Goal: Task Accomplishment & Management: Use online tool/utility

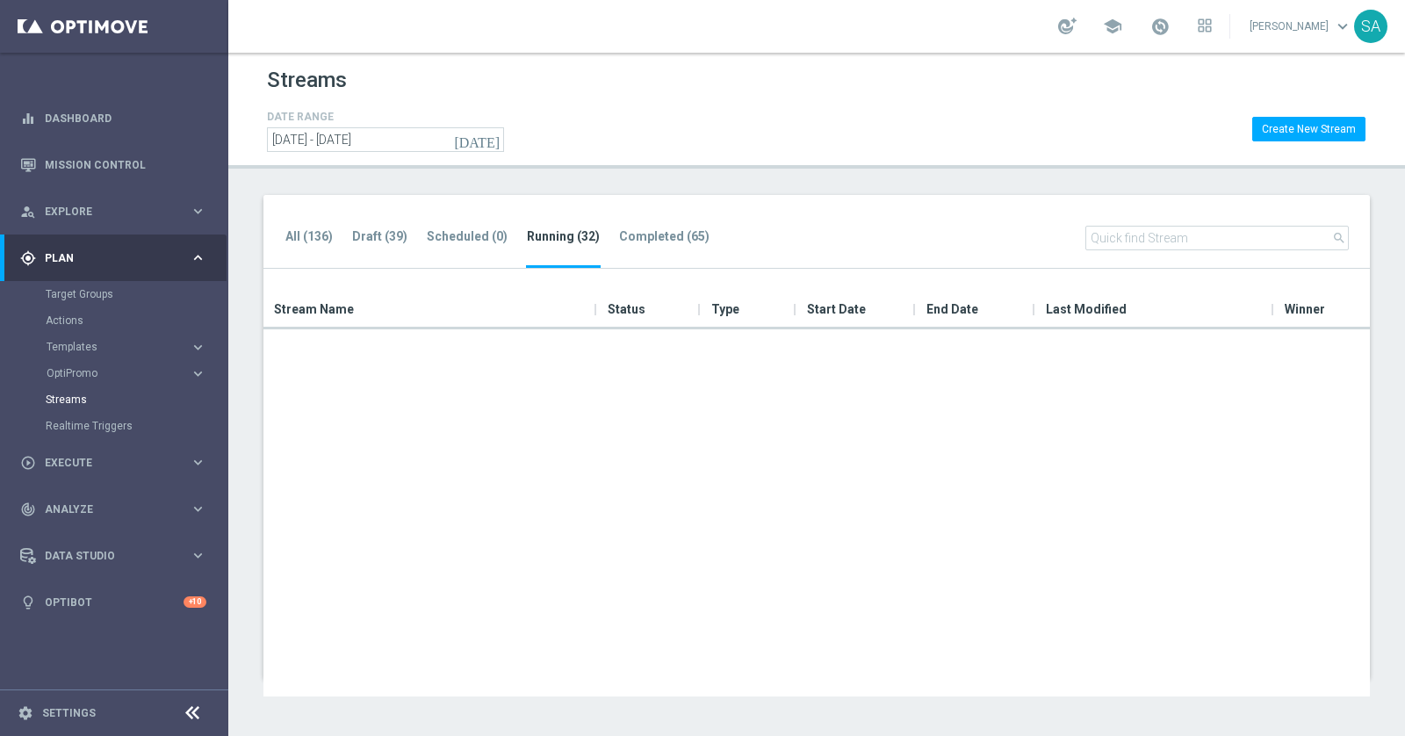
scroll to position [493, 0]
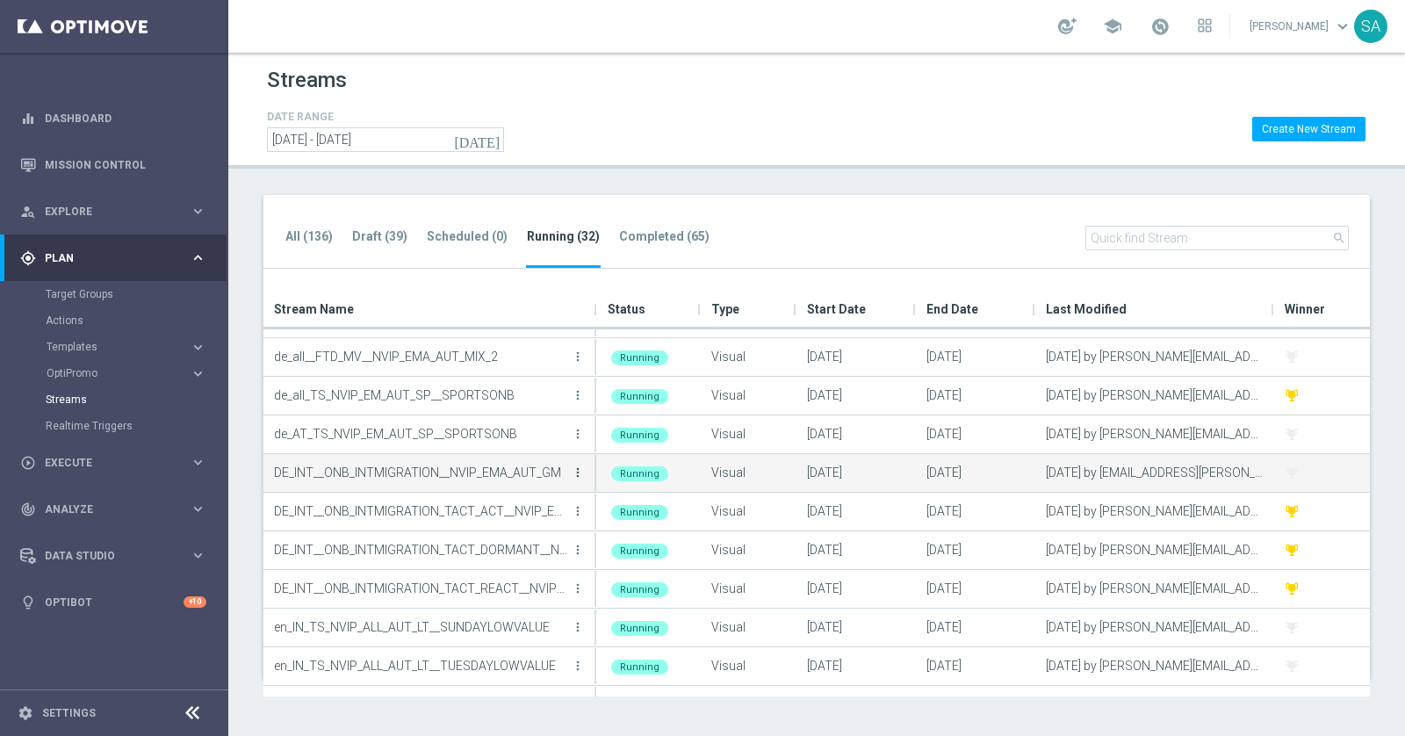
click at [577, 473] on icon "more_vert" at bounding box center [578, 472] width 14 height 14
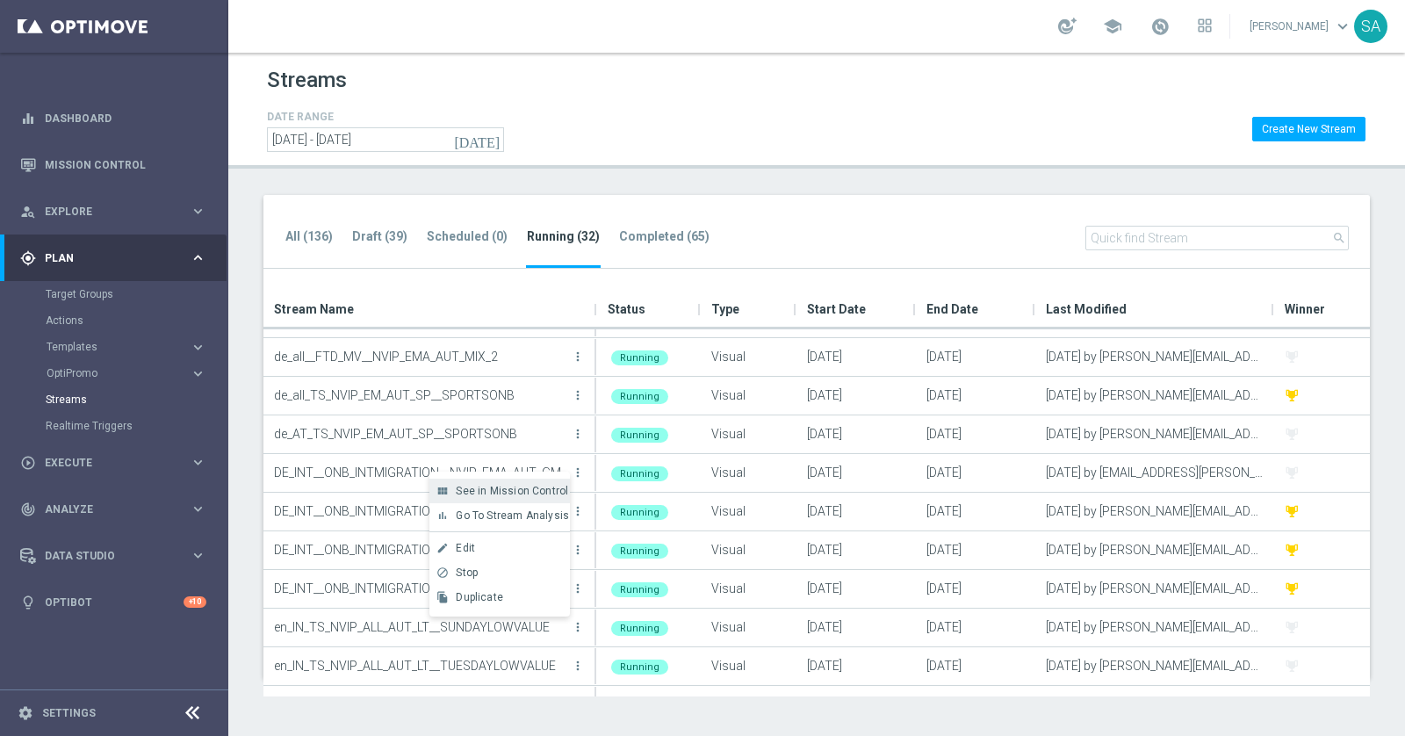
click at [539, 490] on span "See in Mission Control" at bounding box center [512, 491] width 112 height 12
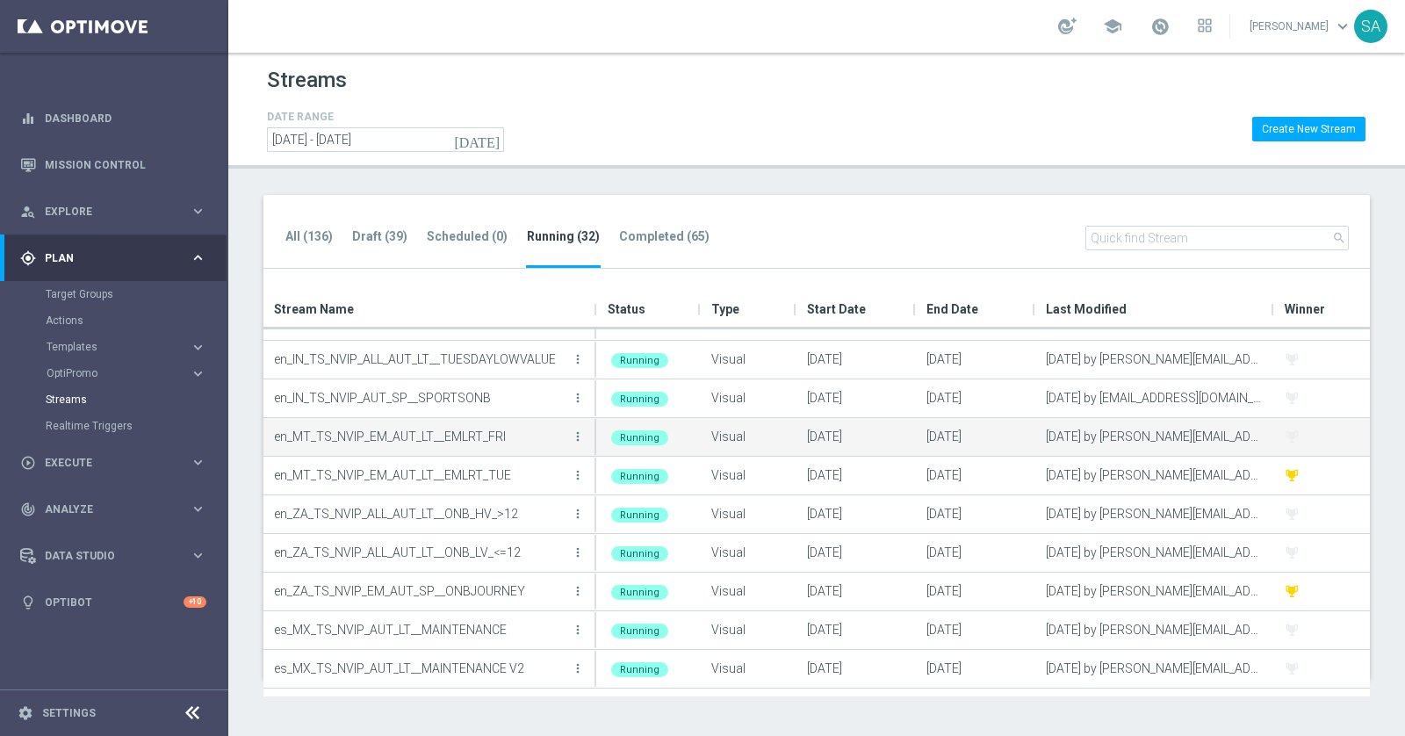
scroll to position [753, 0]
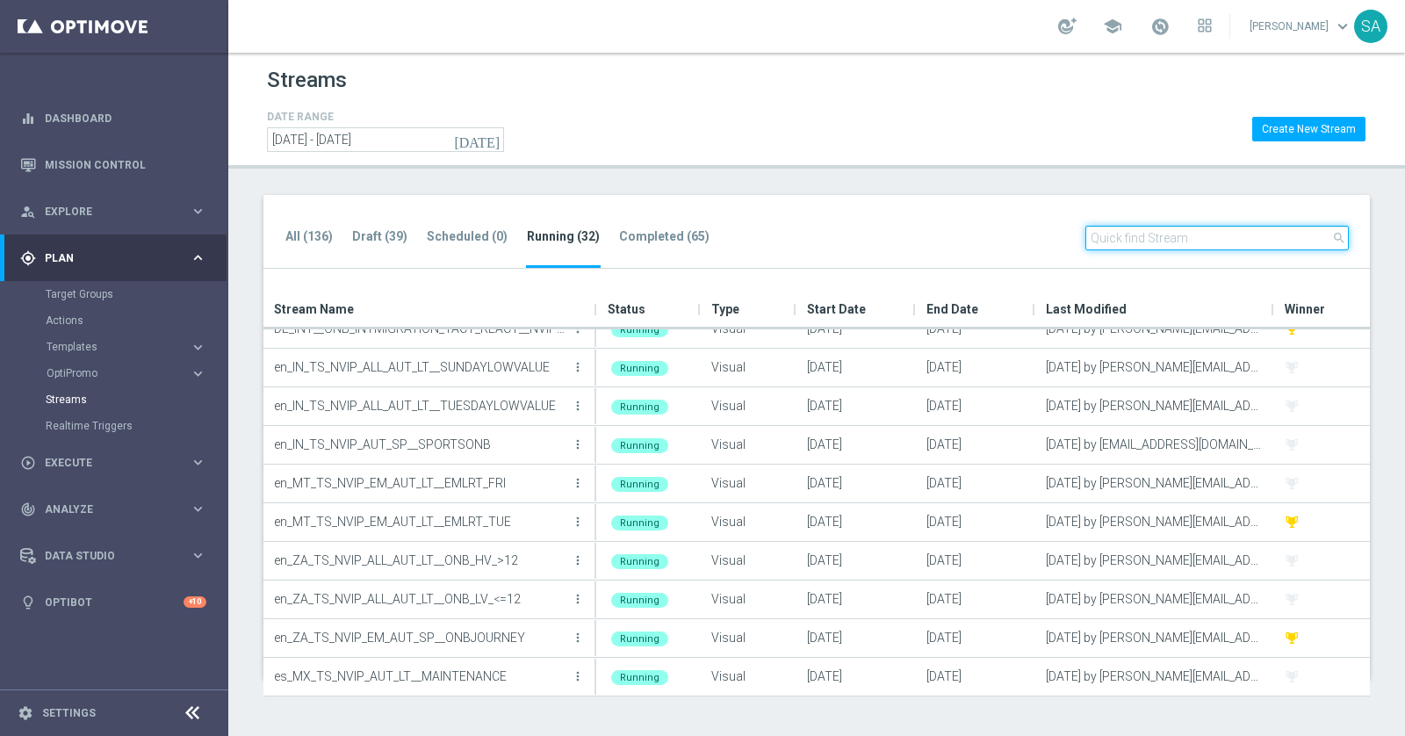
click at [1127, 245] on input "text" at bounding box center [1216, 238] width 263 height 25
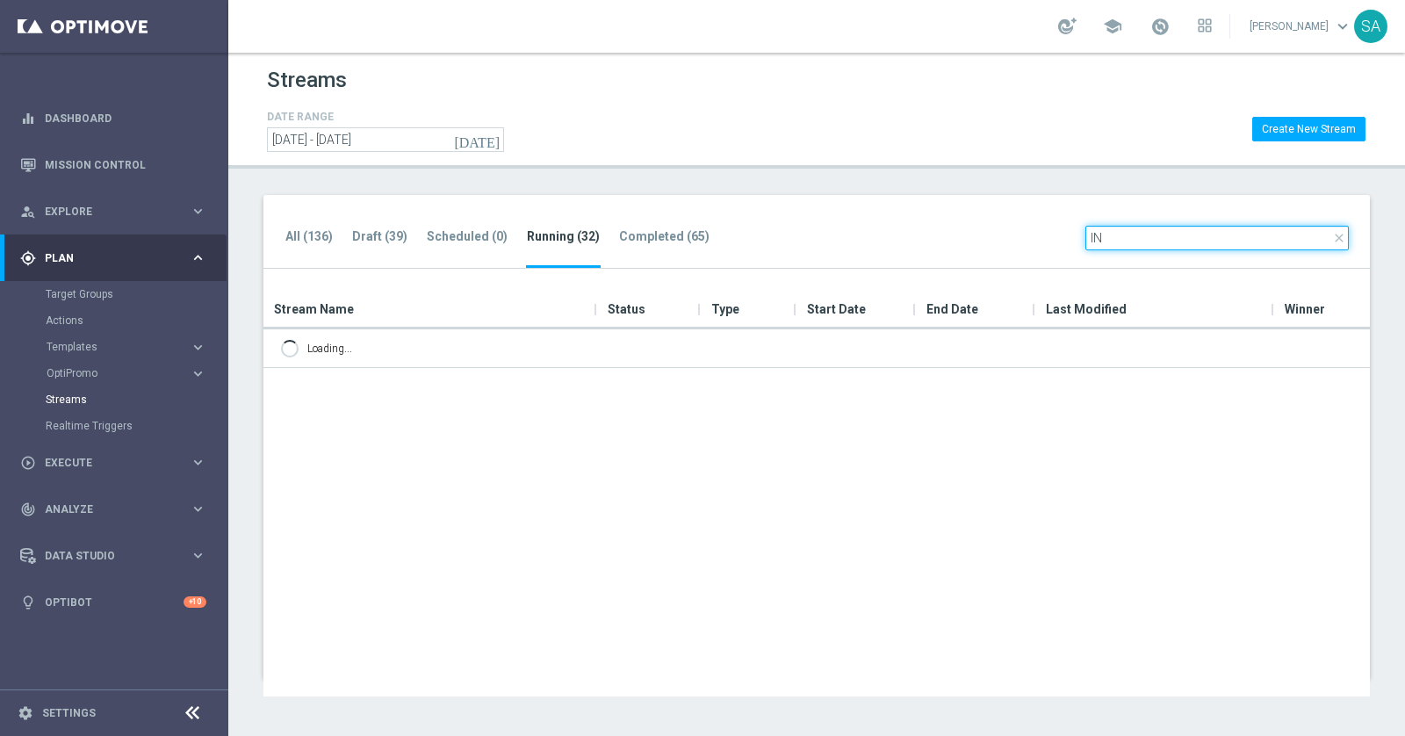
scroll to position [0, 0]
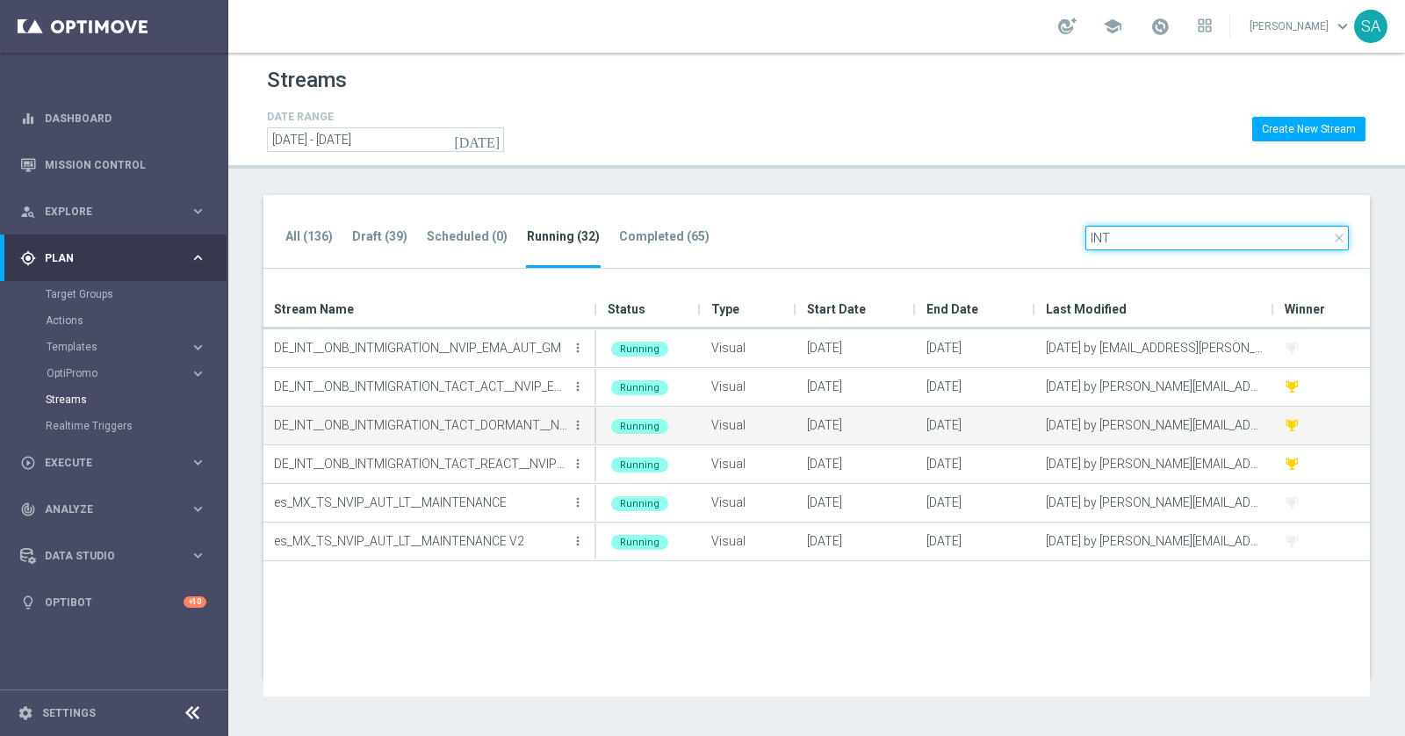
type input "INT"
drag, startPoint x: 594, startPoint y: 427, endPoint x: 655, endPoint y: 427, distance: 60.6
click at [655, 427] on div "DE_INT__ONB_INTMIGRATION_TACT_DORMANT__NVIP_EMA_AUT_GM more_vert Running Visual…" at bounding box center [816, 425] width 1106 height 39
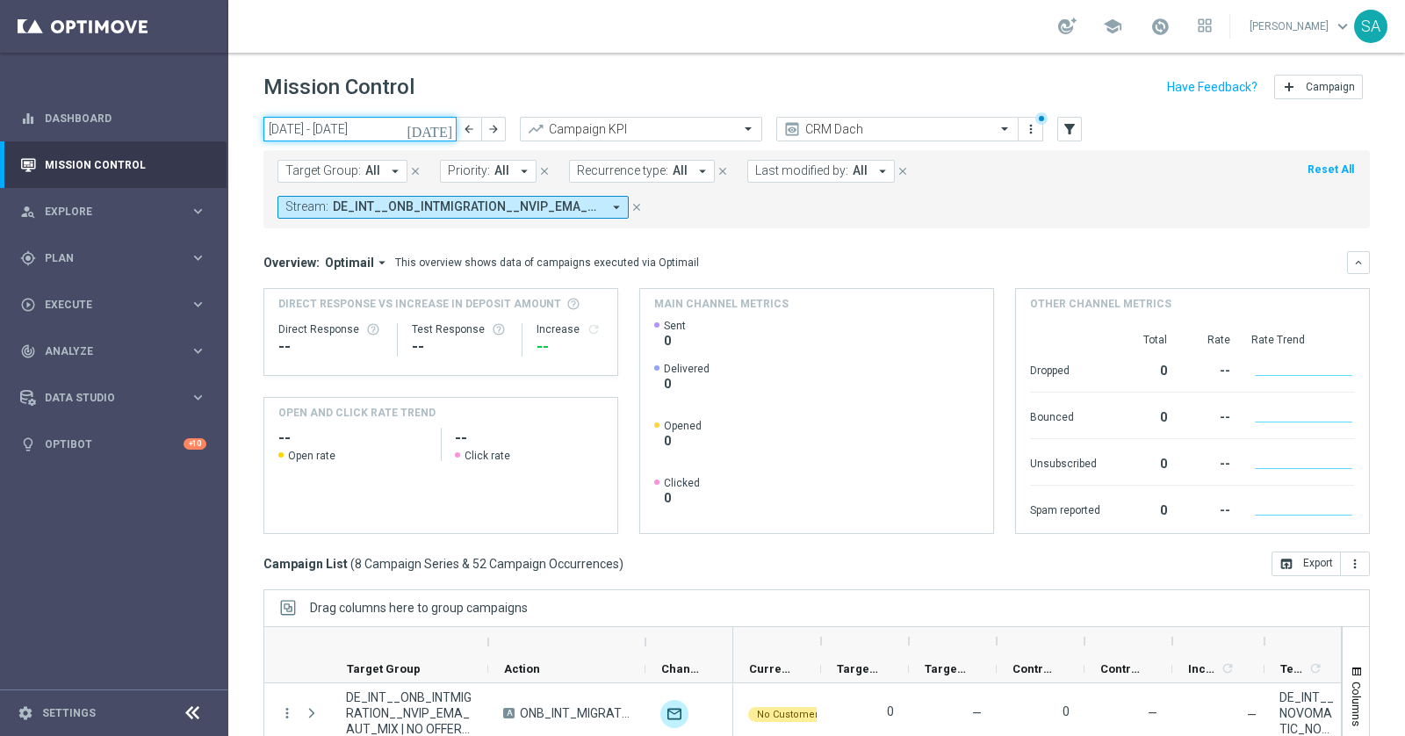
click at [283, 132] on input "06 Oct 2025 - 12 Oct 2025" at bounding box center [359, 129] width 193 height 25
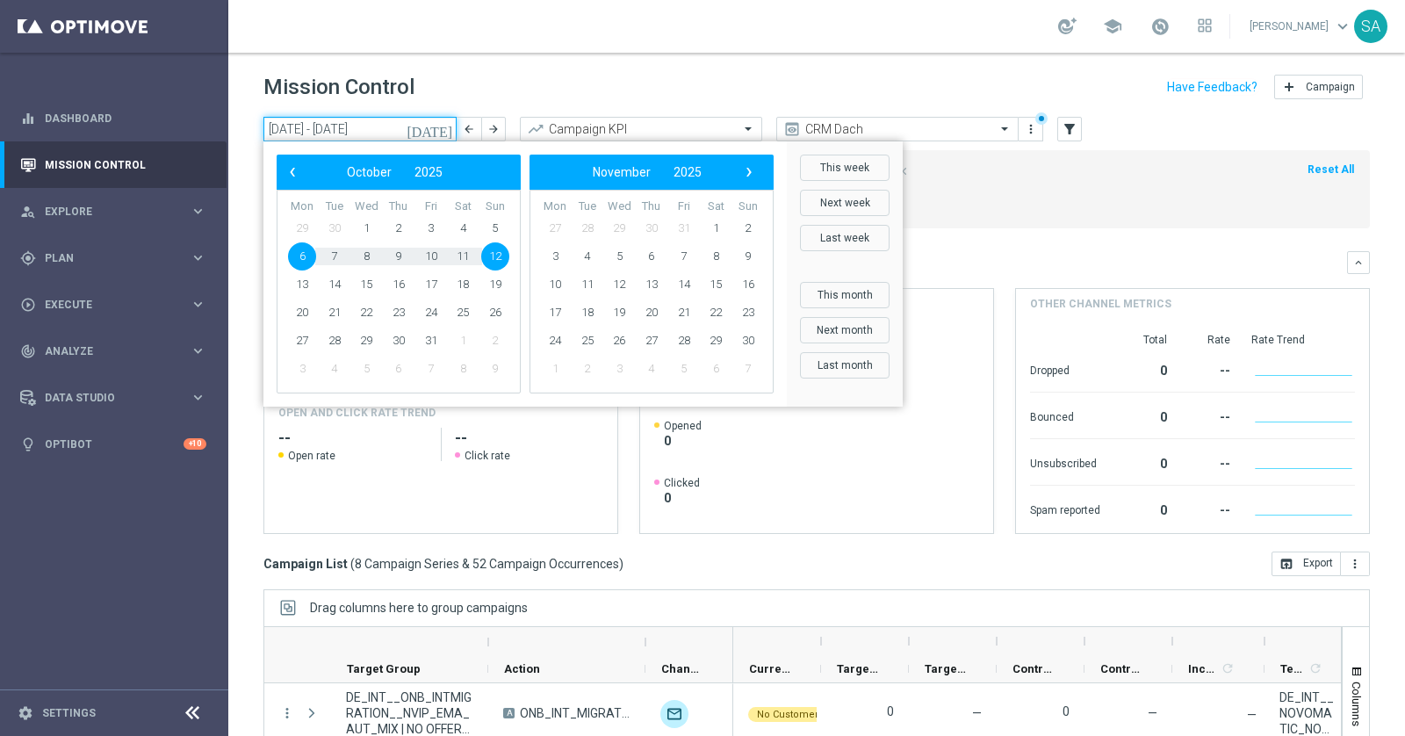
type input "04 Oct 2025 - 12 Oct 2025"
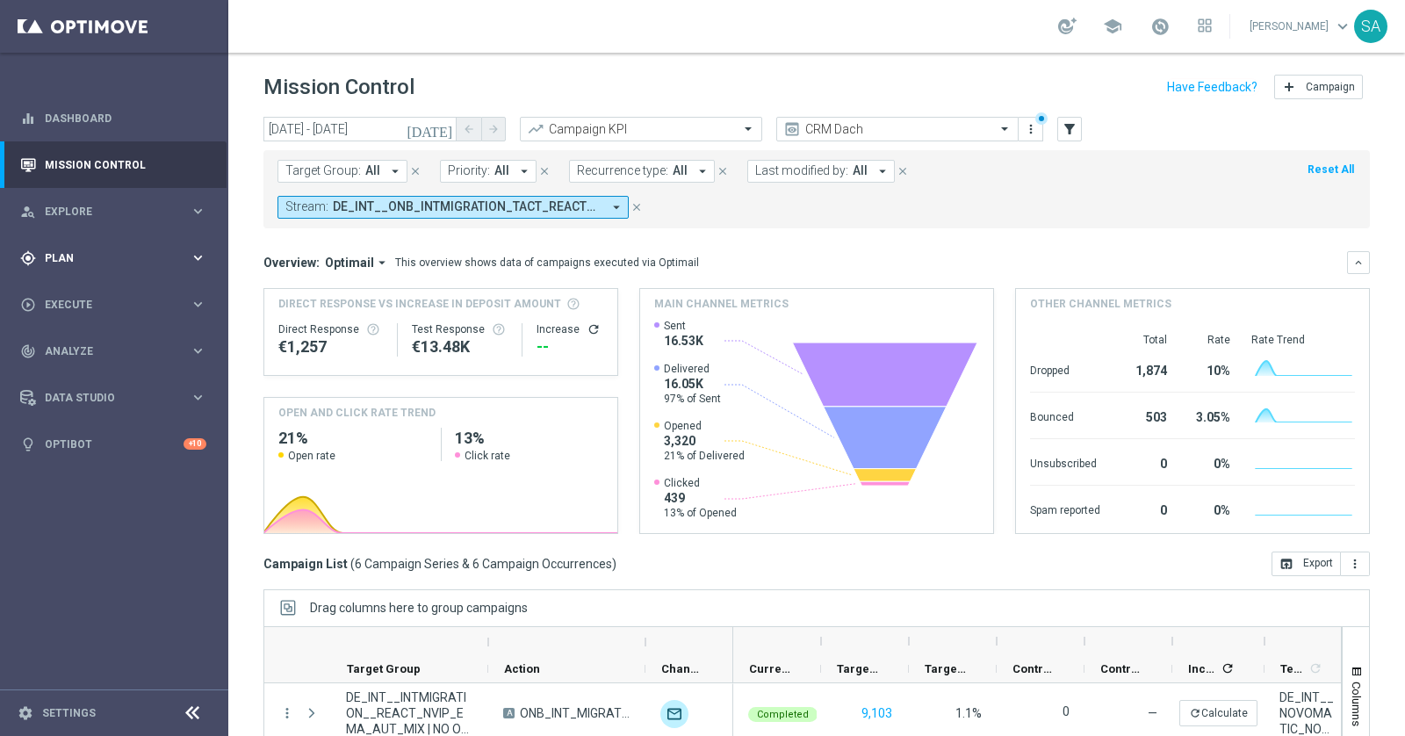
click at [120, 251] on div "gps_fixed Plan" at bounding box center [104, 258] width 169 height 16
click at [87, 500] on div "track_changes Analyze" at bounding box center [104, 508] width 169 height 16
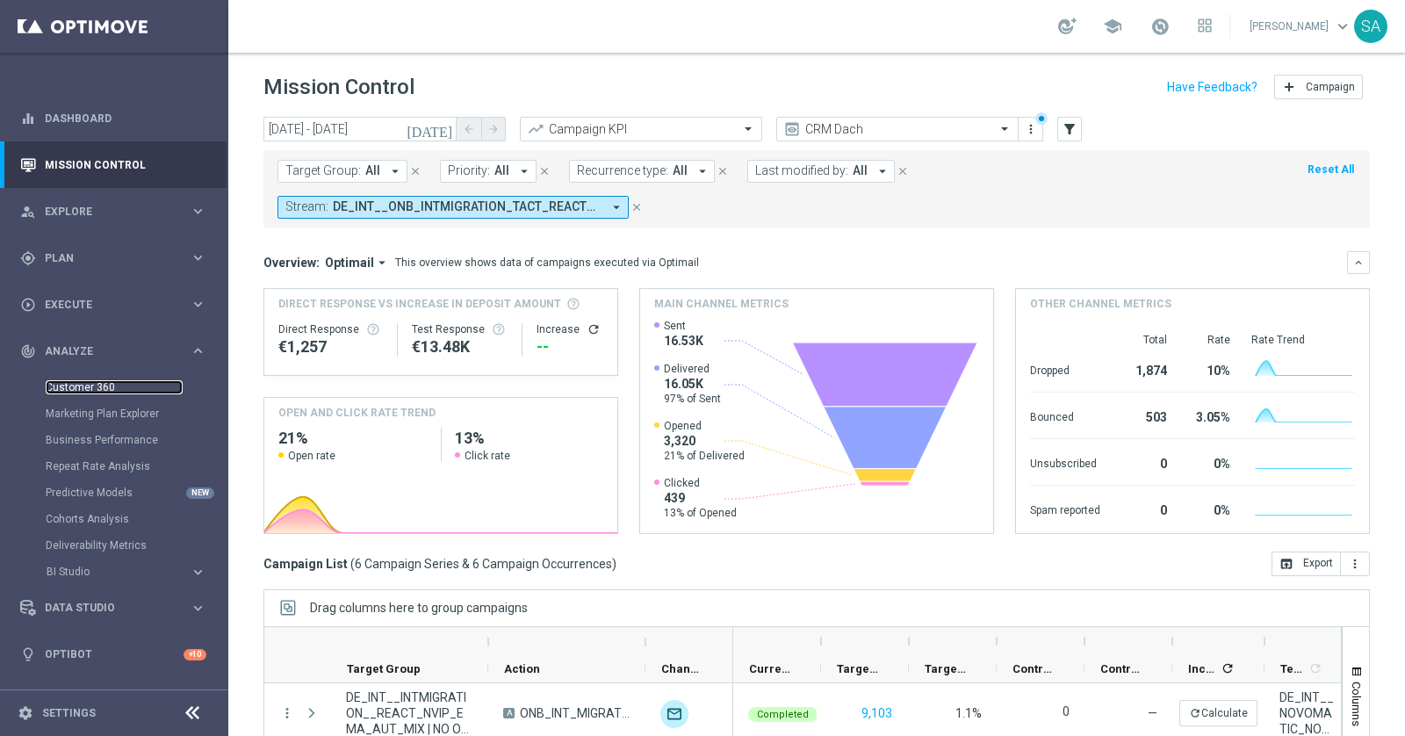
click at [102, 387] on link "Customer 360" at bounding box center [114, 387] width 137 height 14
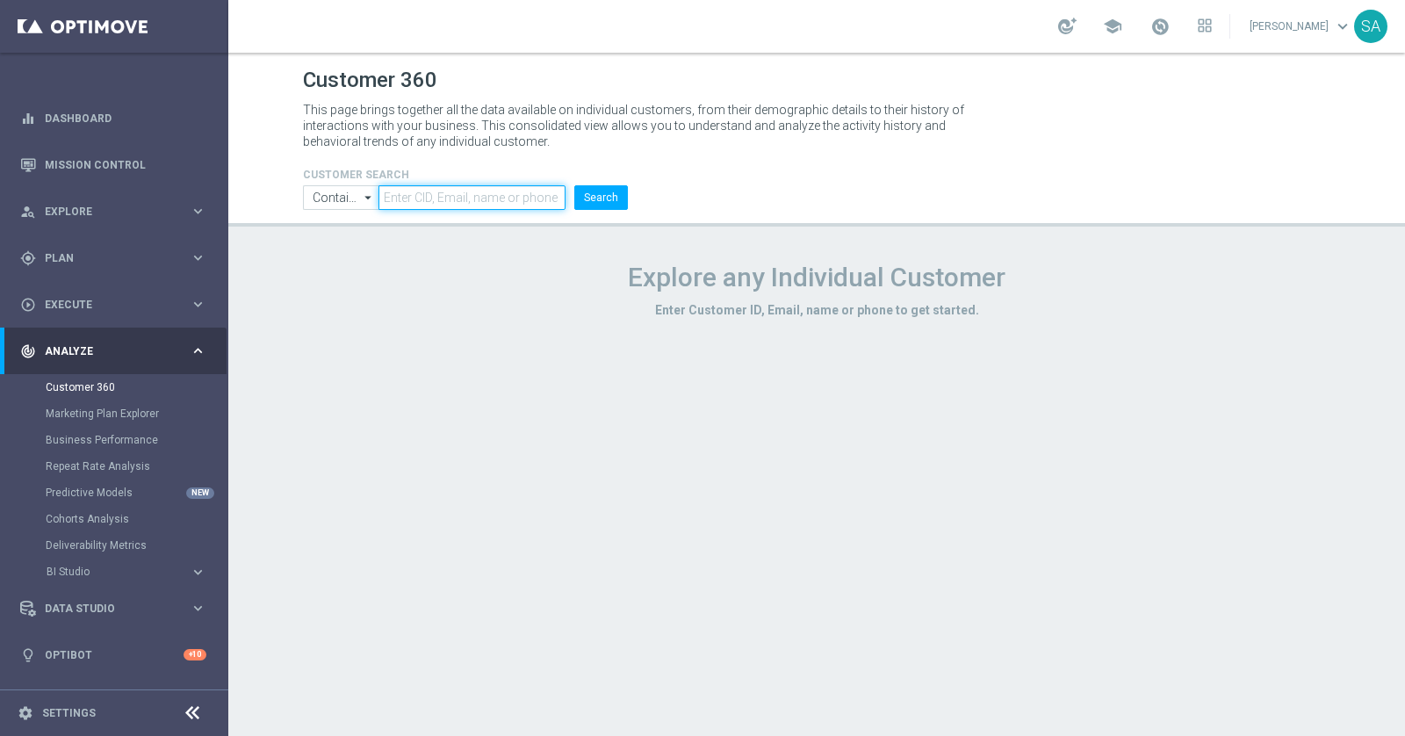
click at [406, 203] on input "text" at bounding box center [471, 197] width 187 height 25
paste input "223271962"
click at [614, 191] on button "Search" at bounding box center [601, 197] width 54 height 25
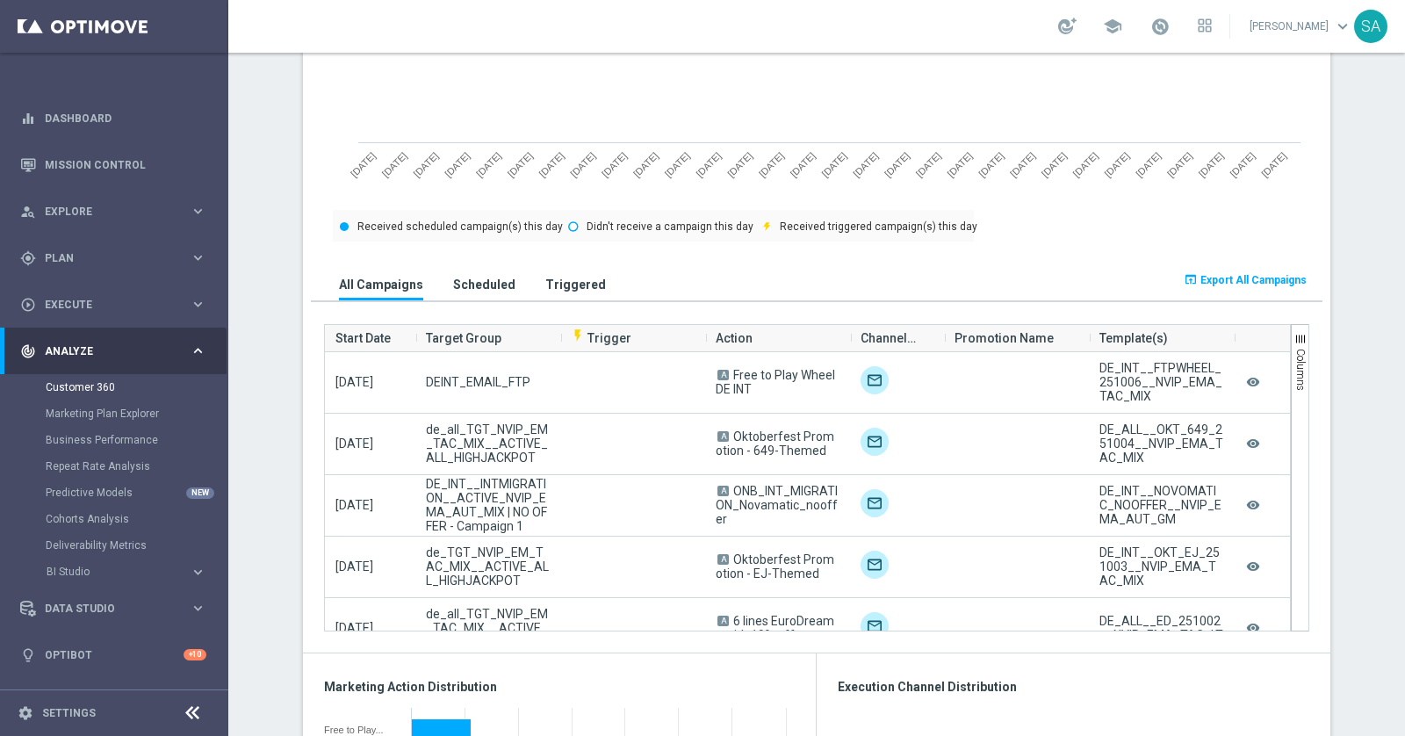
scroll to position [976, 0]
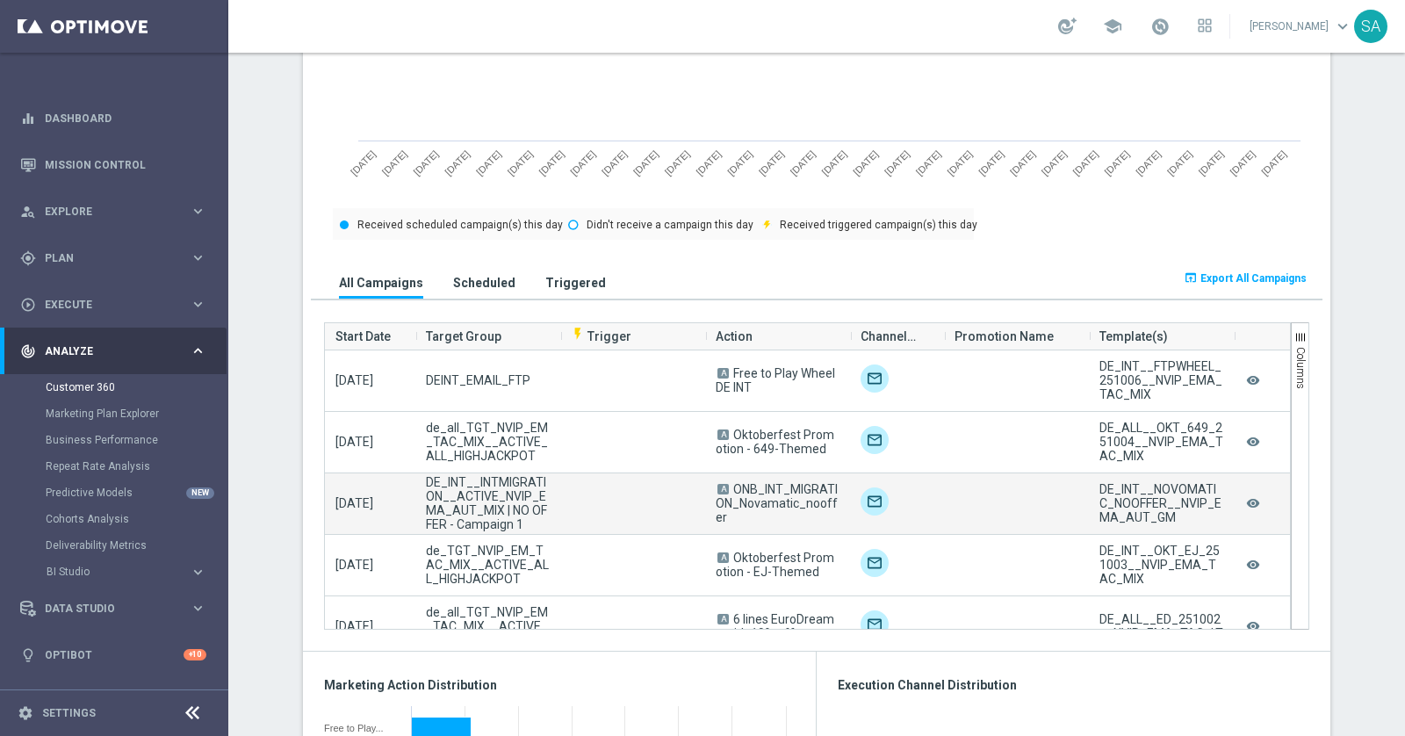
click at [820, 492] on span "ONB_INT_MIGRATION_Novamatic_nooffer" at bounding box center [776, 503] width 122 height 42
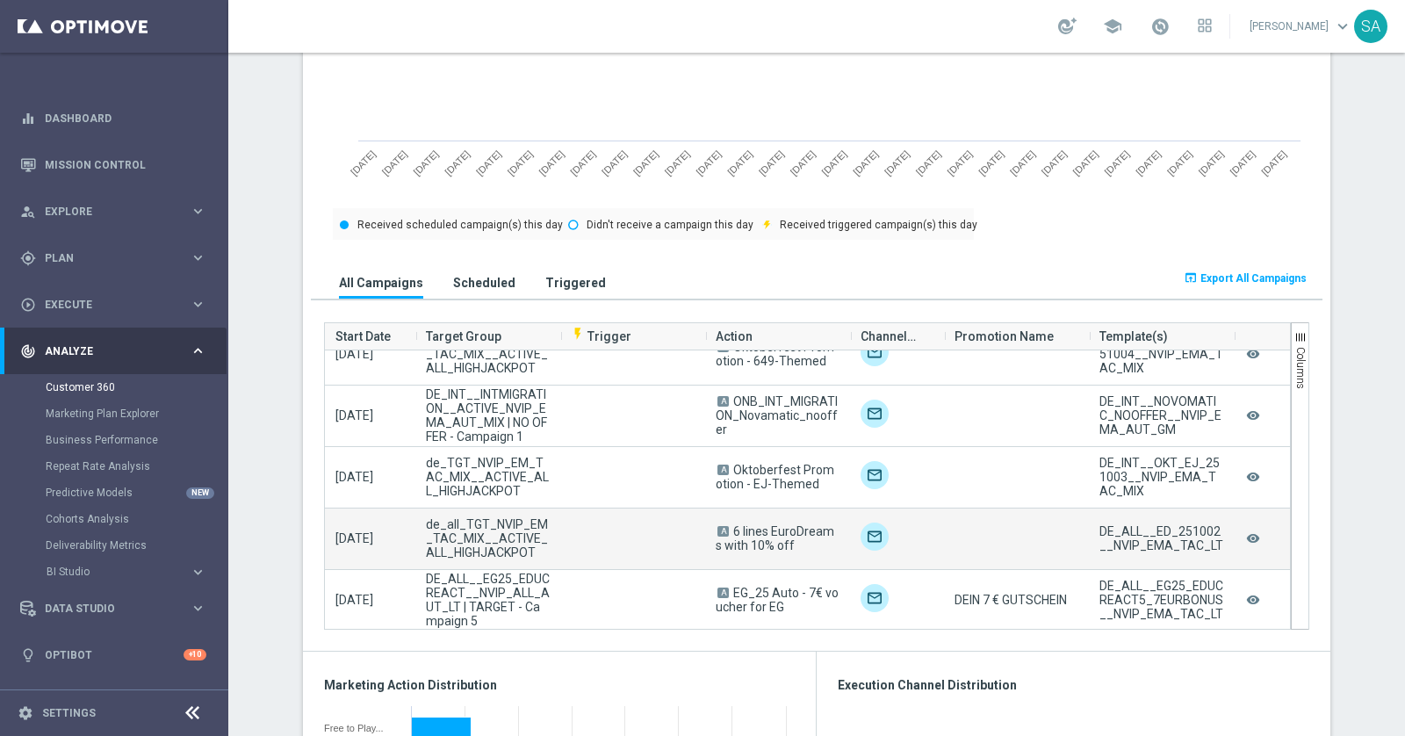
scroll to position [83, 0]
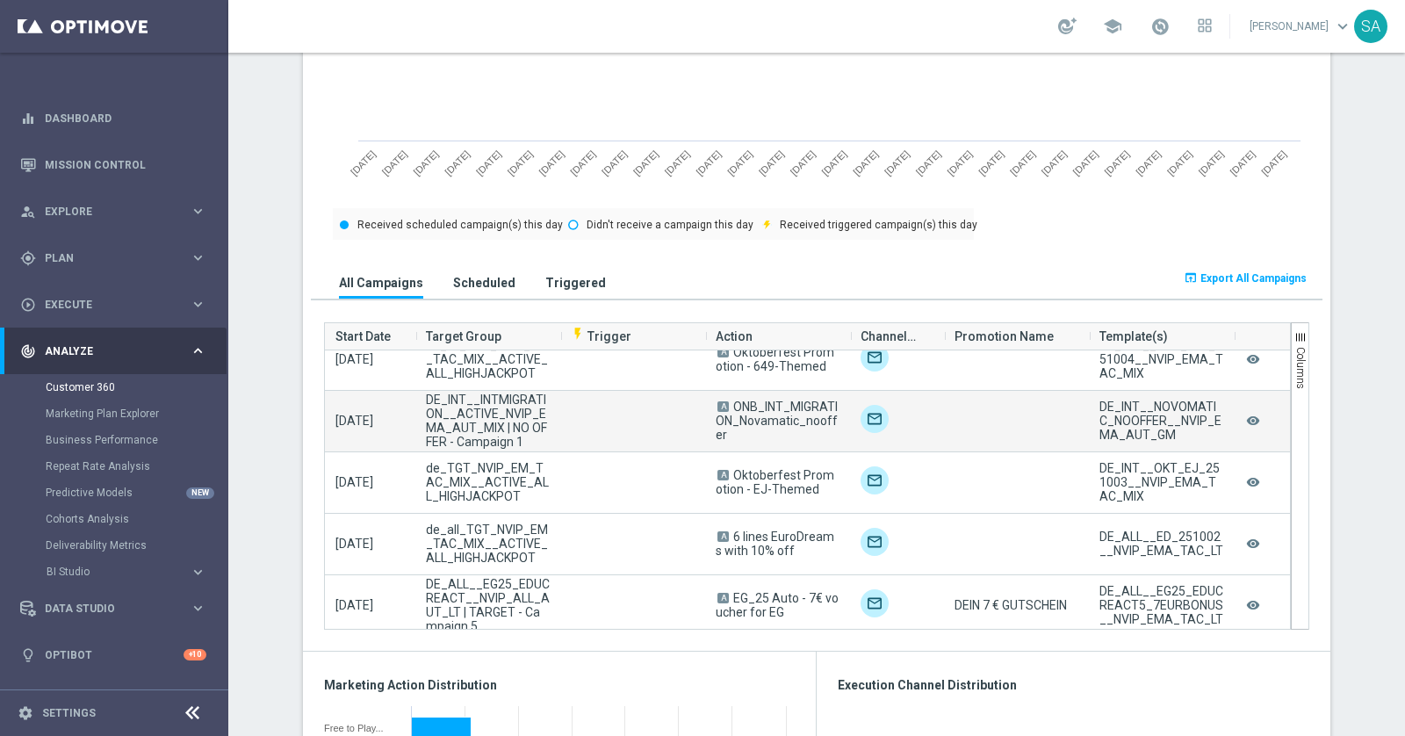
click at [736, 401] on span "ONB_INT_MIGRATION_Novamatic_nooffer" at bounding box center [776, 420] width 122 height 42
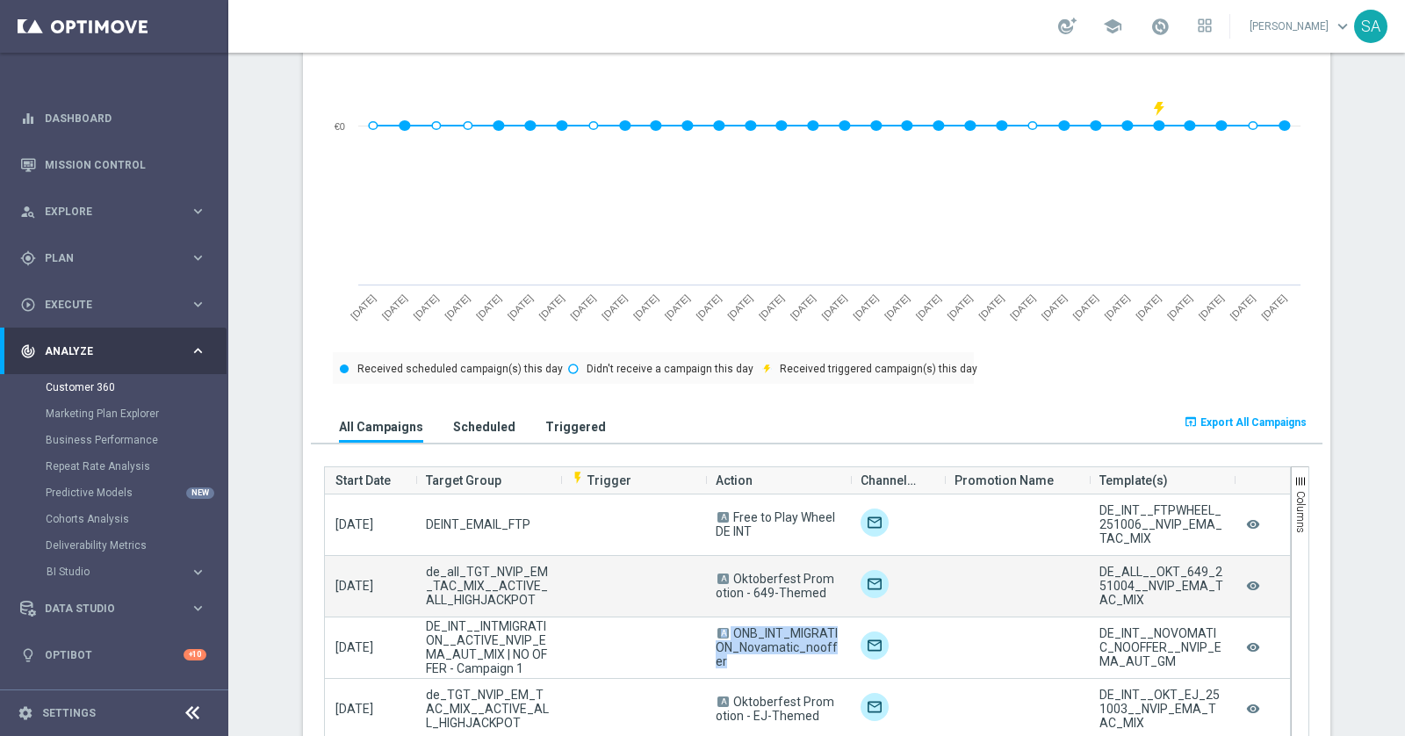
scroll to position [830, 0]
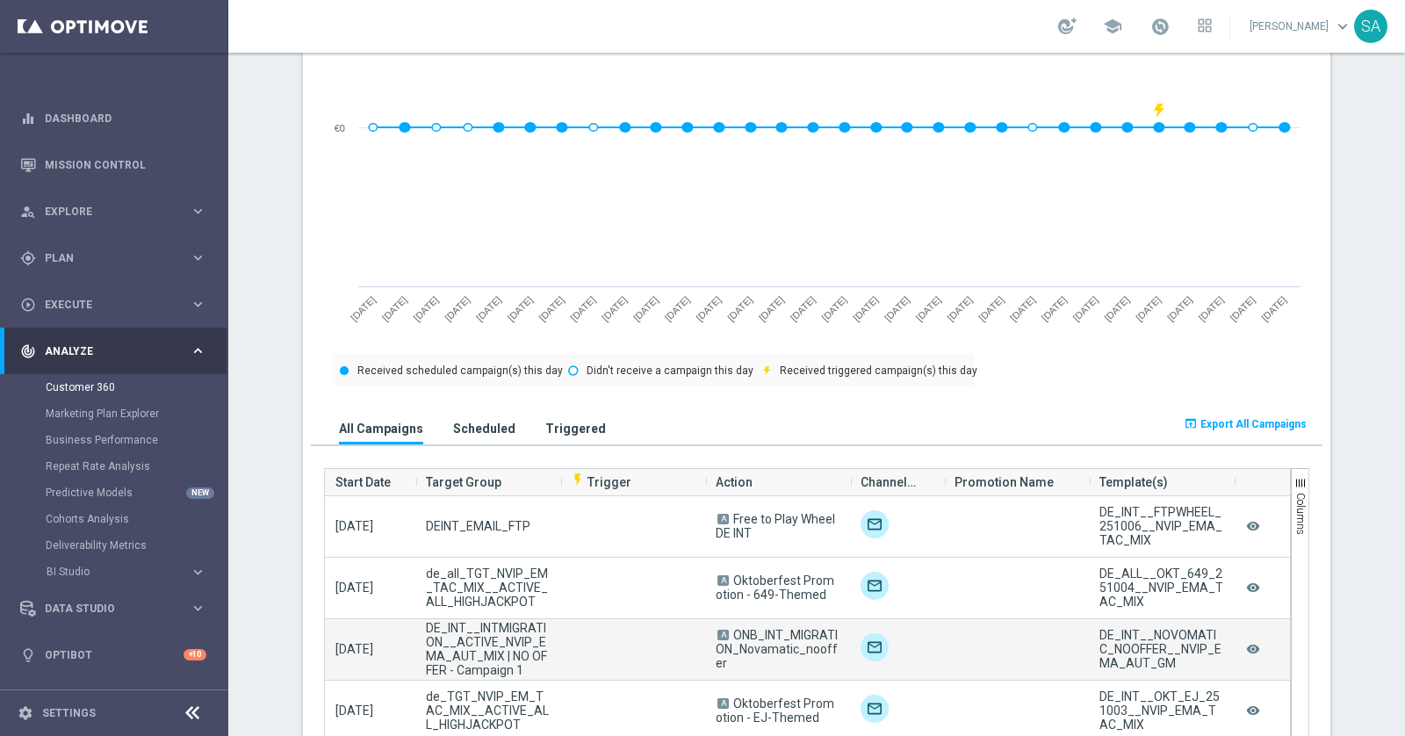
click at [493, 640] on span "DE_INT__INTMIGRATION__ACTIVE_NVIP_EMA_AUT_MIX | NO OFFER - Campaign 1" at bounding box center [488, 649] width 124 height 56
click at [1252, 640] on icon "remove_red_eye" at bounding box center [1253, 648] width 18 height 23
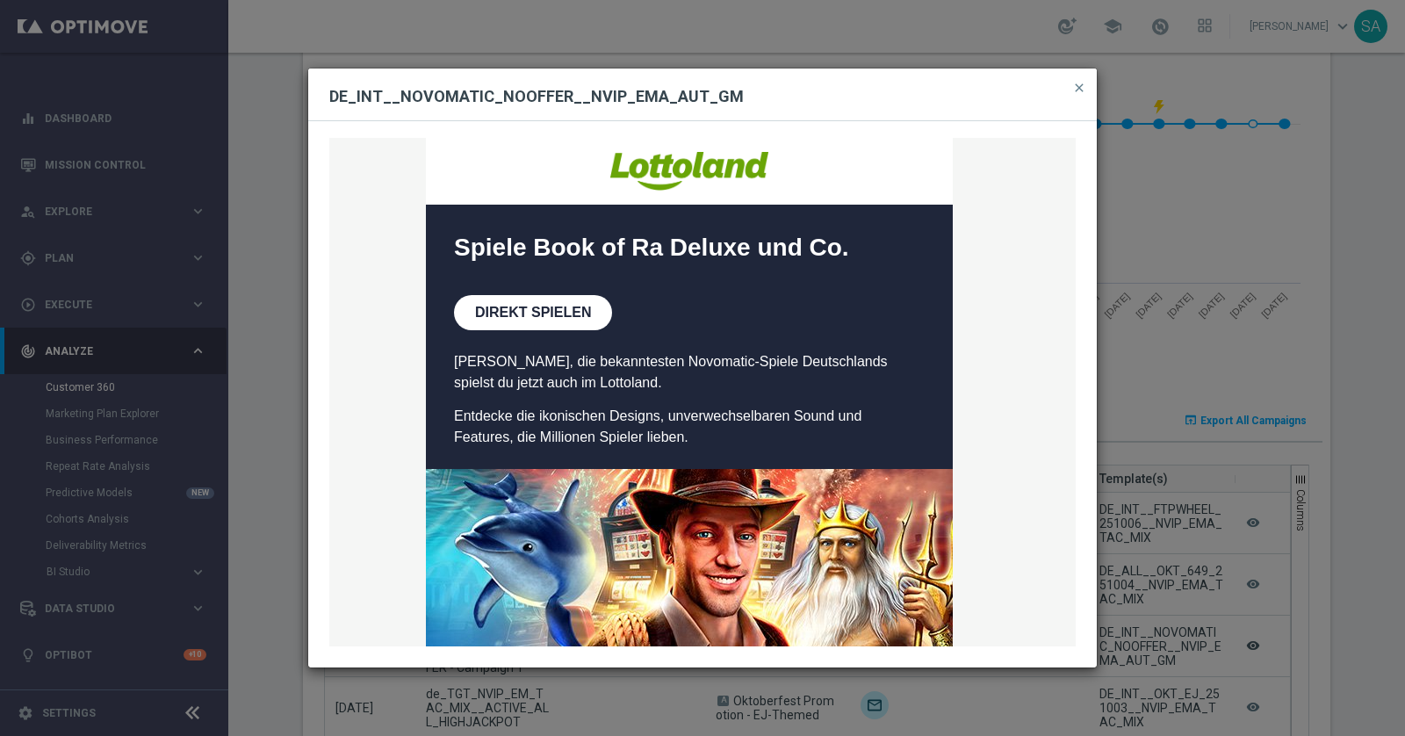
scroll to position [827, 0]
click at [533, 308] on div "Entdecke die besten Novomatic-Spiele im Lottoland     Spiele Book of Ra Deluxe …" at bounding box center [702, 391] width 746 height 507
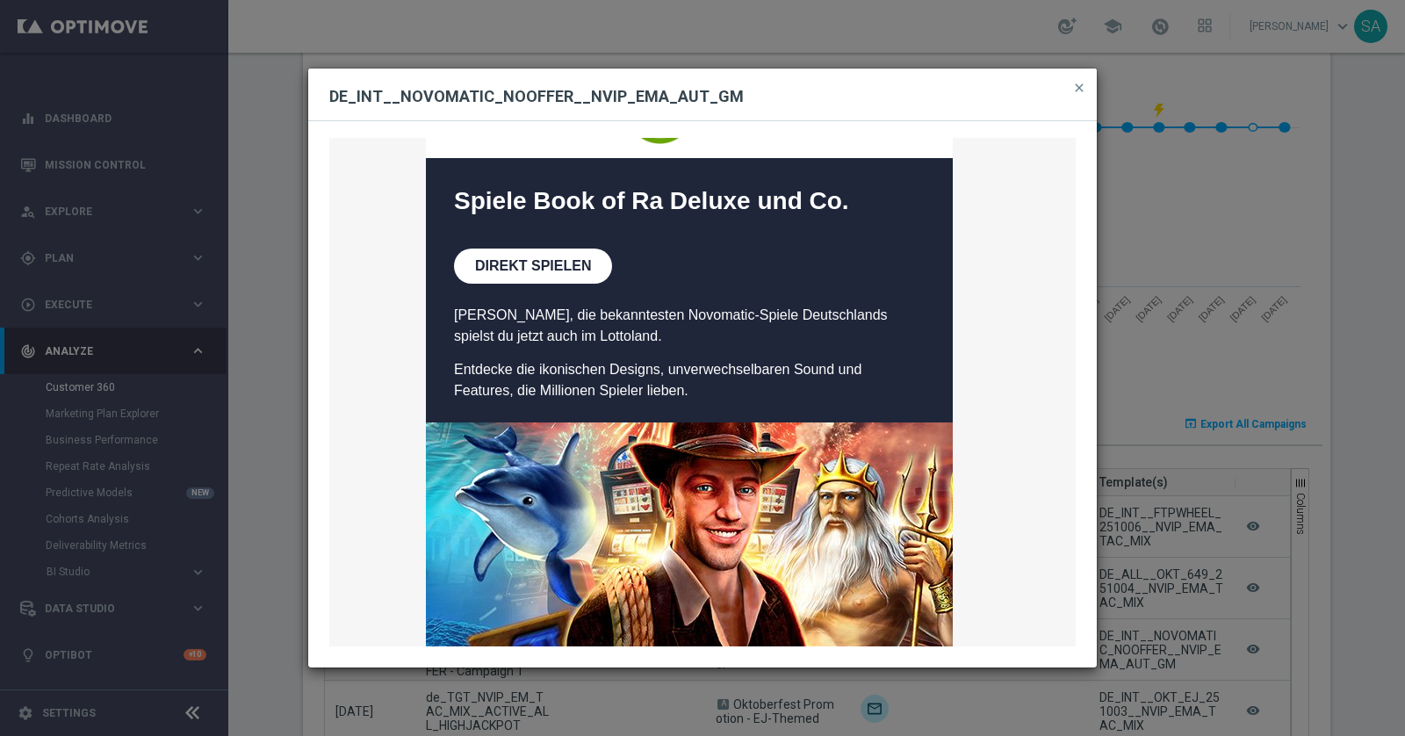
scroll to position [0, 0]
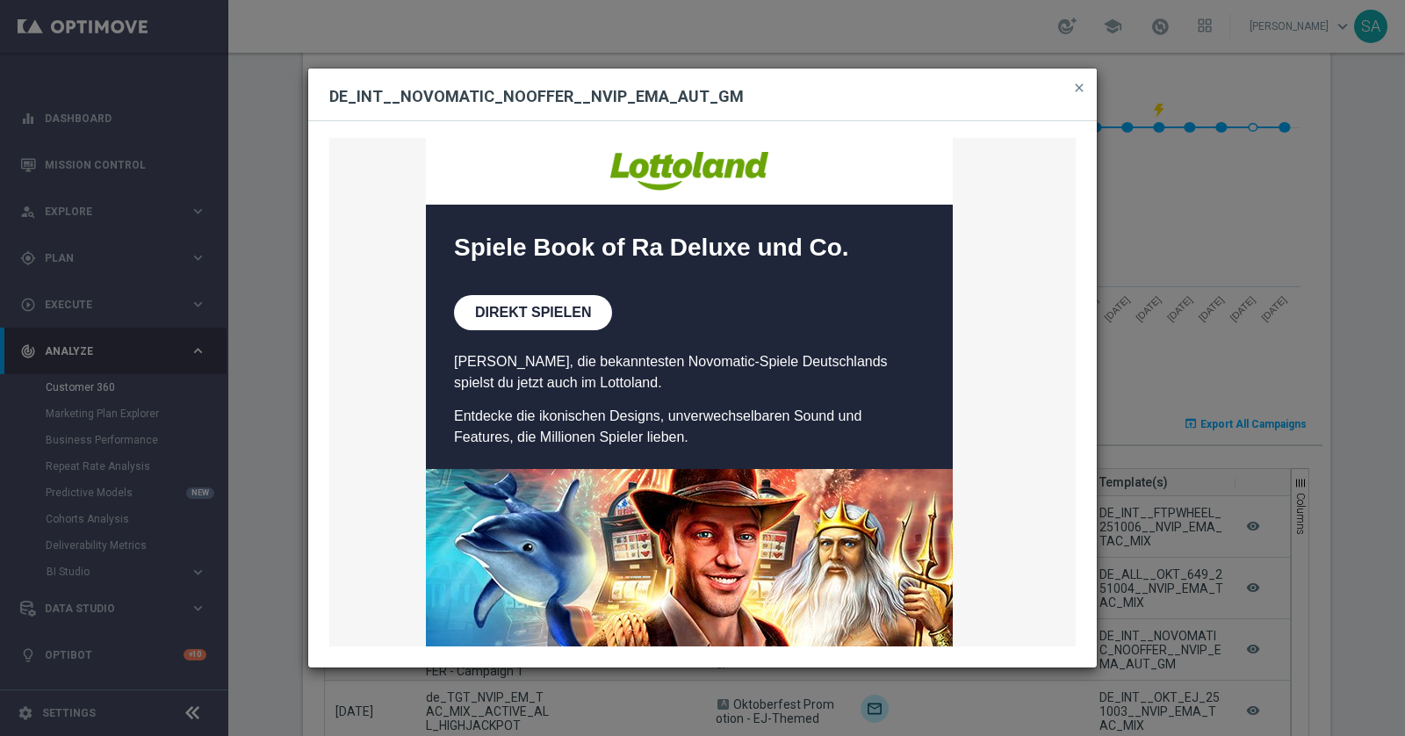
click at [535, 314] on div "Entdecke die besten Novomatic-Spiele im Lottoland     Spiele Book of Ra Deluxe …" at bounding box center [702, 391] width 746 height 507
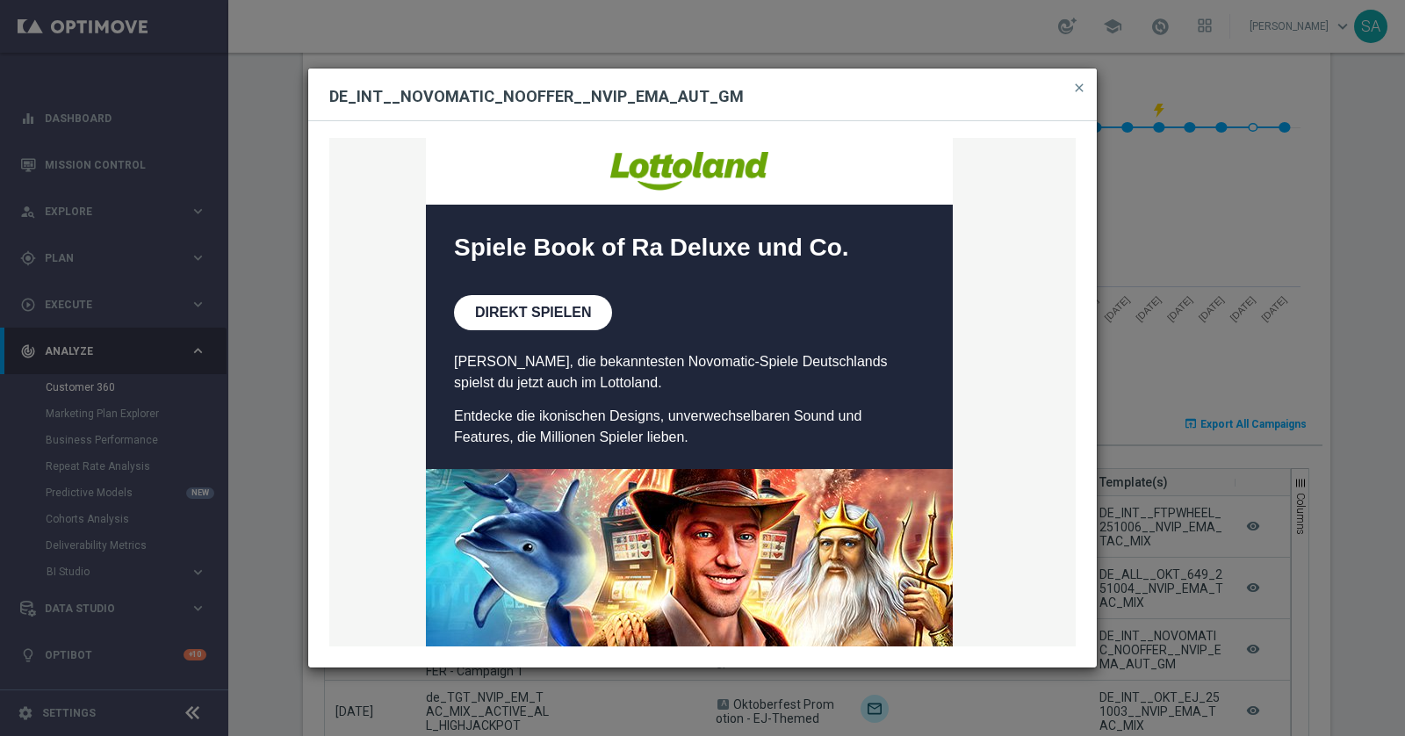
click at [449, 96] on h2 "DE_INT__NOVOMATIC_NOOFFER__NVIP_EMA_AUT_GM" at bounding box center [702, 96] width 746 height 21
copy div "DE_INT__NOVOMATIC_NOOFFER__NVIP_EMA_AUT_GM close Entdecke die besten Novomatic-…"
click at [1077, 89] on span "close" at bounding box center [1079, 88] width 14 height 14
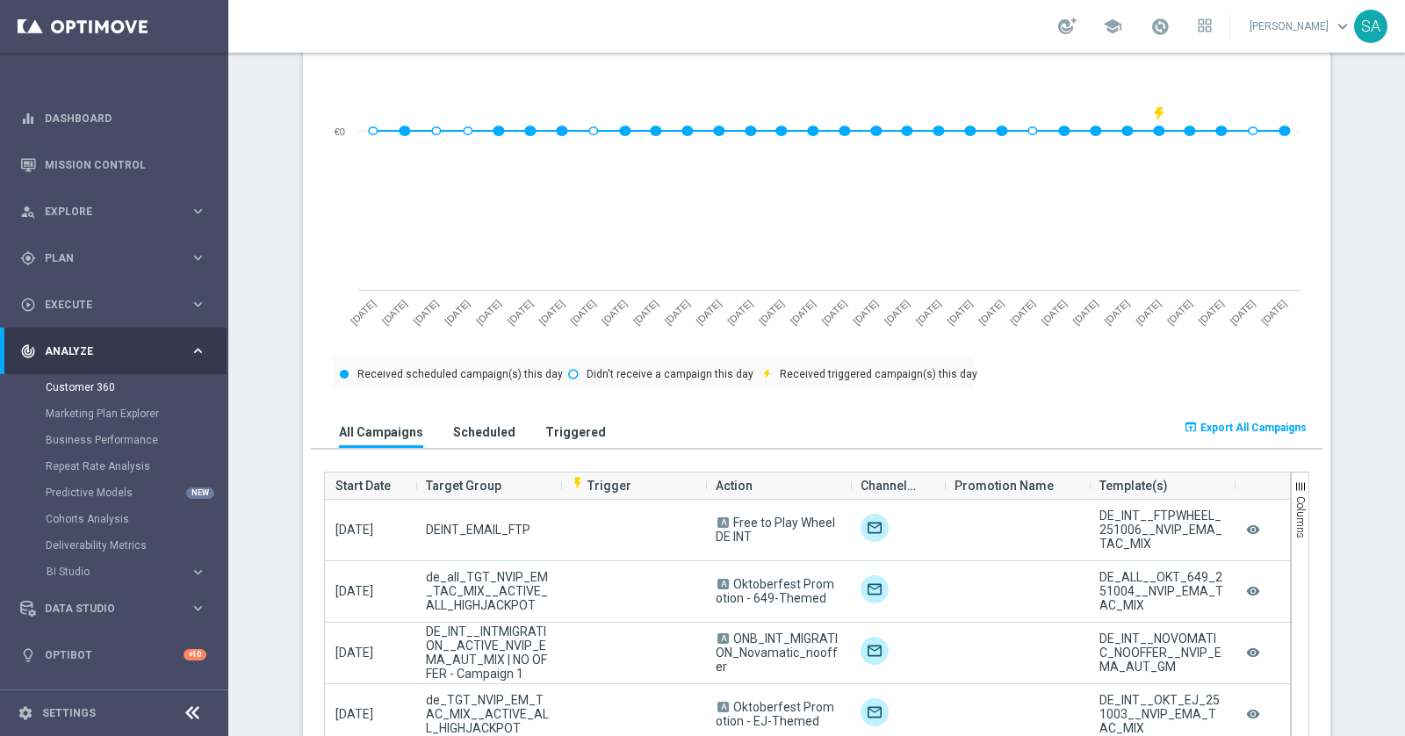
scroll to position [830, 0]
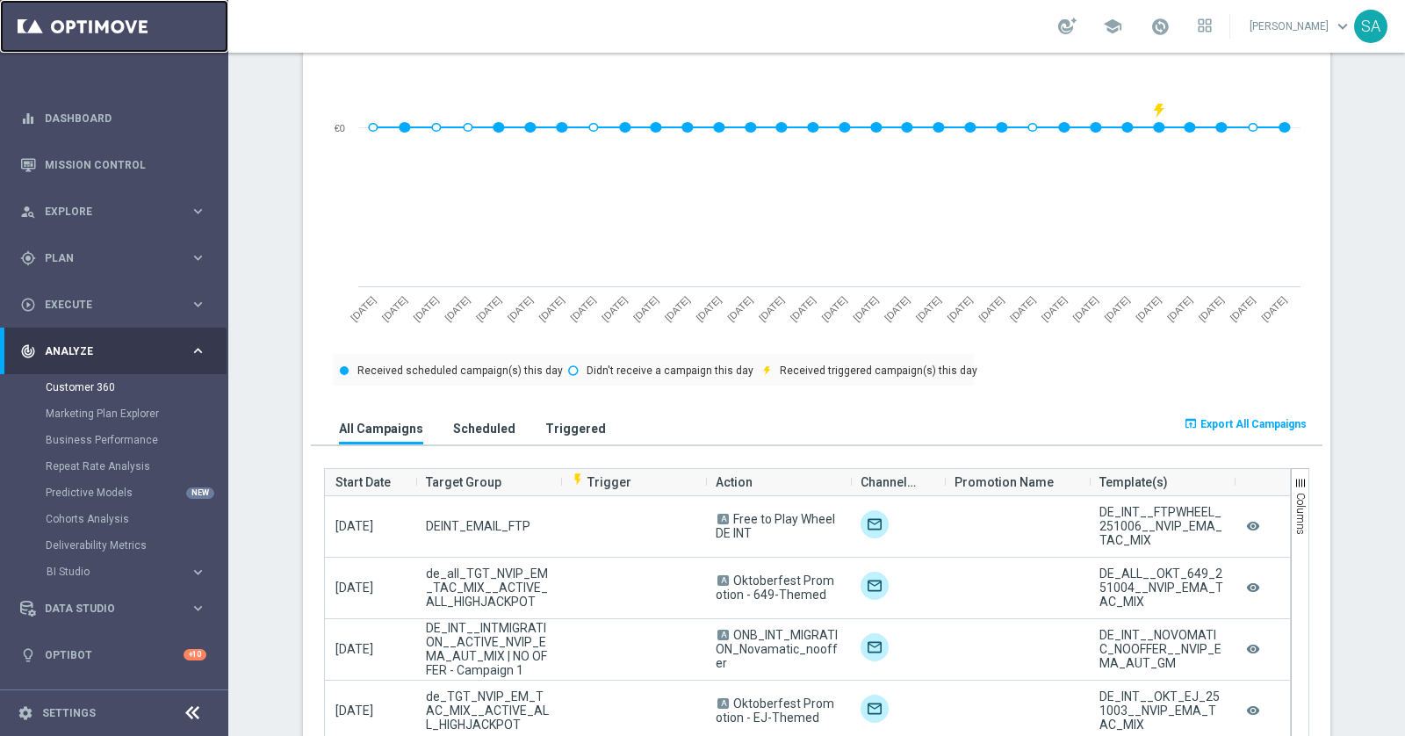
click at [88, 28] on link at bounding box center [114, 26] width 228 height 53
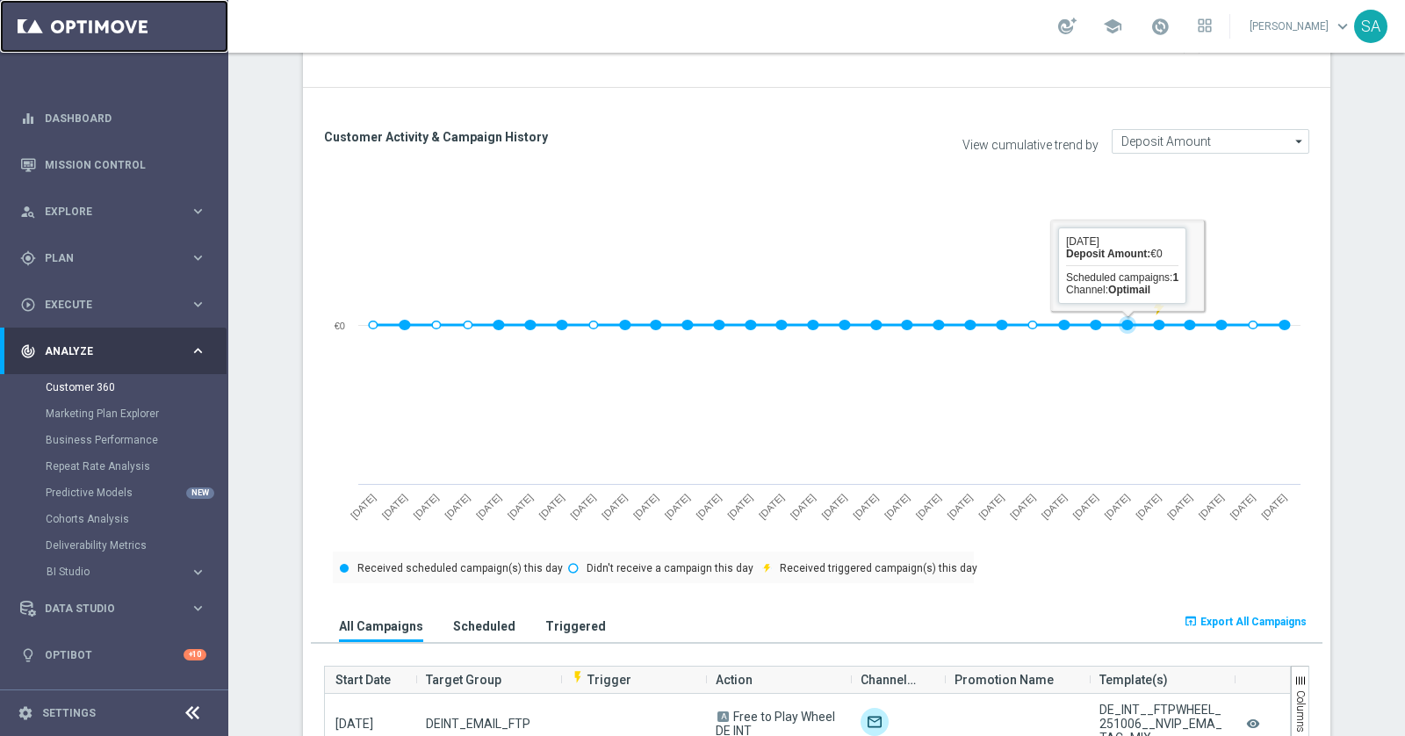
scroll to position [0, 0]
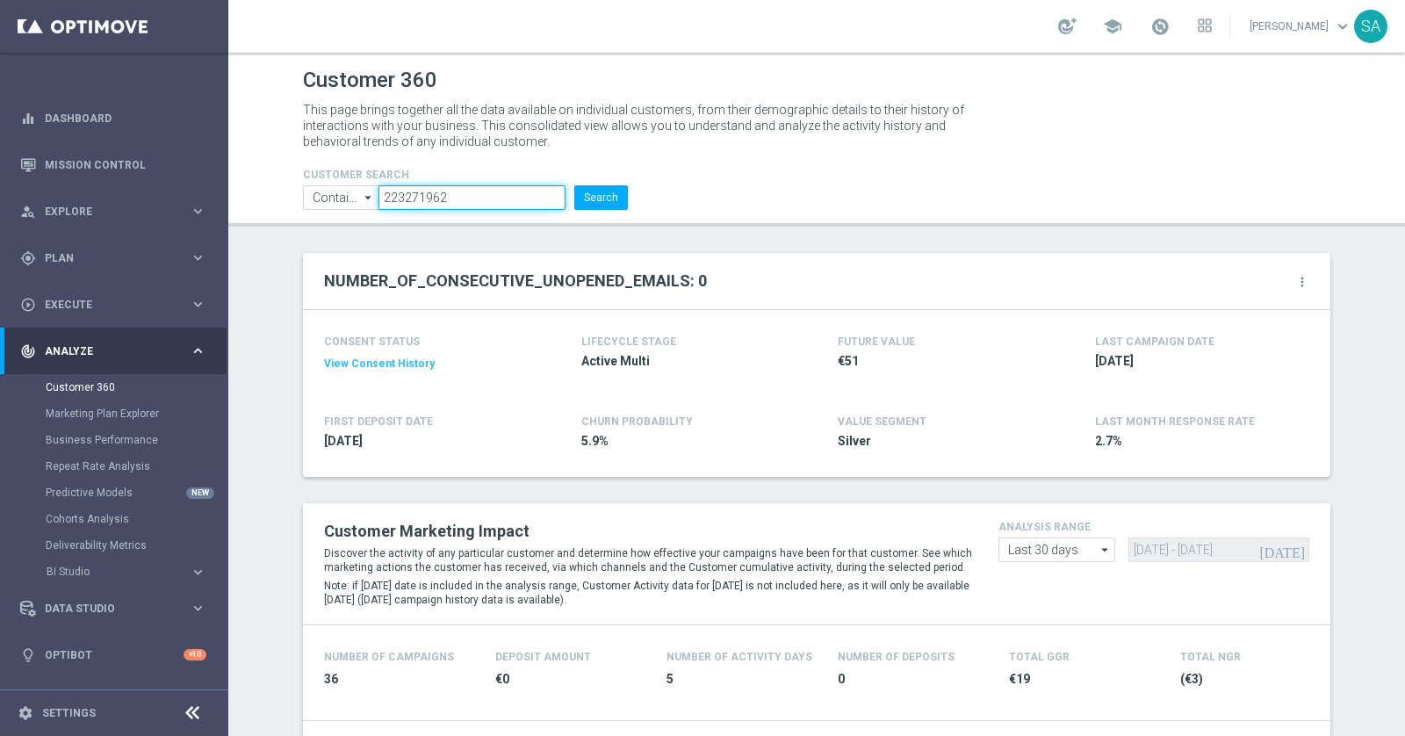
click at [454, 201] on input "223271962" at bounding box center [471, 197] width 187 height 25
paste input "59874"
click at [574, 185] on button "Search" at bounding box center [601, 197] width 54 height 25
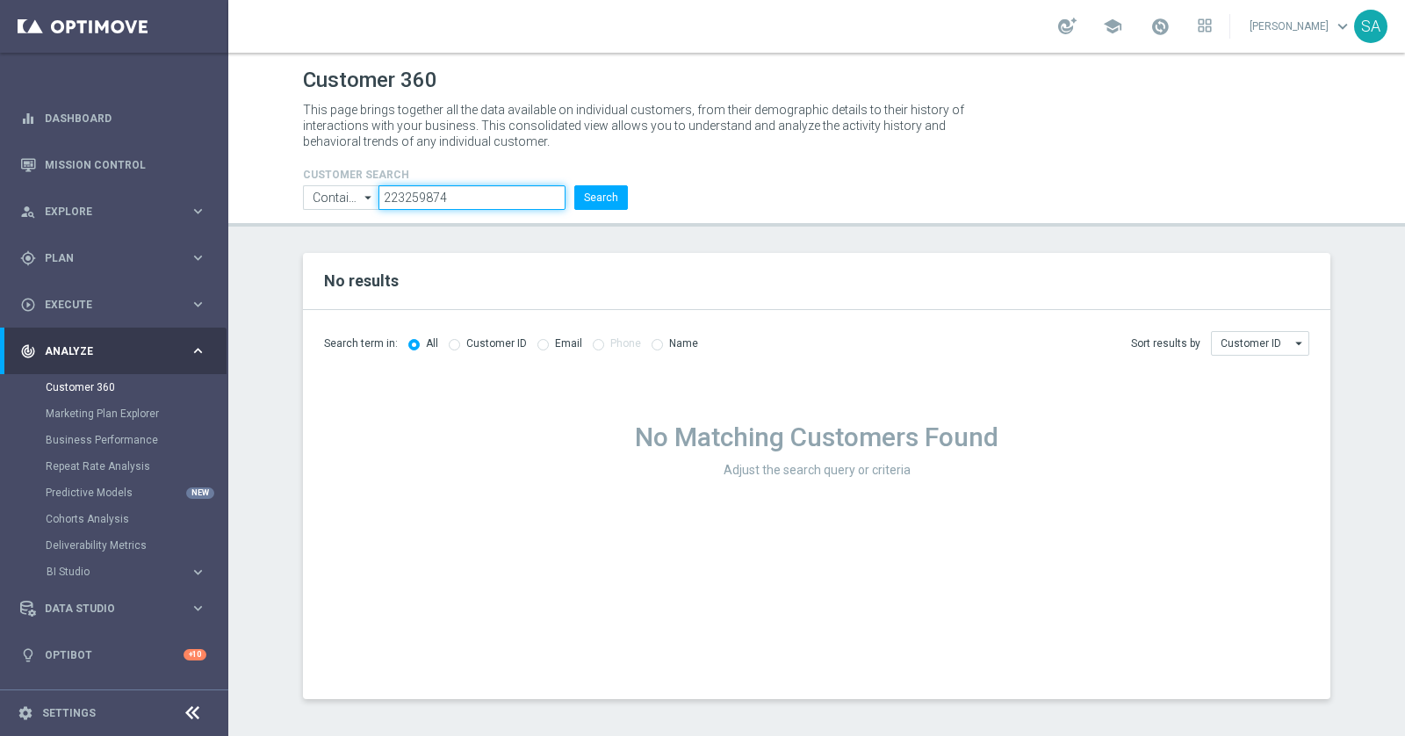
paste input "561490"
click at [574, 185] on button "Search" at bounding box center [601, 197] width 54 height 25
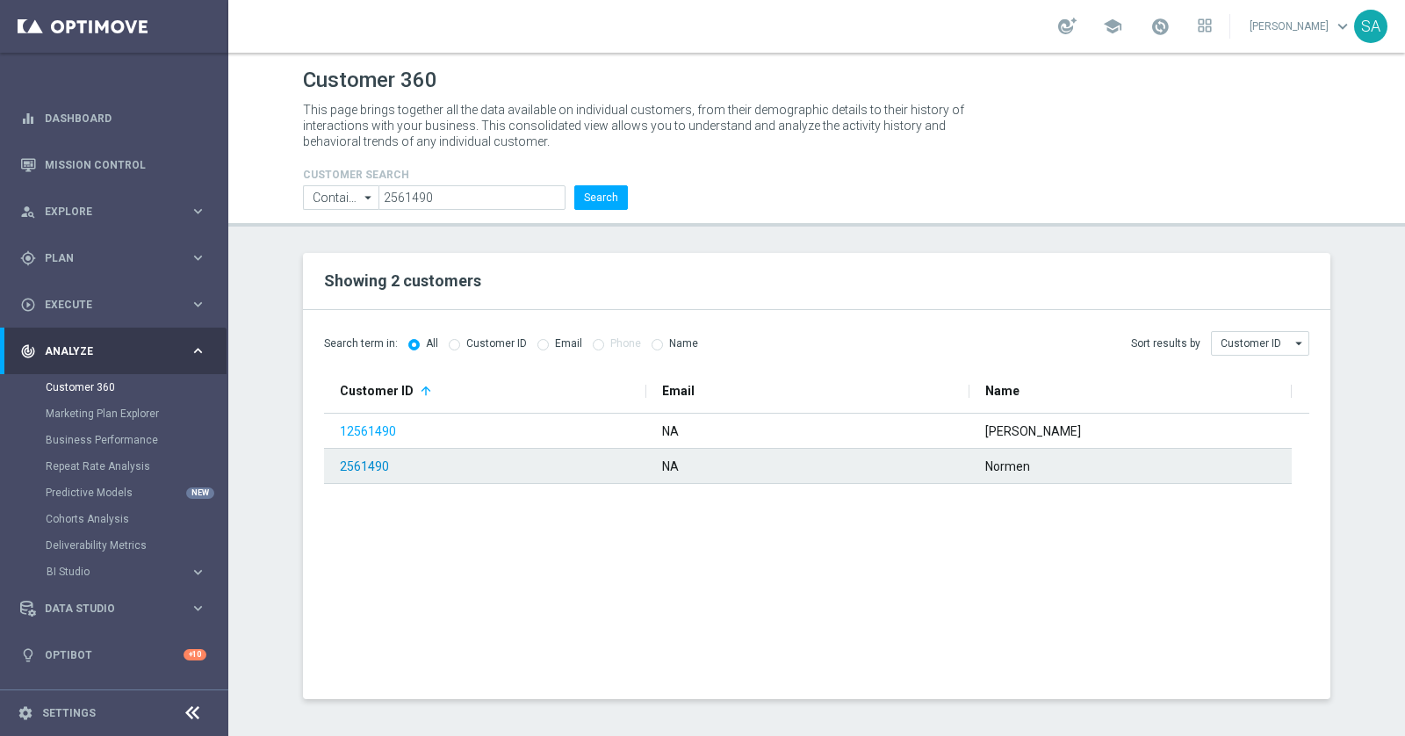
click at [373, 466] on link "2561490" at bounding box center [364, 466] width 49 height 14
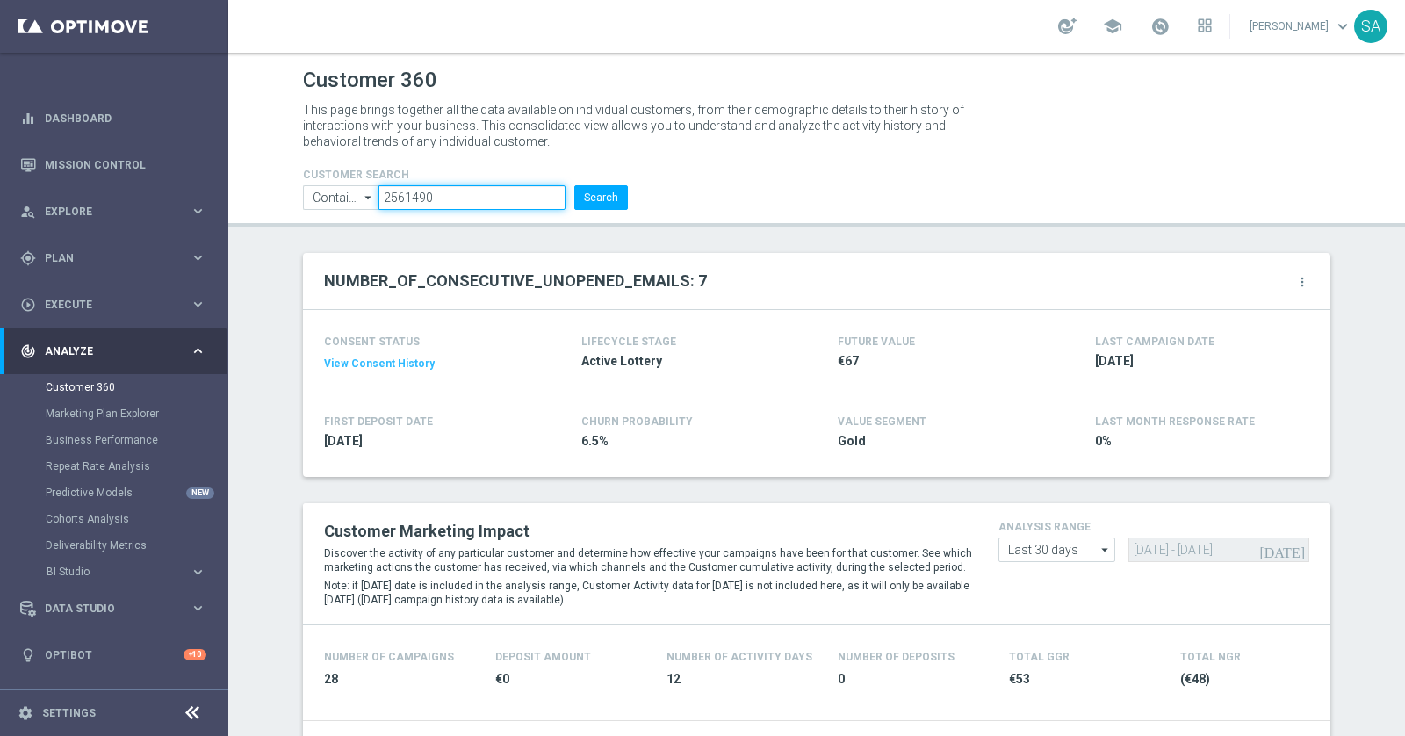
click at [474, 198] on input "2561490" at bounding box center [471, 197] width 187 height 25
click at [574, 185] on button "Search" at bounding box center [601, 197] width 54 height 25
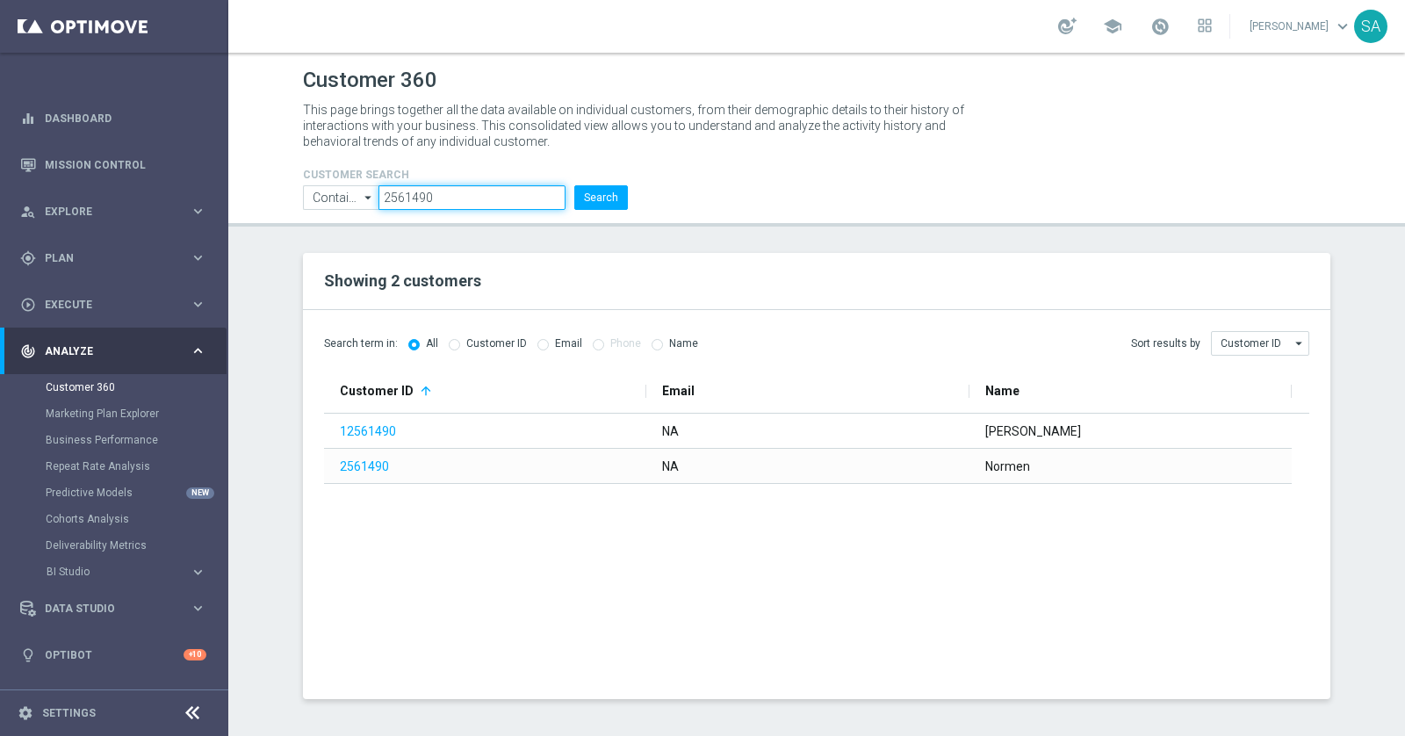
paste input "24862278"
click at [574, 185] on button "Search" at bounding box center [601, 197] width 54 height 25
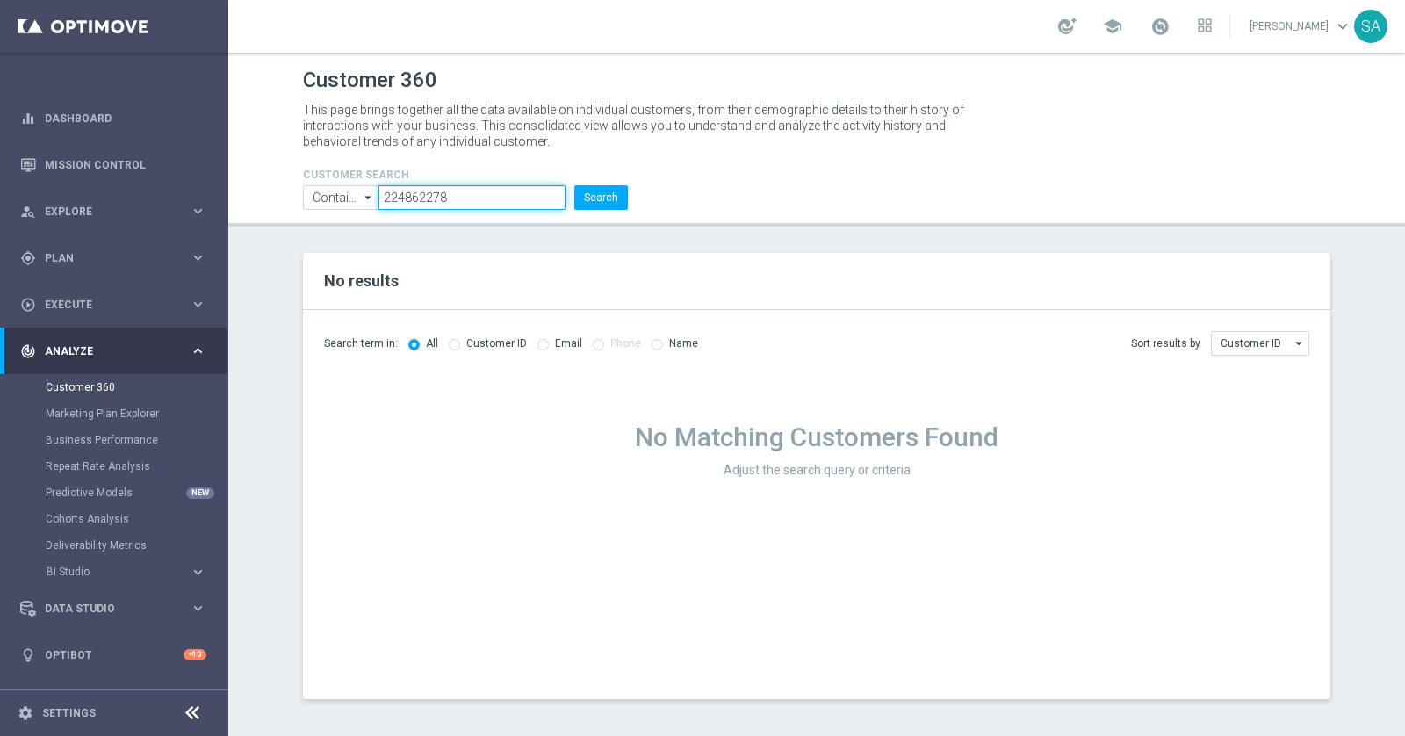
paste input "17845642"
click at [574, 185] on button "Search" at bounding box center [601, 197] width 54 height 25
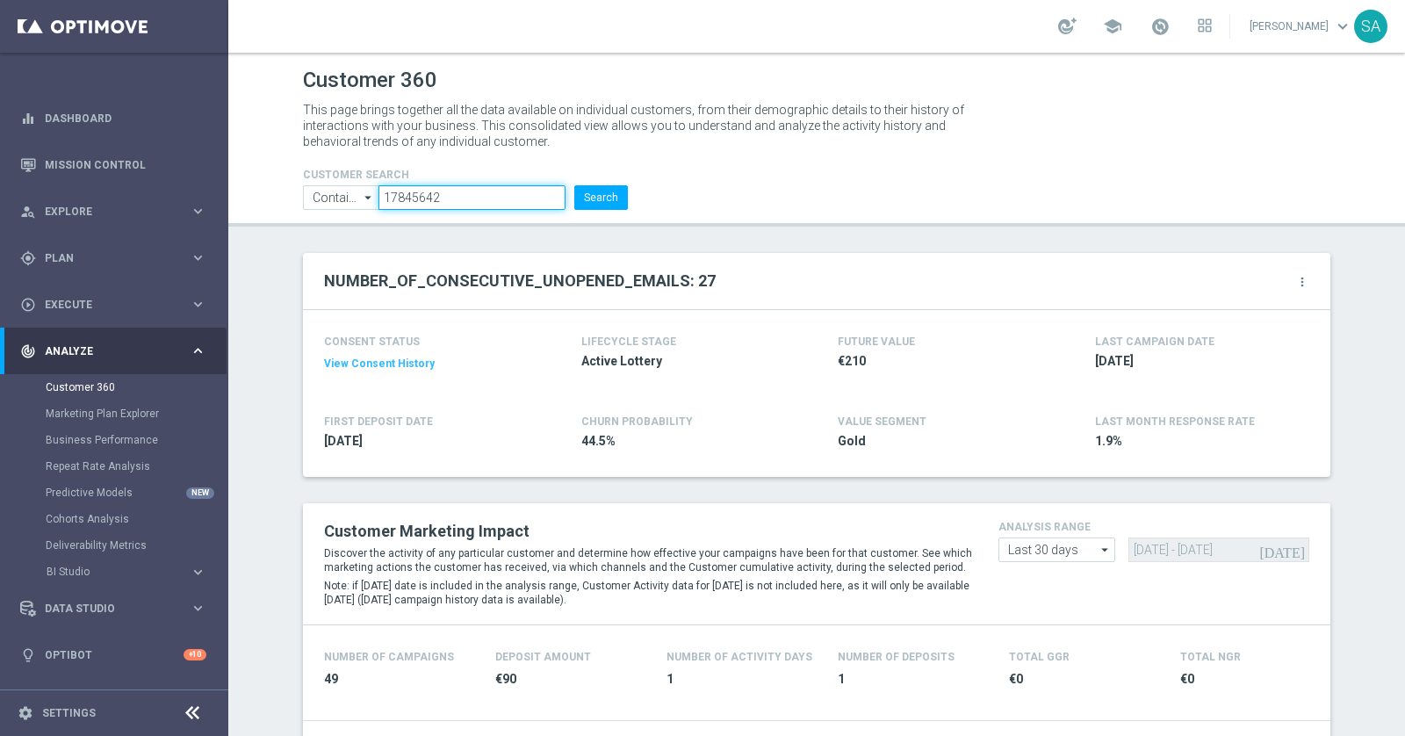
paste input "819488"
click at [574, 185] on button "Search" at bounding box center [601, 197] width 54 height 25
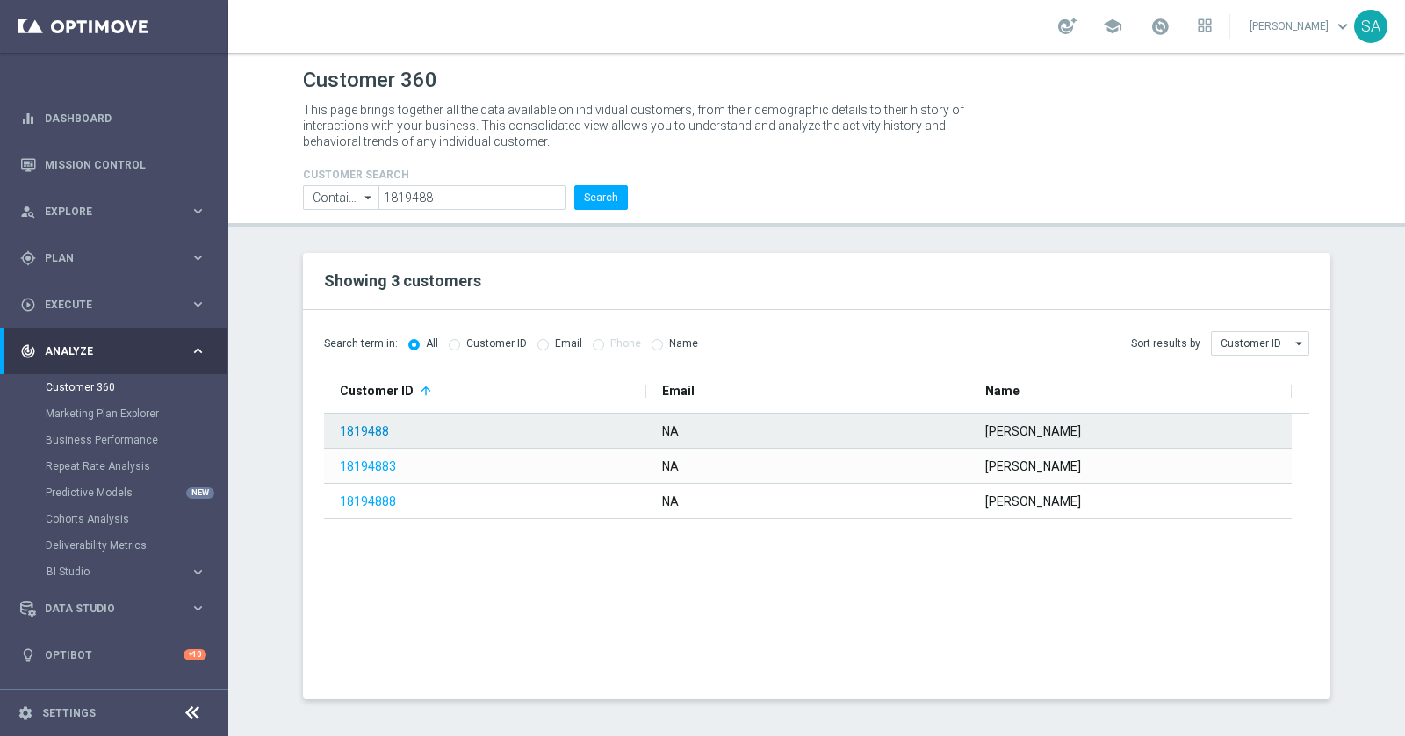
click at [378, 428] on link "1819488" at bounding box center [364, 431] width 49 height 14
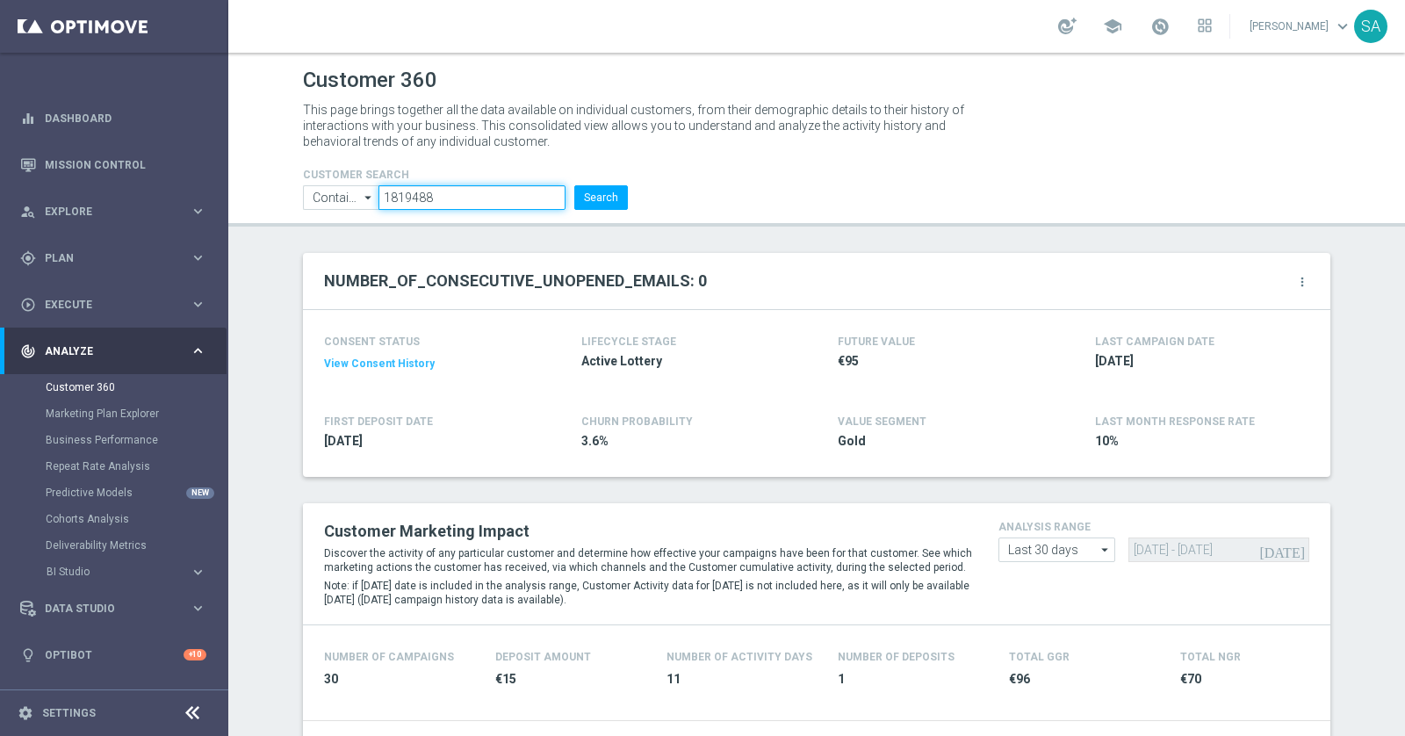
click at [426, 197] on input "1819488" at bounding box center [471, 197] width 187 height 25
paste input "224500496"
click at [574, 185] on button "Search" at bounding box center [601, 197] width 54 height 25
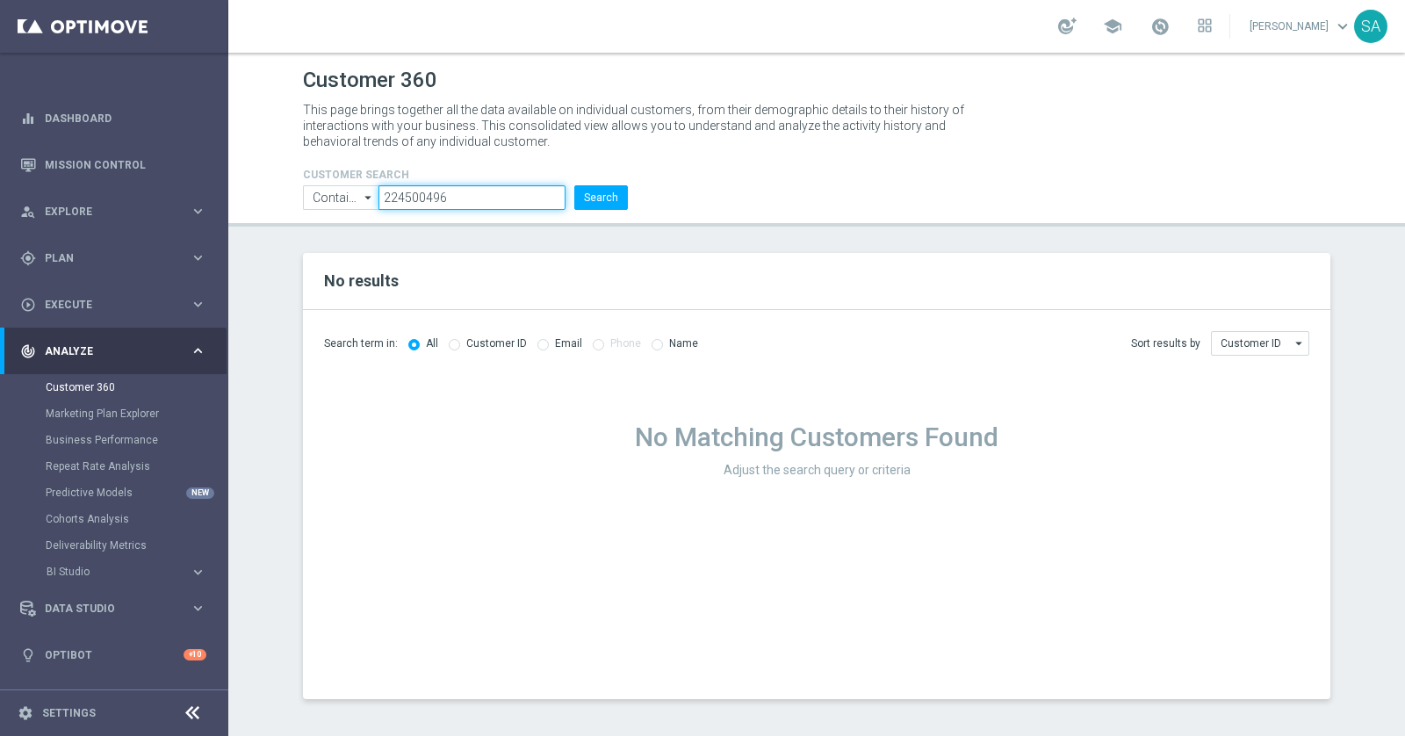
paste input "7282540"
type input "7282540"
click at [597, 196] on button "Search" at bounding box center [601, 197] width 54 height 25
click at [421, 198] on input "7282540" at bounding box center [471, 197] width 187 height 25
paste input "223514563"
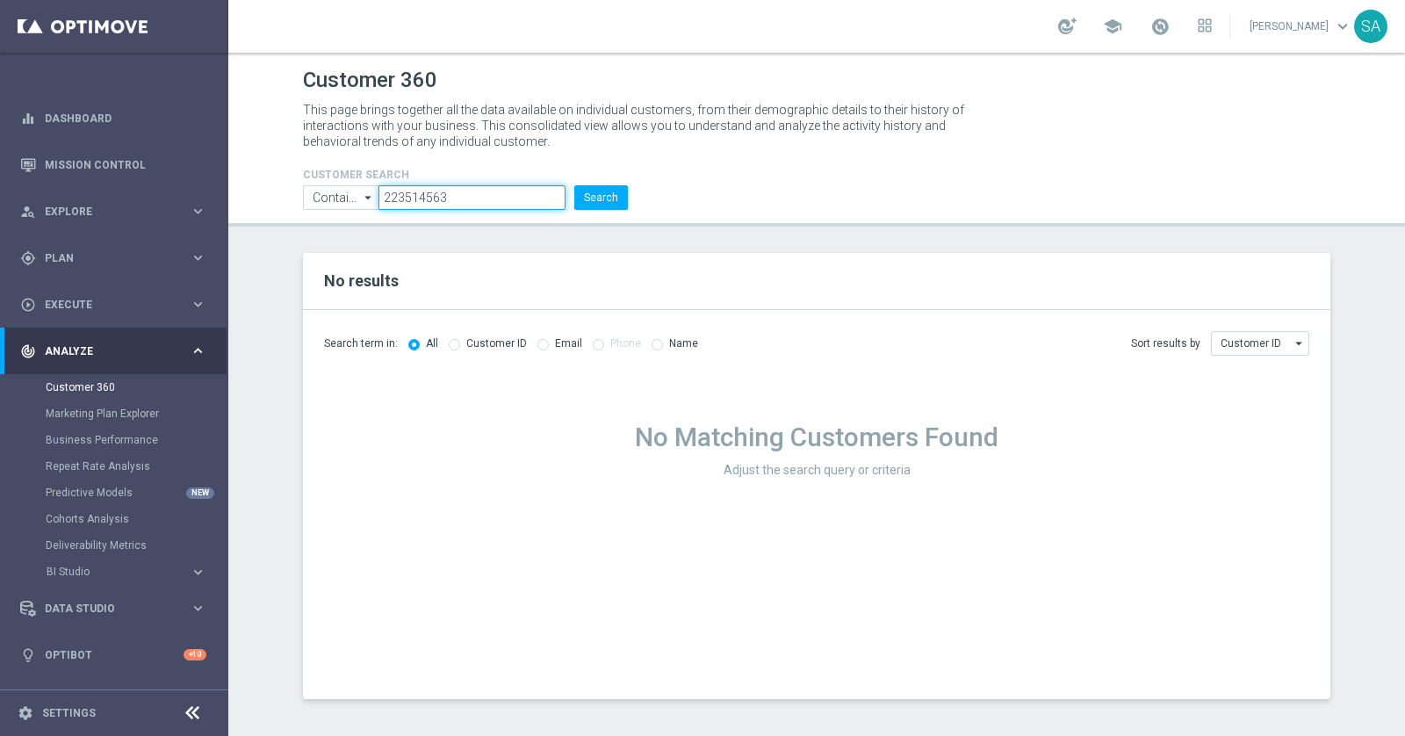
type input "223514563"
click at [574, 185] on button "Search" at bounding box center [601, 197] width 54 height 25
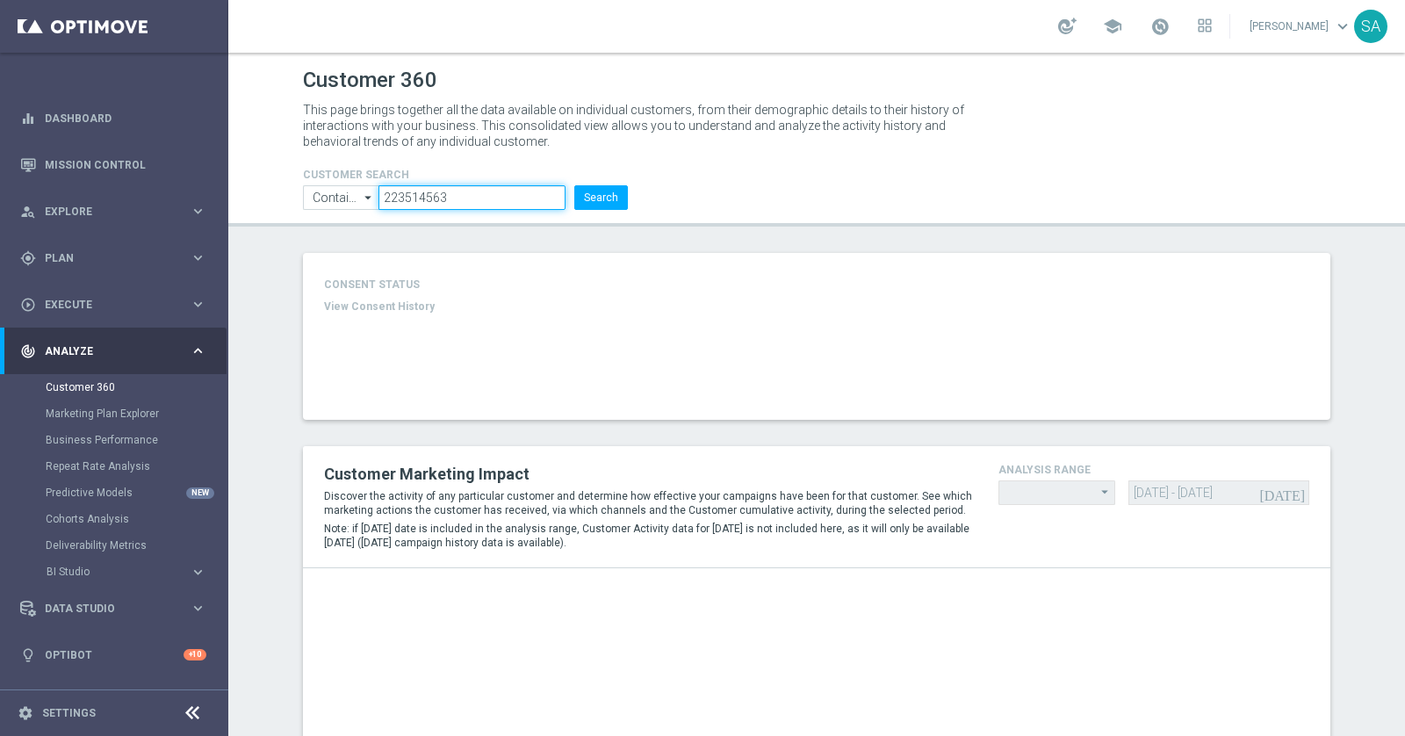
type input "Last 30 days"
type input "Deposit Amount"
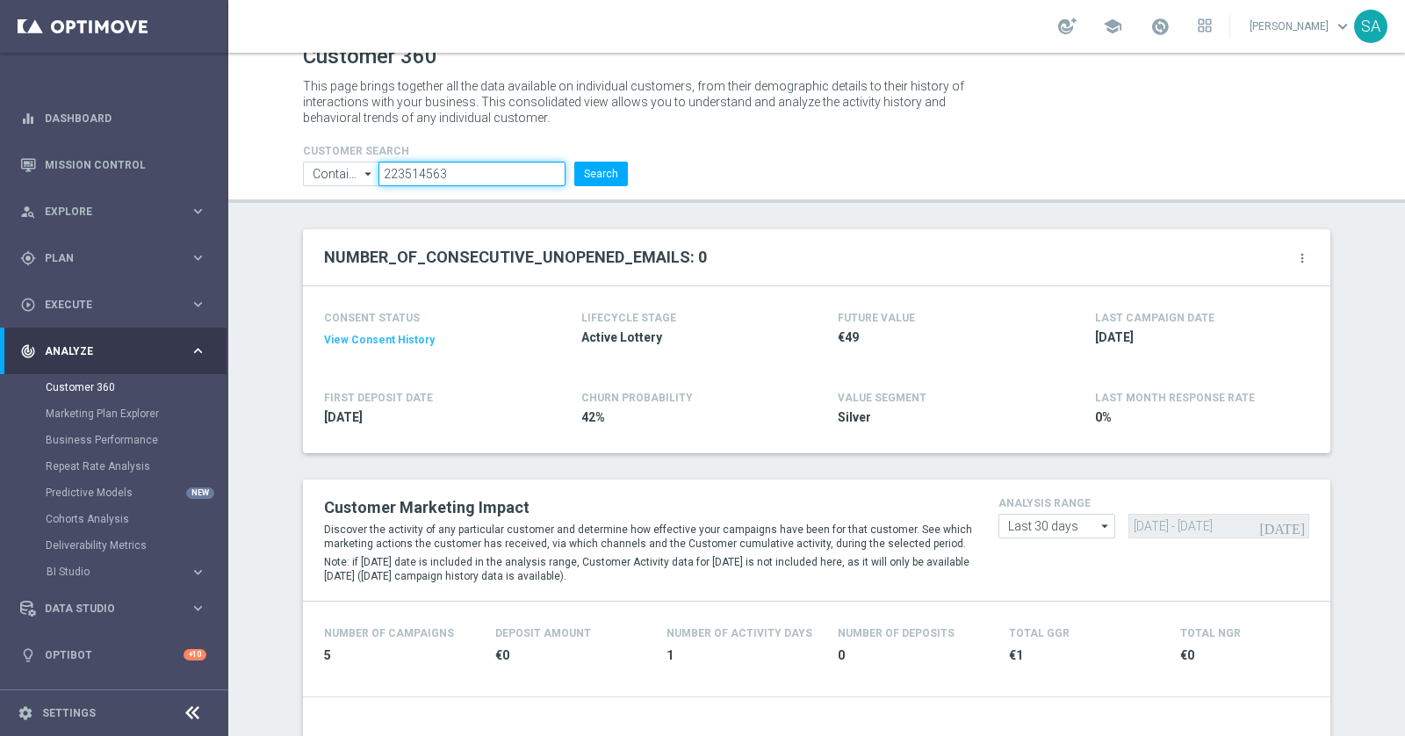
scroll to position [18, 0]
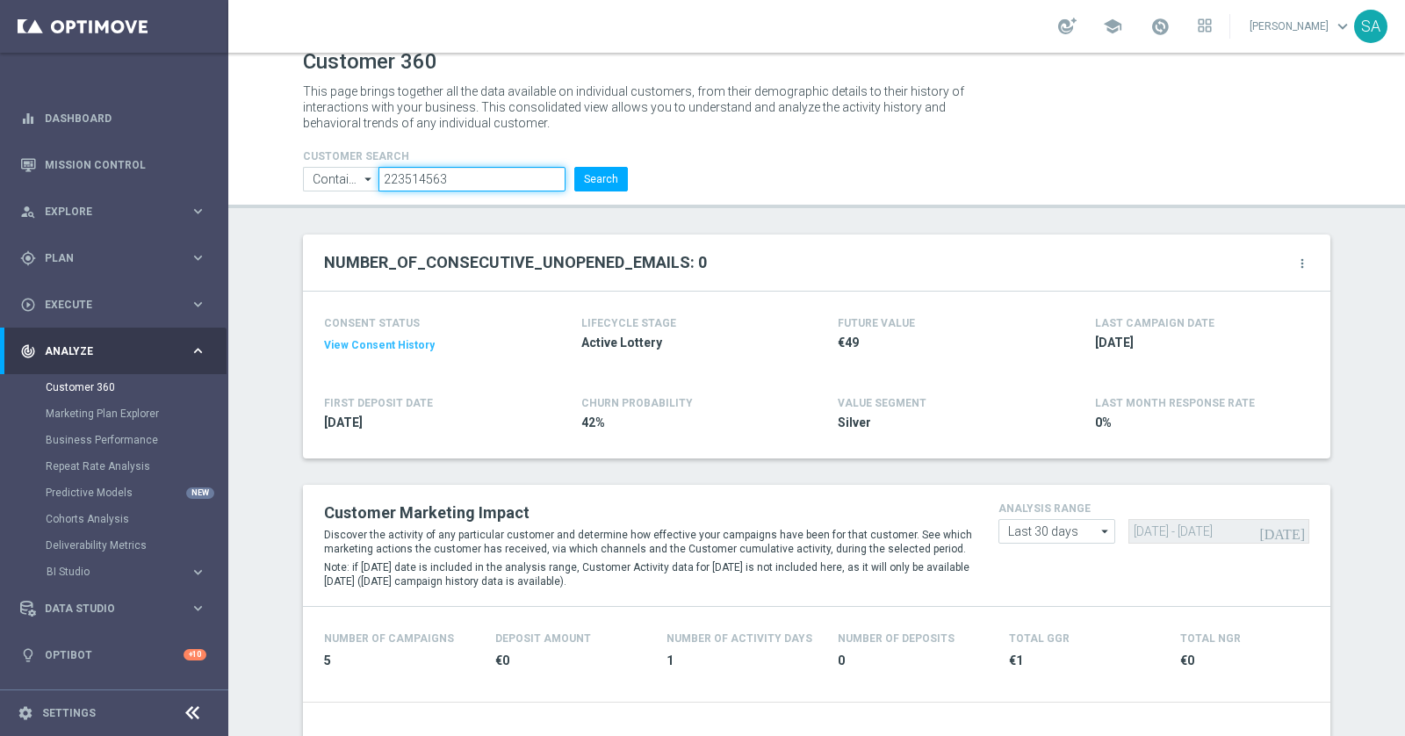
click at [471, 182] on input "223514563" at bounding box center [471, 179] width 187 height 25
paste input "5295935"
click at [574, 167] on button "Search" at bounding box center [601, 179] width 54 height 25
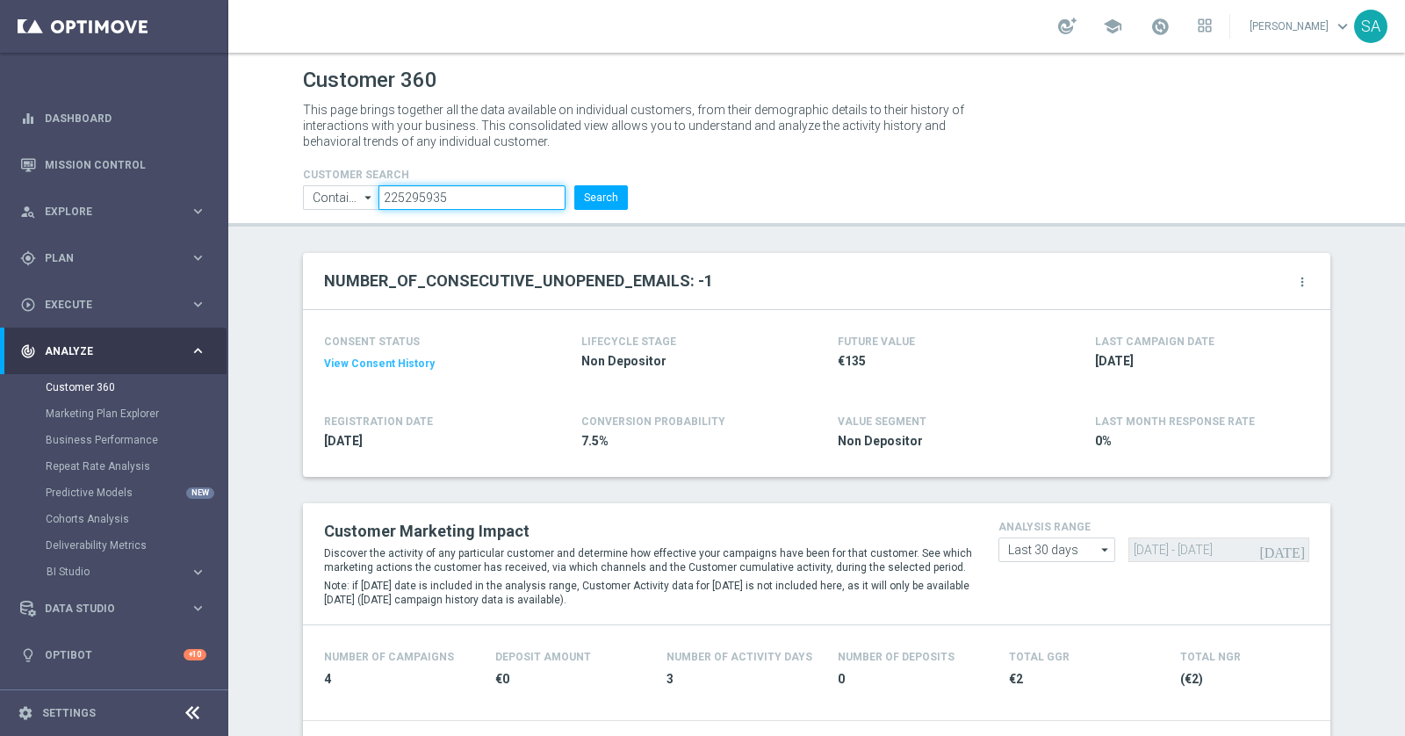
paste input "3787070"
click at [574, 185] on button "Search" at bounding box center [601, 197] width 54 height 25
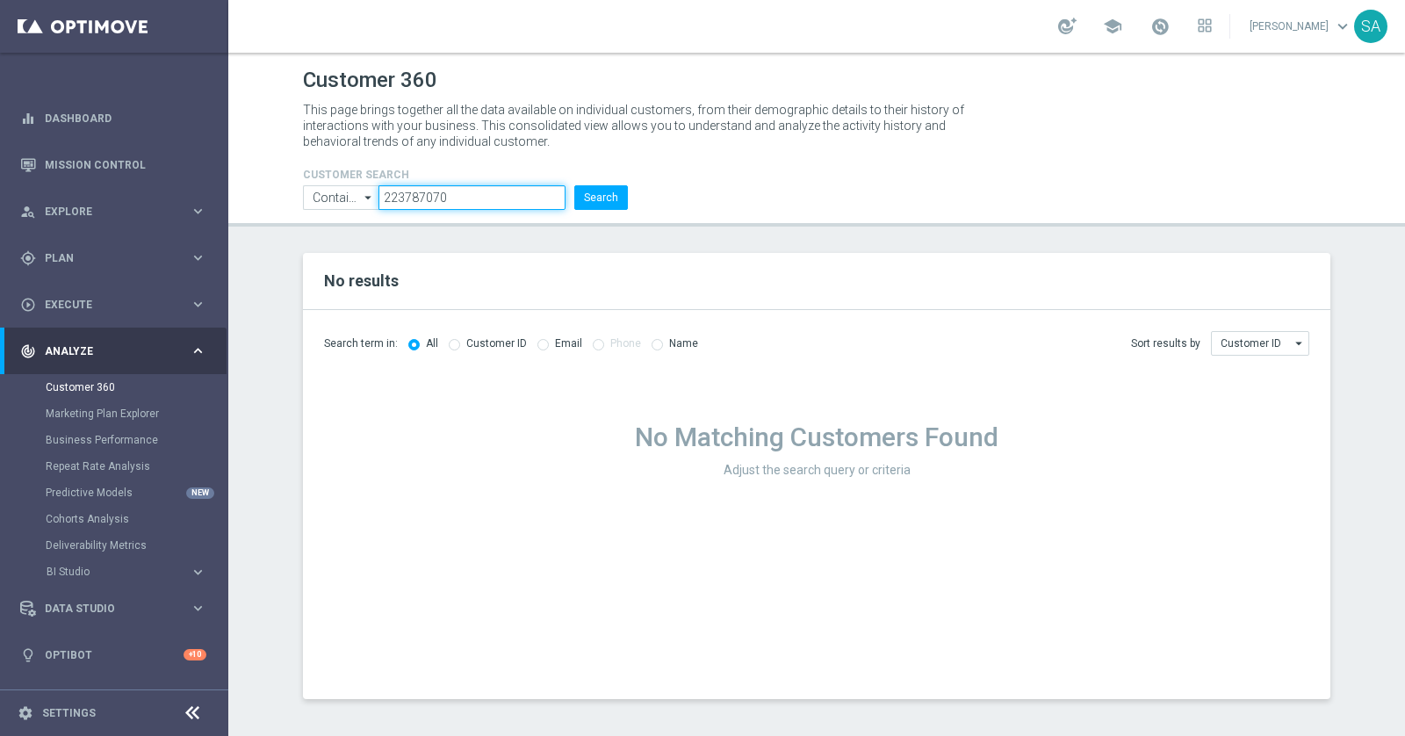
paste input "9350826"
click at [574, 185] on button "Search" at bounding box center [601, 197] width 54 height 25
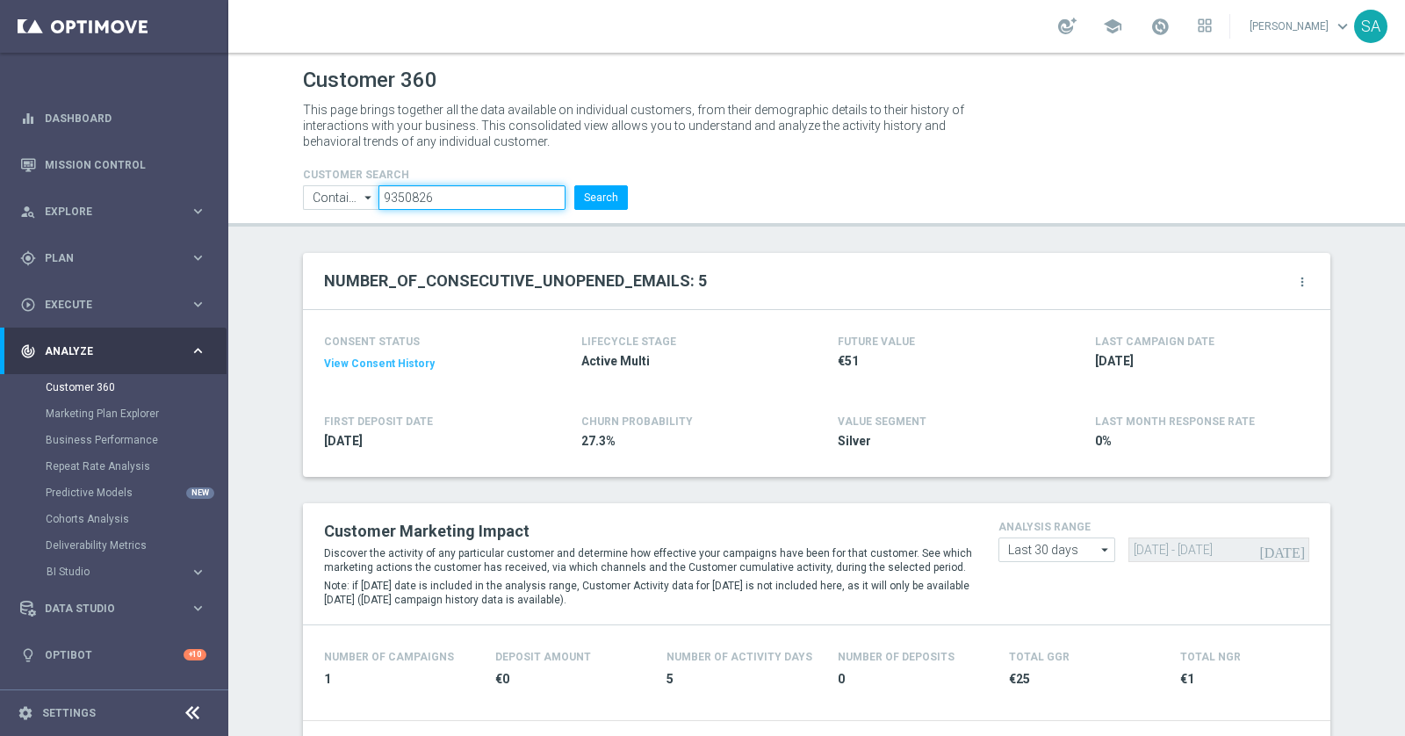
paste input "225032070"
click at [574, 185] on button "Search" at bounding box center [601, 197] width 54 height 25
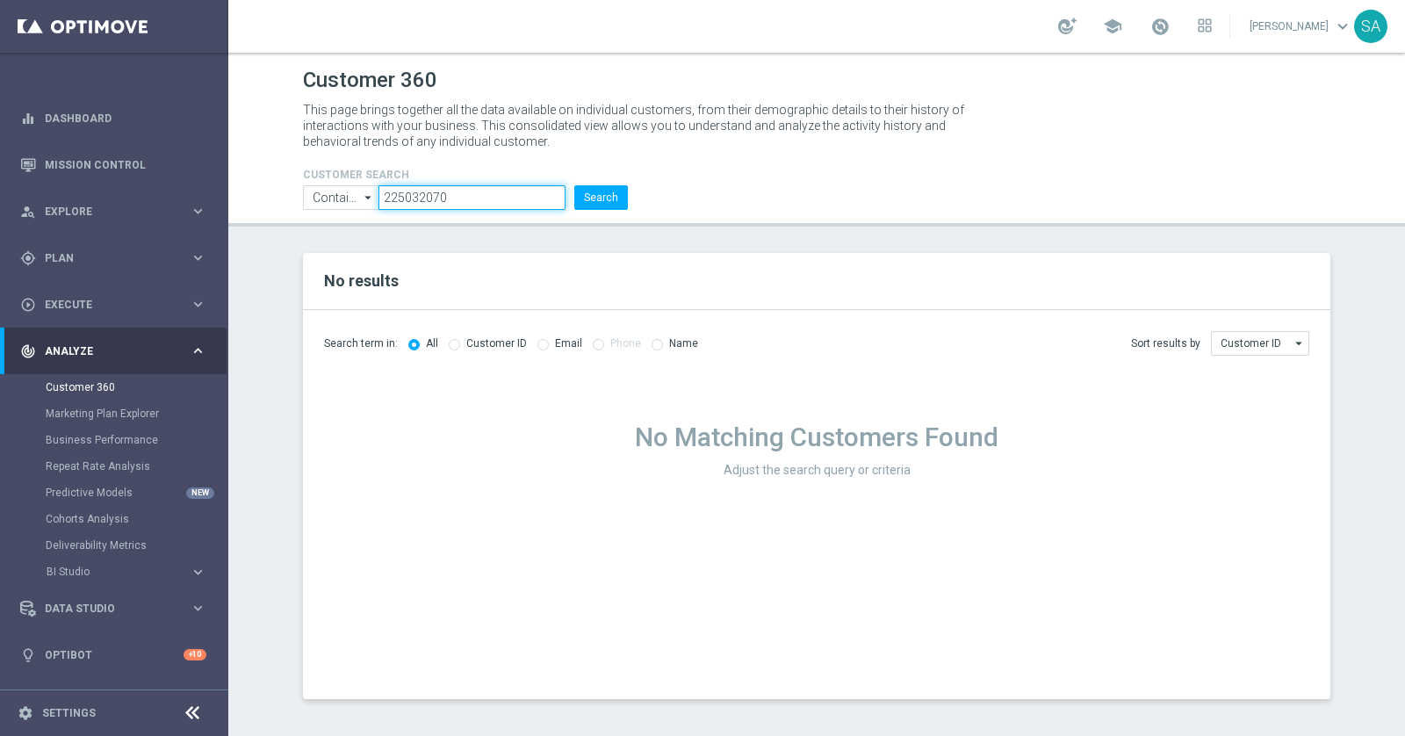
paste input "319298"
click at [574, 185] on button "Search" at bounding box center [601, 197] width 54 height 25
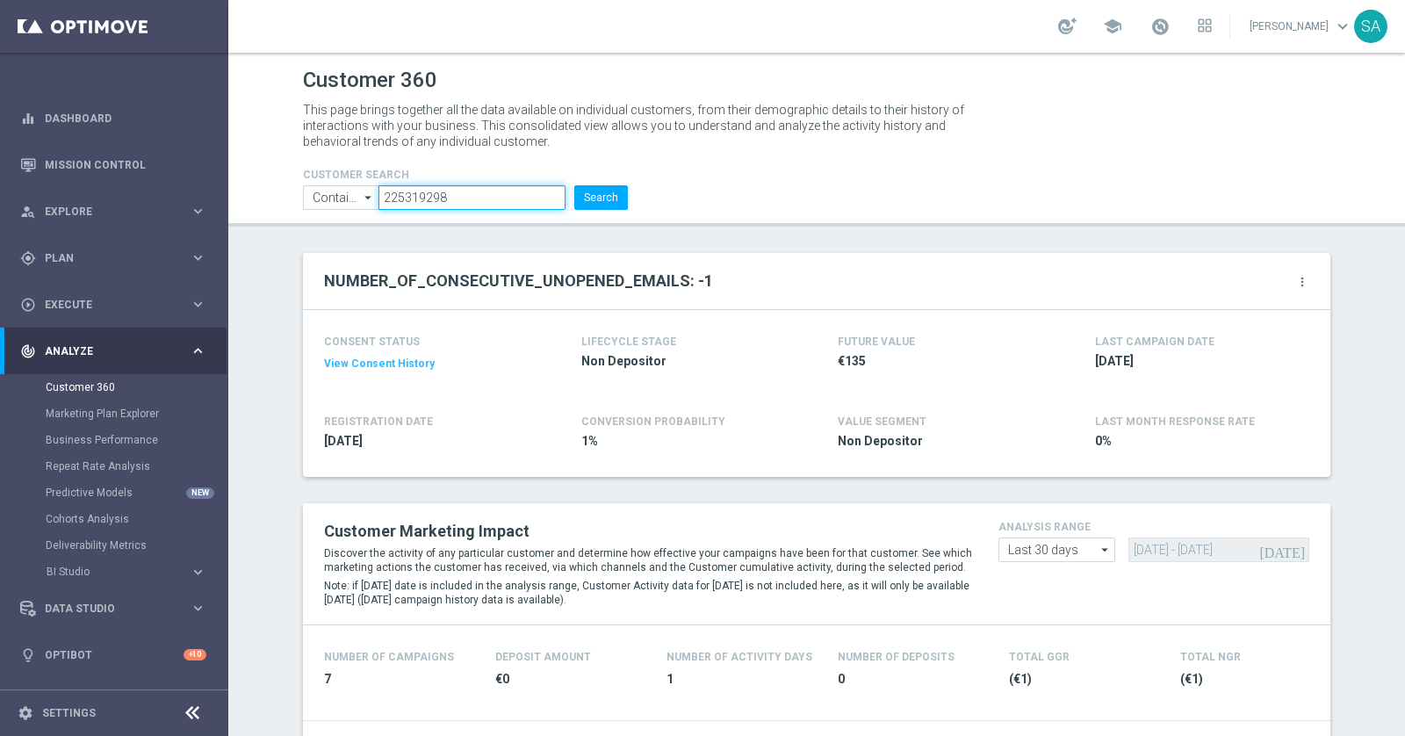
paste input "287387"
click at [574, 185] on button "Search" at bounding box center [601, 197] width 54 height 25
click at [479, 194] on input "225287387" at bounding box center [471, 197] width 187 height 25
paste input "3371736"
click at [574, 185] on button "Search" at bounding box center [601, 197] width 54 height 25
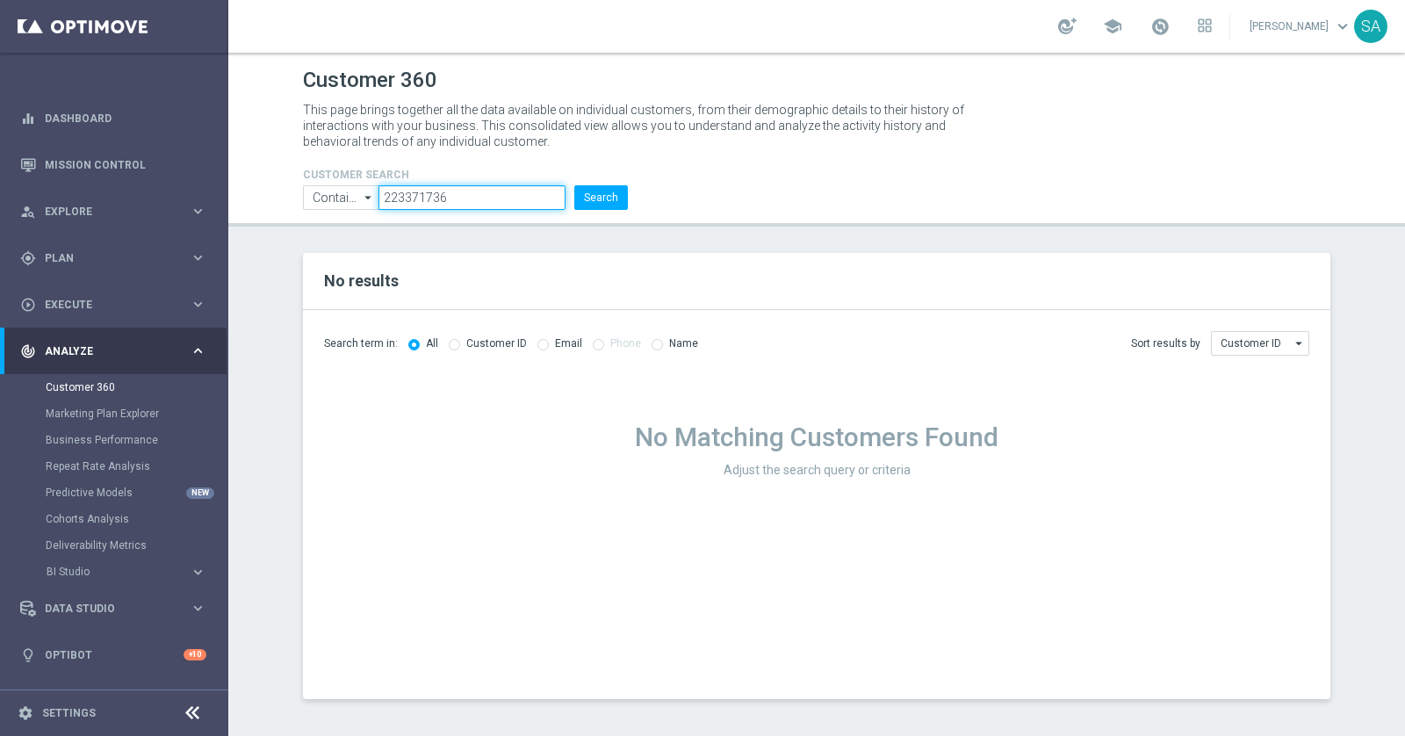
paste input "18719013"
type input "18719013"
click at [574, 185] on button "Search" at bounding box center [601, 197] width 54 height 25
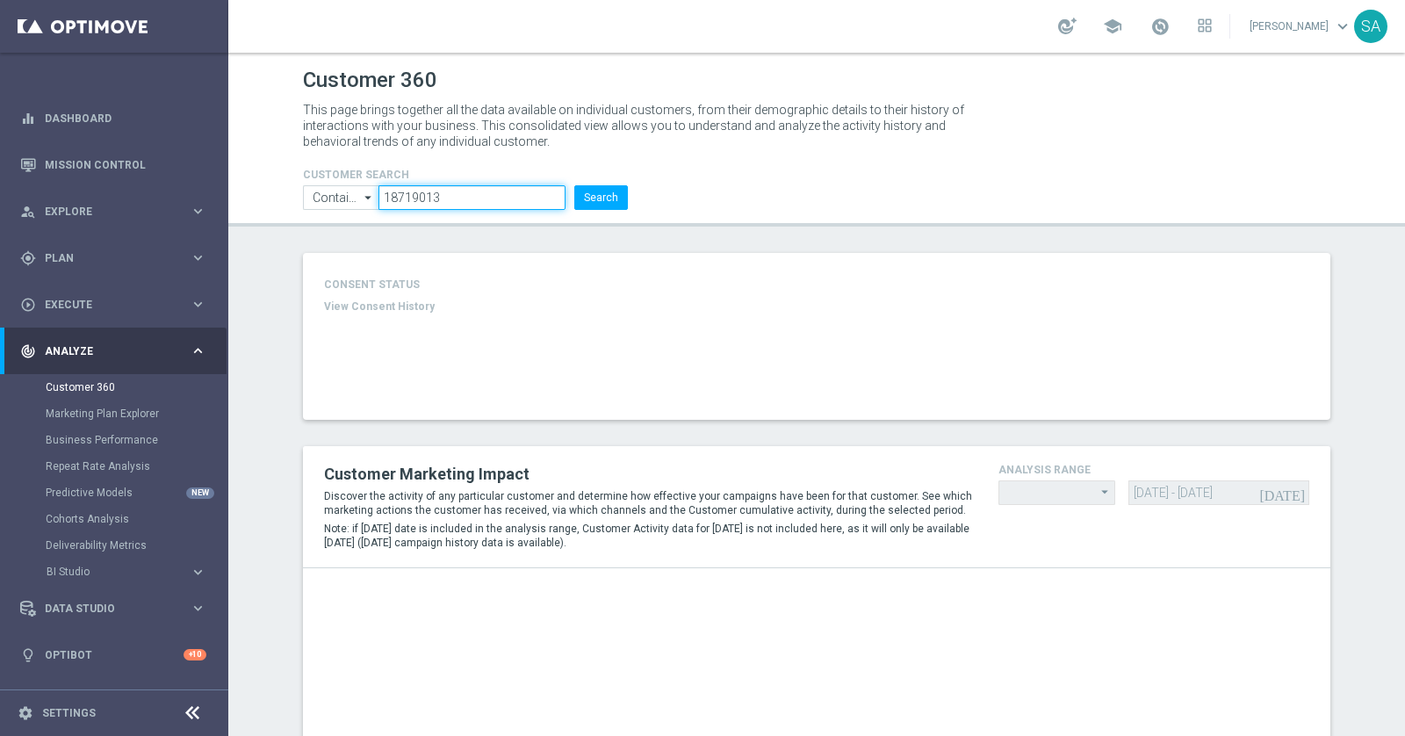
type input "Last 30 days"
type input "Deposit Amount"
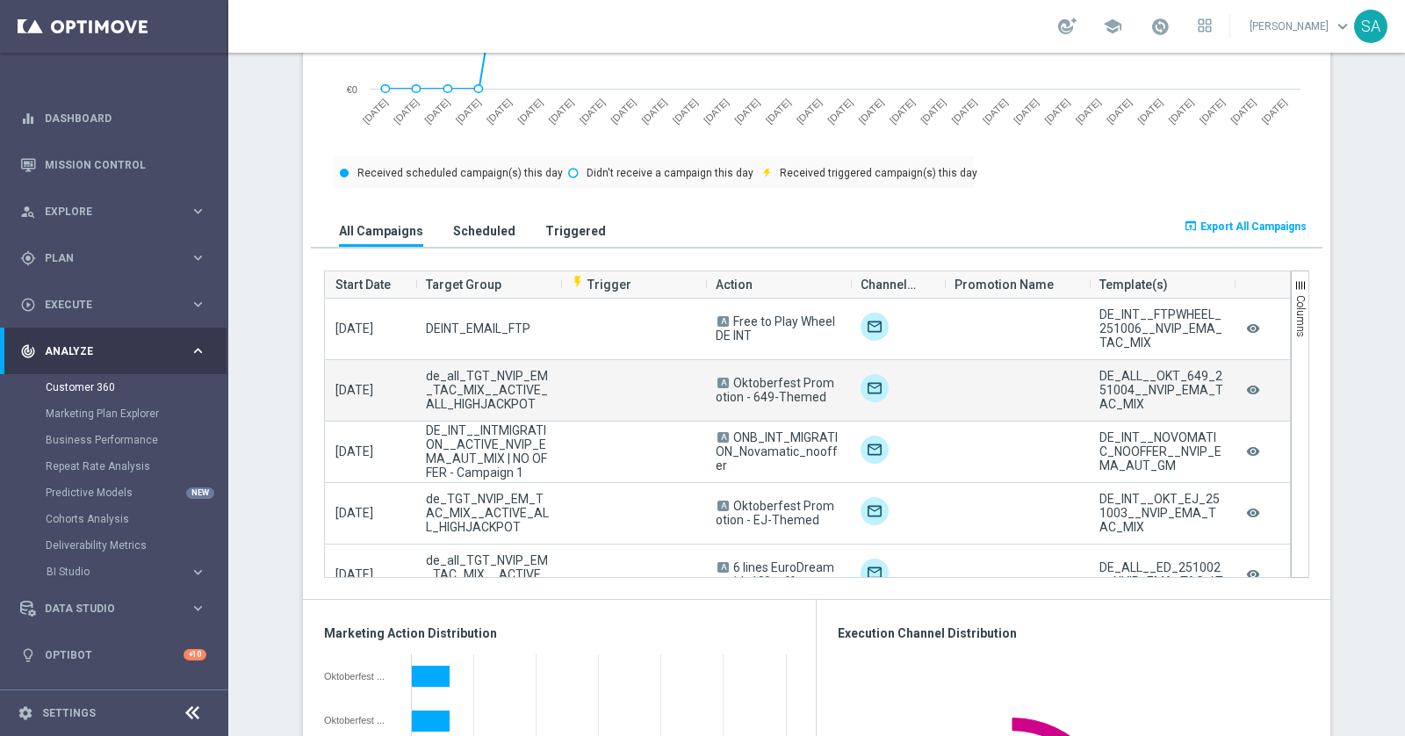
scroll to position [1110, 0]
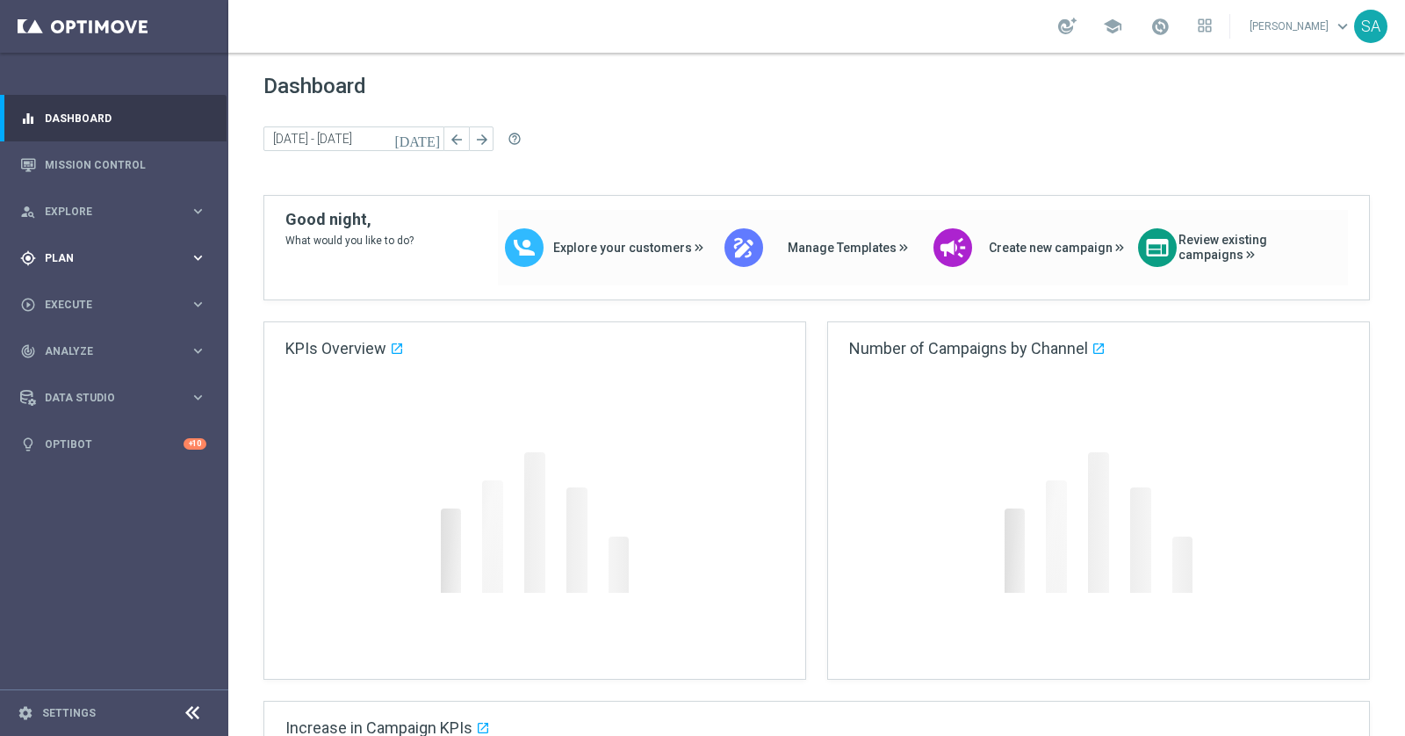
click at [70, 254] on span "Plan" at bounding box center [117, 258] width 145 height 11
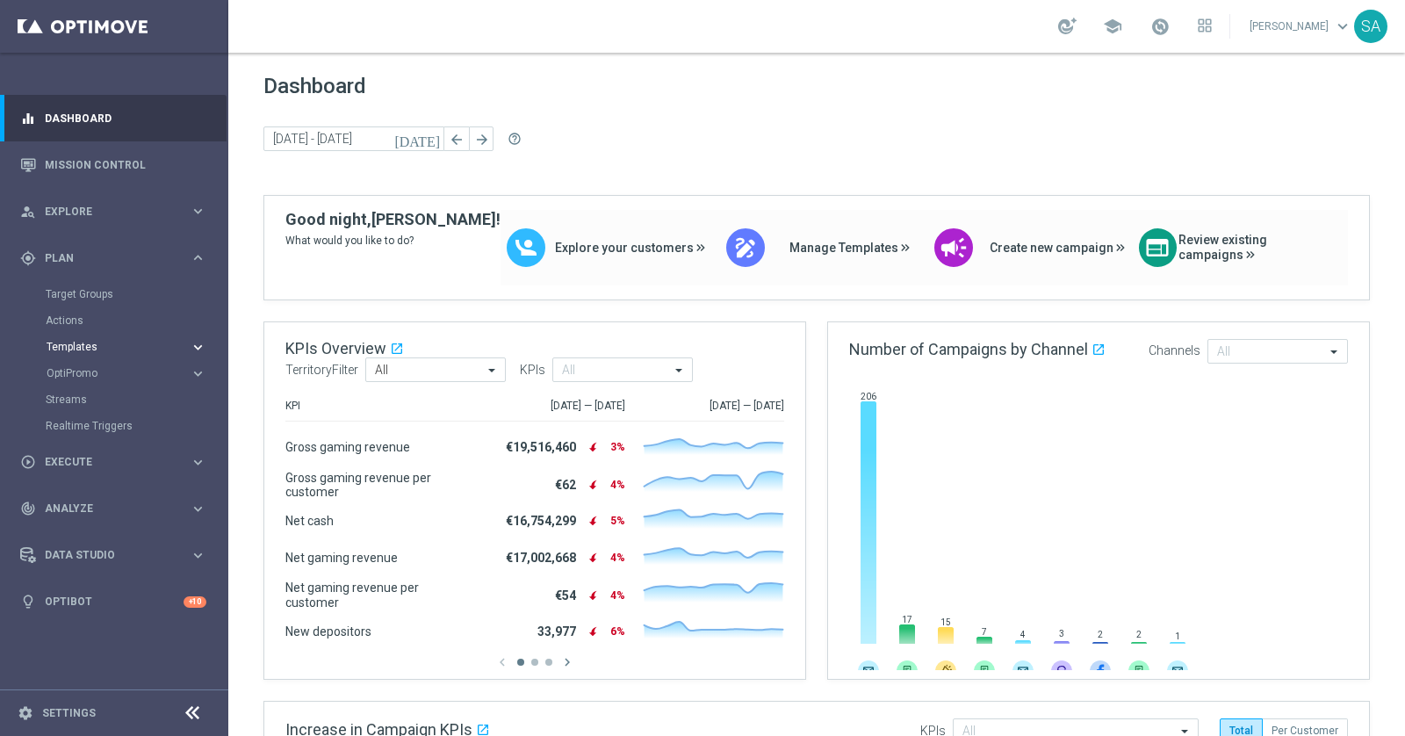
click at [76, 347] on span "Templates" at bounding box center [110, 346] width 126 height 11
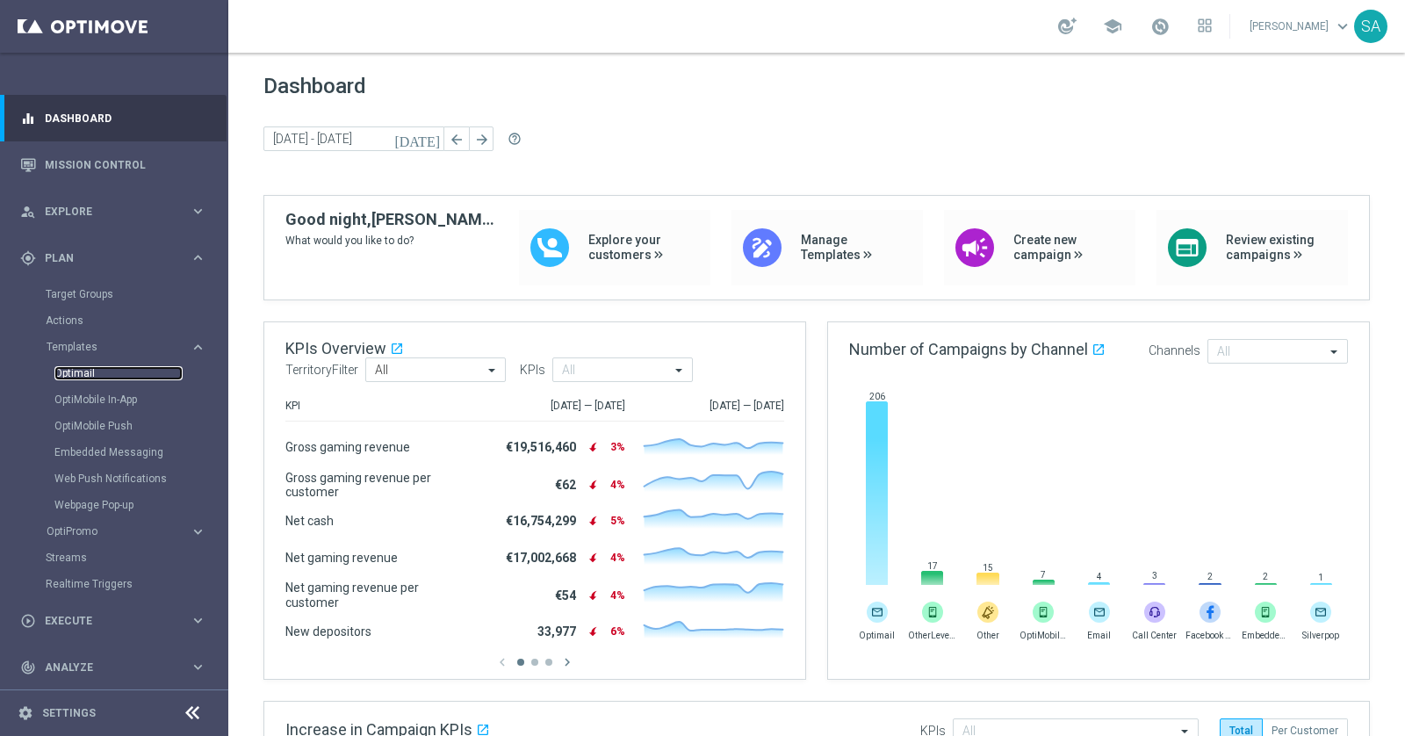
click at [82, 376] on link "Optimail" at bounding box center [118, 373] width 128 height 14
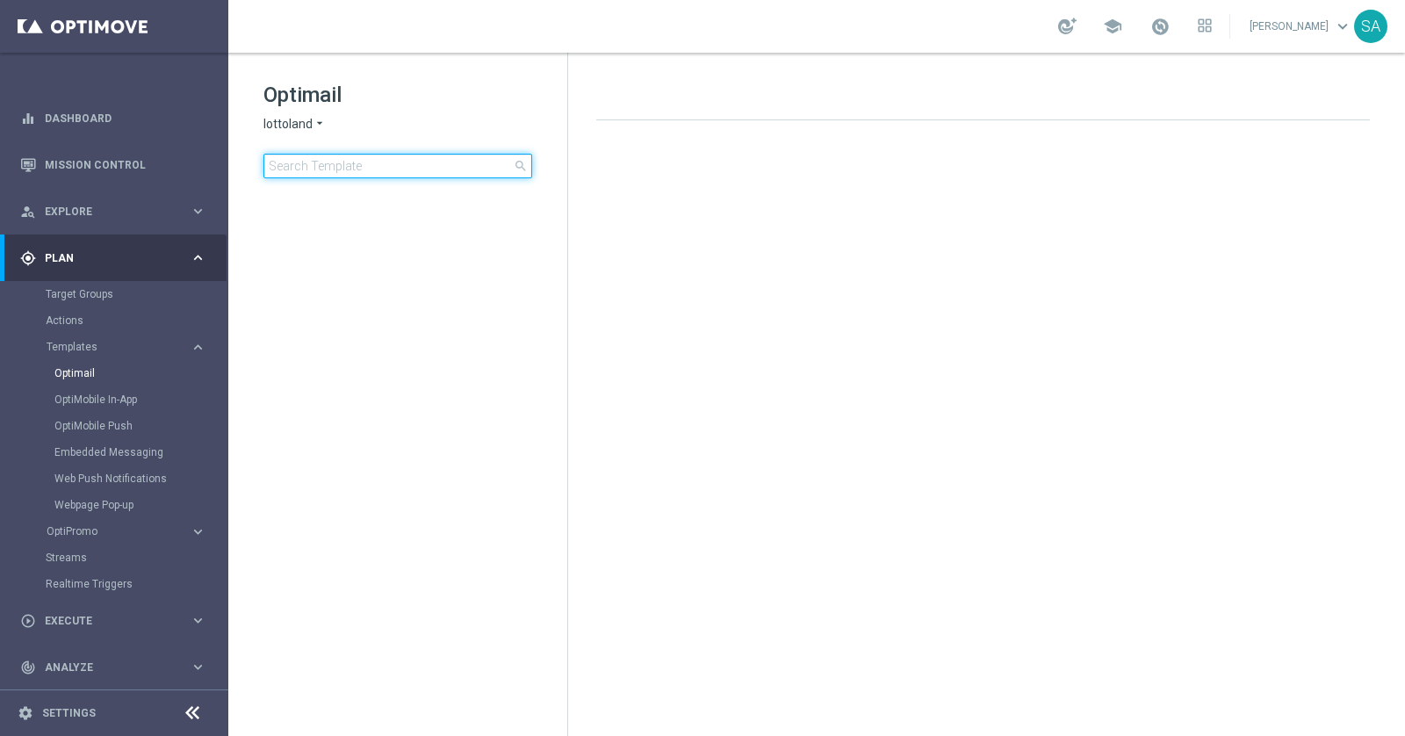
click at [359, 167] on input at bounding box center [397, 166] width 269 height 25
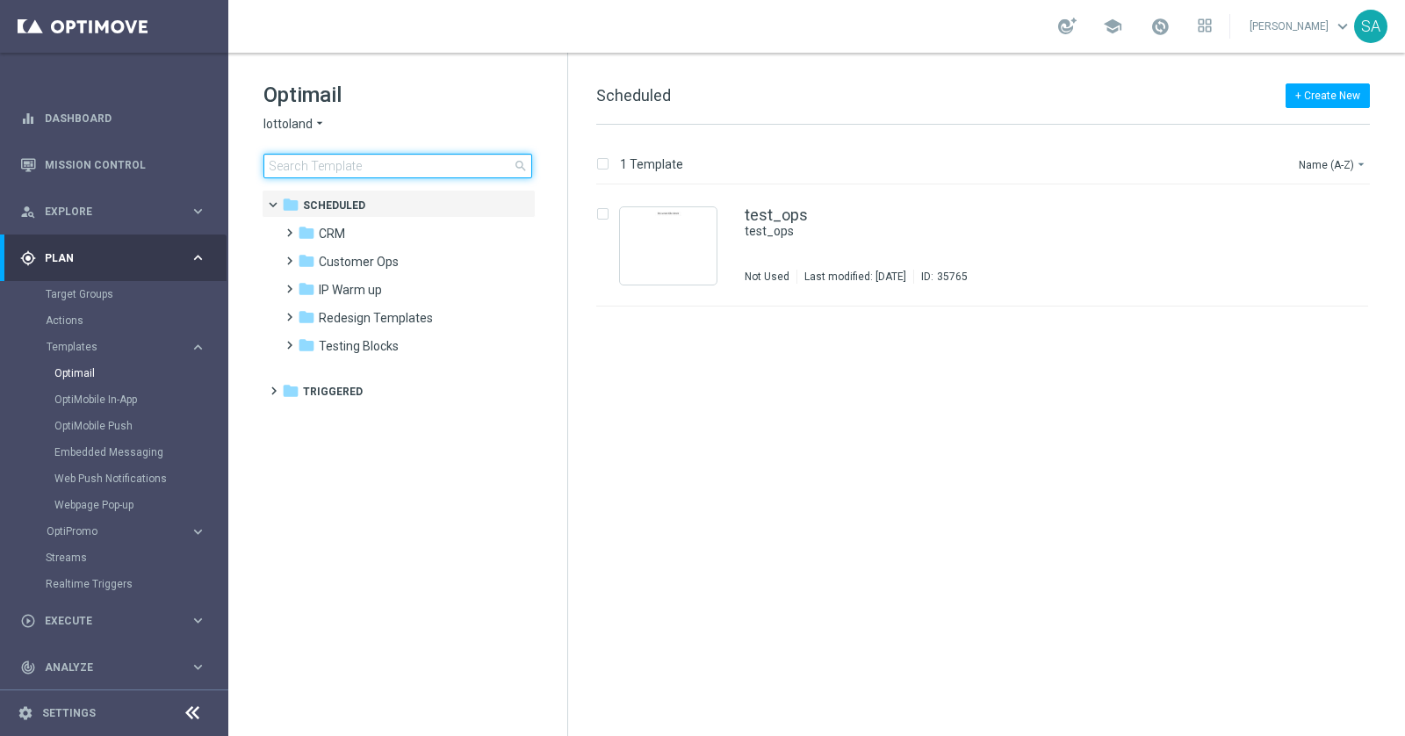
type input "DE_INT__NOVOMATIC_NOOFFER__NVIP_EMA_AUT_GM"
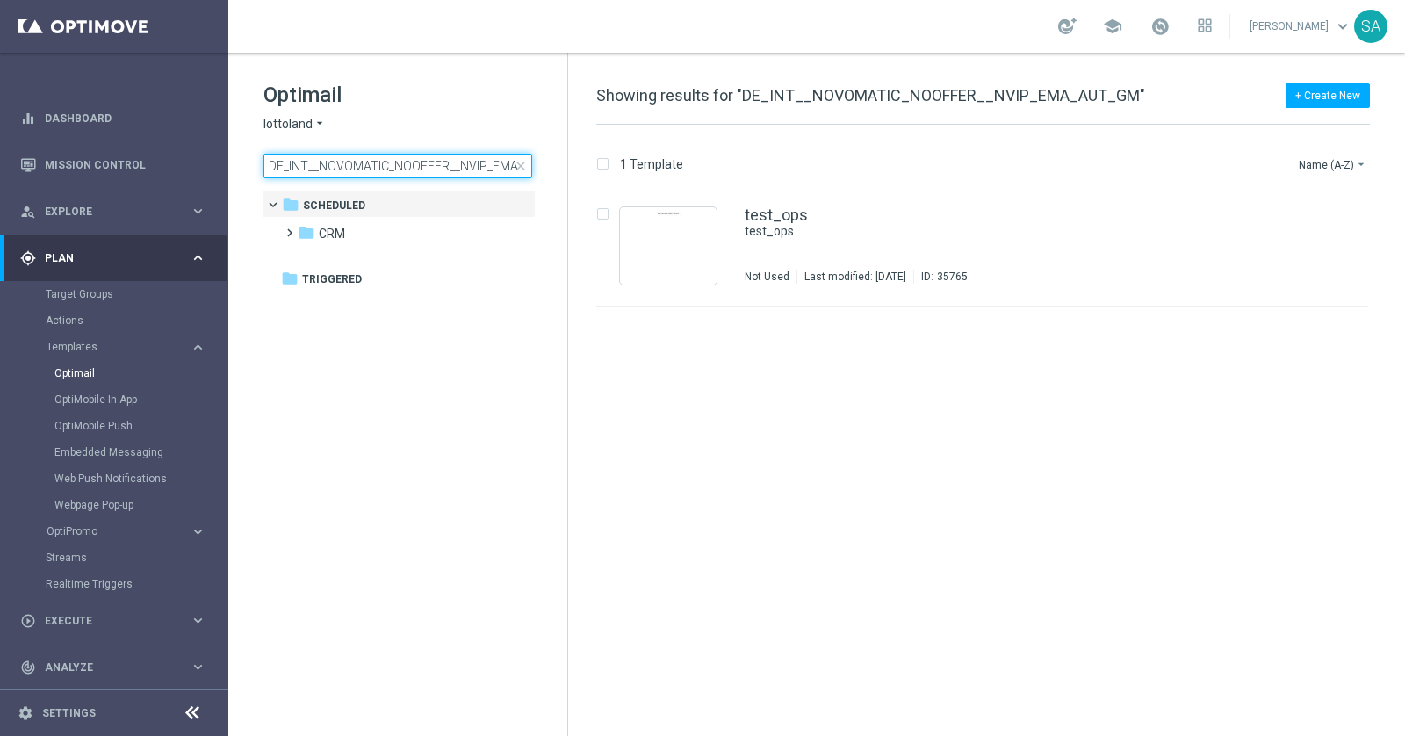
scroll to position [0, 49]
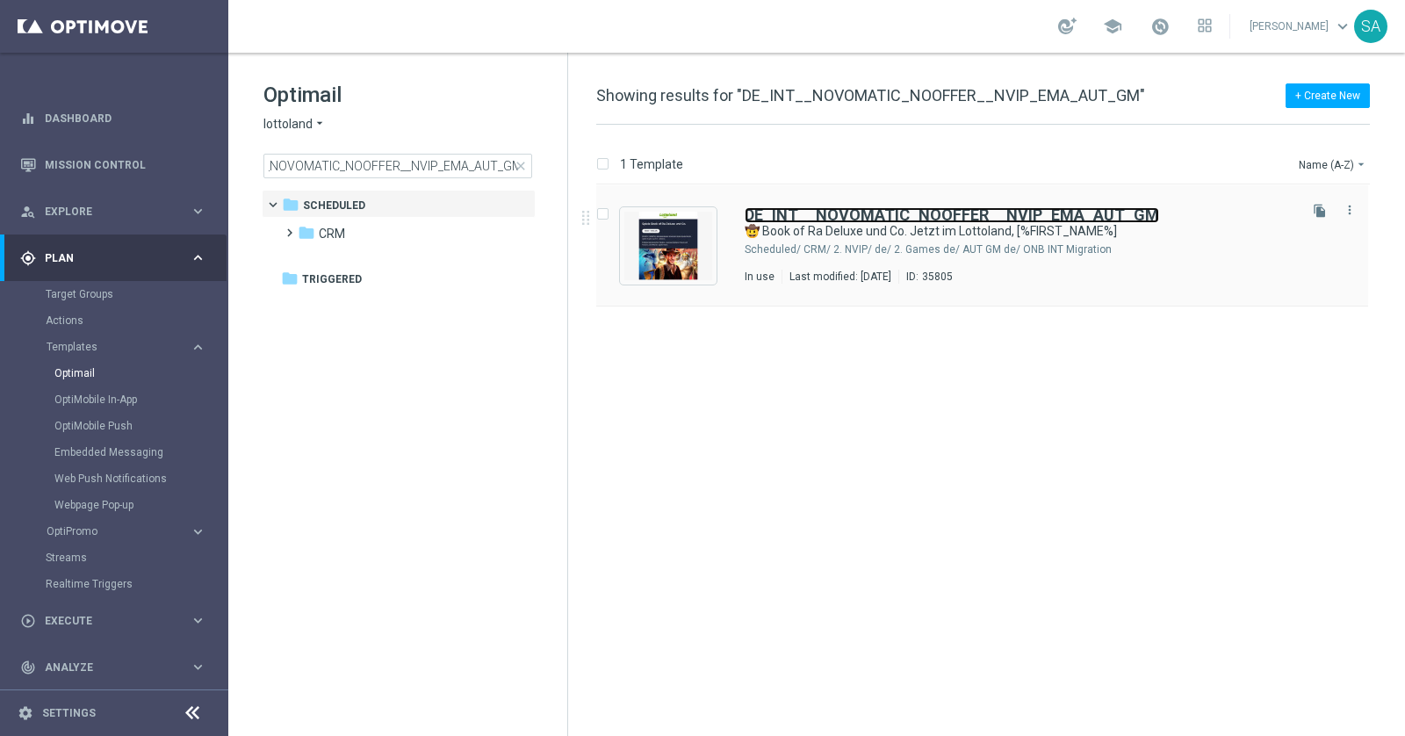
click at [931, 210] on b "DE_INT__NOVOMATIC_NOOFFER__NVIP_EMA_AUT_GM" at bounding box center [951, 214] width 414 height 18
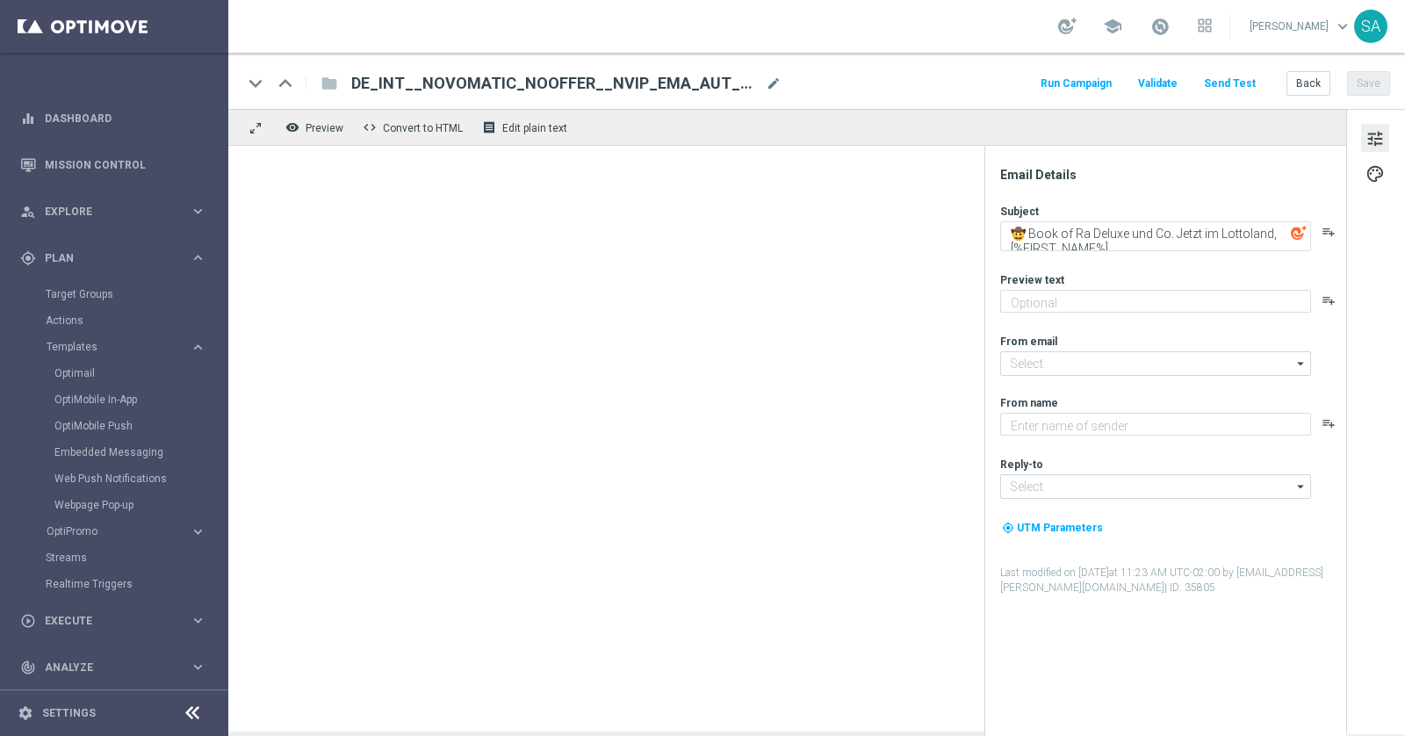
type textarea "Entdecke die besten Novomatic-Spiele im Lottoland"
type input "mail@crm.lottoland.com"
type textarea "Lottoland"
type input "service@lottoland.com"
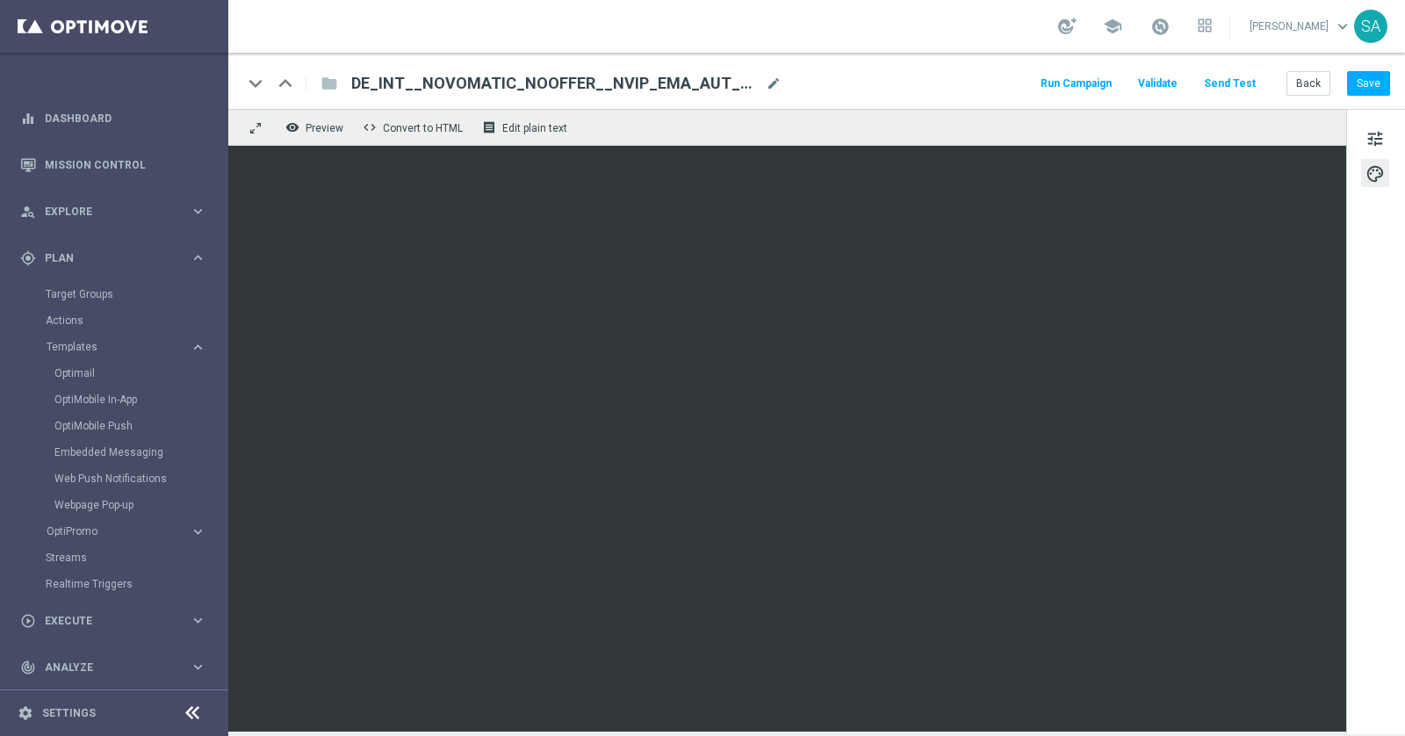
click at [708, 82] on span "DE_INT__NOVOMATIC_NOOFFER__NVIP_EMA_AUT_GM" at bounding box center [554, 83] width 407 height 21
click at [0, 0] on input "DE_INT__NOVOMATIC_NOOFFER__NVIP_EMA_AUT_GM" at bounding box center [0, 0] width 0 height 0
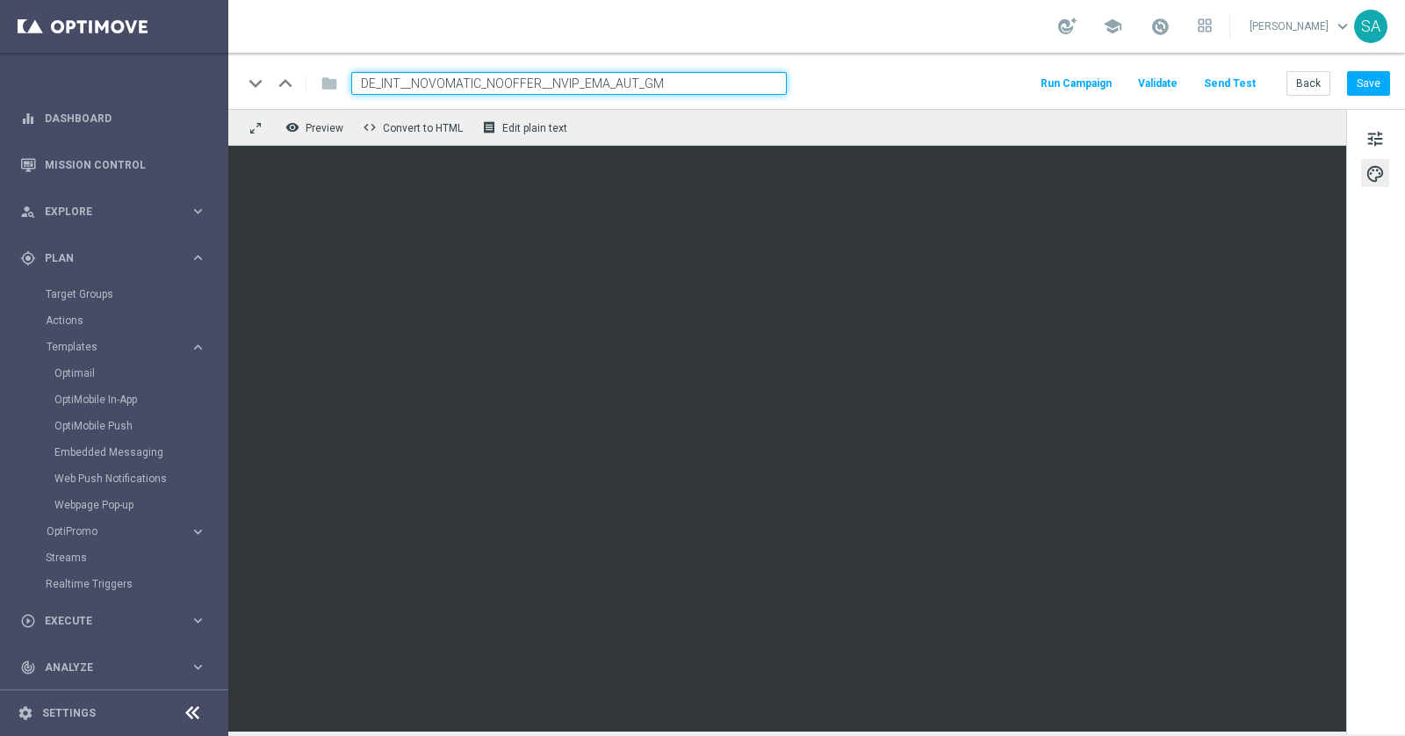
click at [708, 82] on input "DE_INT__NOVOMATIC_NOOFFER__NVIP_EMA_AUT_GM" at bounding box center [568, 83] width 435 height 23
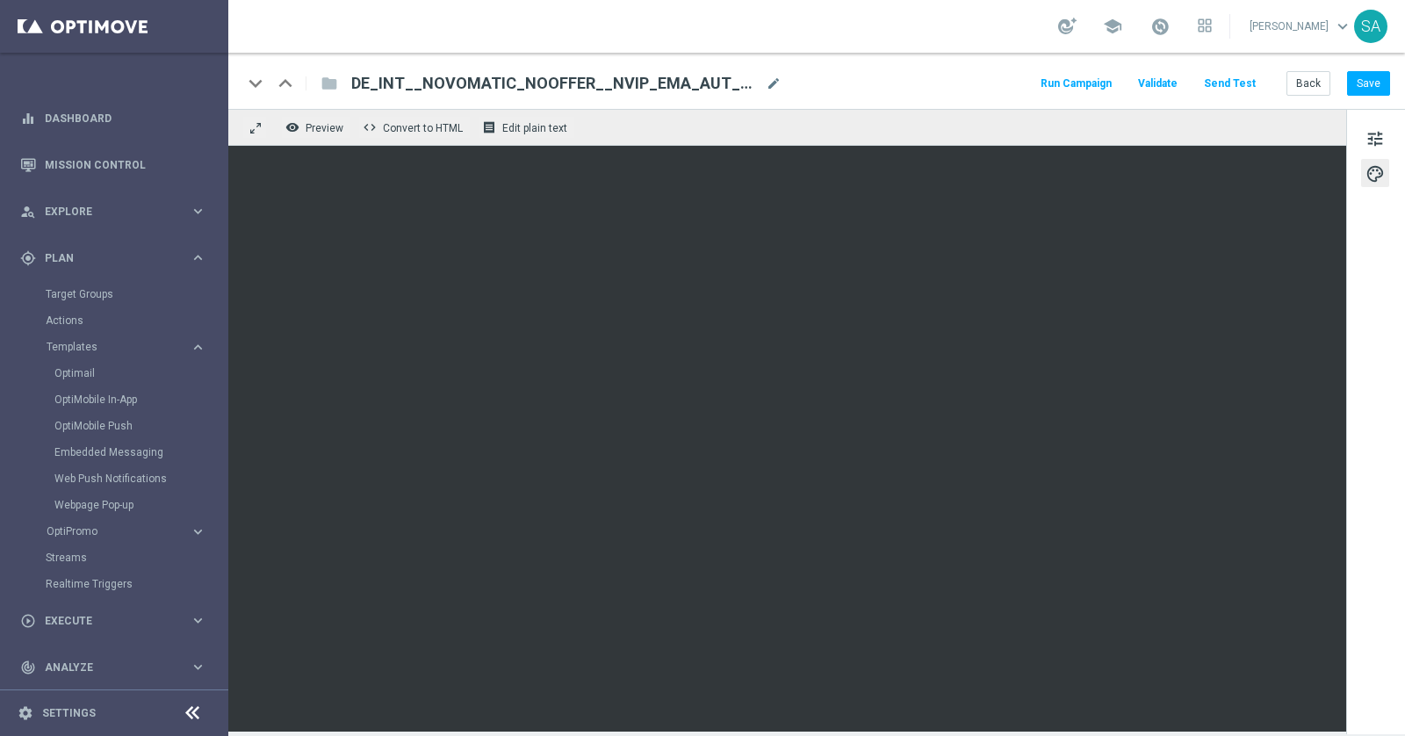
click at [939, 86] on div "keyboard_arrow_down keyboard_arrow_up folder DE_INT__NOVOMATIC_NOOFFER__NVIP_EM…" at bounding box center [815, 83] width 1147 height 23
click at [988, 123] on div "remove_red_eye Preview code Convert to HTML receipt Edit plain text" at bounding box center [787, 127] width 1118 height 37
click at [1362, 402] on div "tune palette" at bounding box center [1375, 421] width 59 height 625
click at [984, 72] on div "keyboard_arrow_down keyboard_arrow_up folder DE_INT__NOVOMATIC_NOOFFER__NVIP_EM…" at bounding box center [815, 83] width 1147 height 23
click at [329, 133] on span "Preview" at bounding box center [324, 128] width 38 height 12
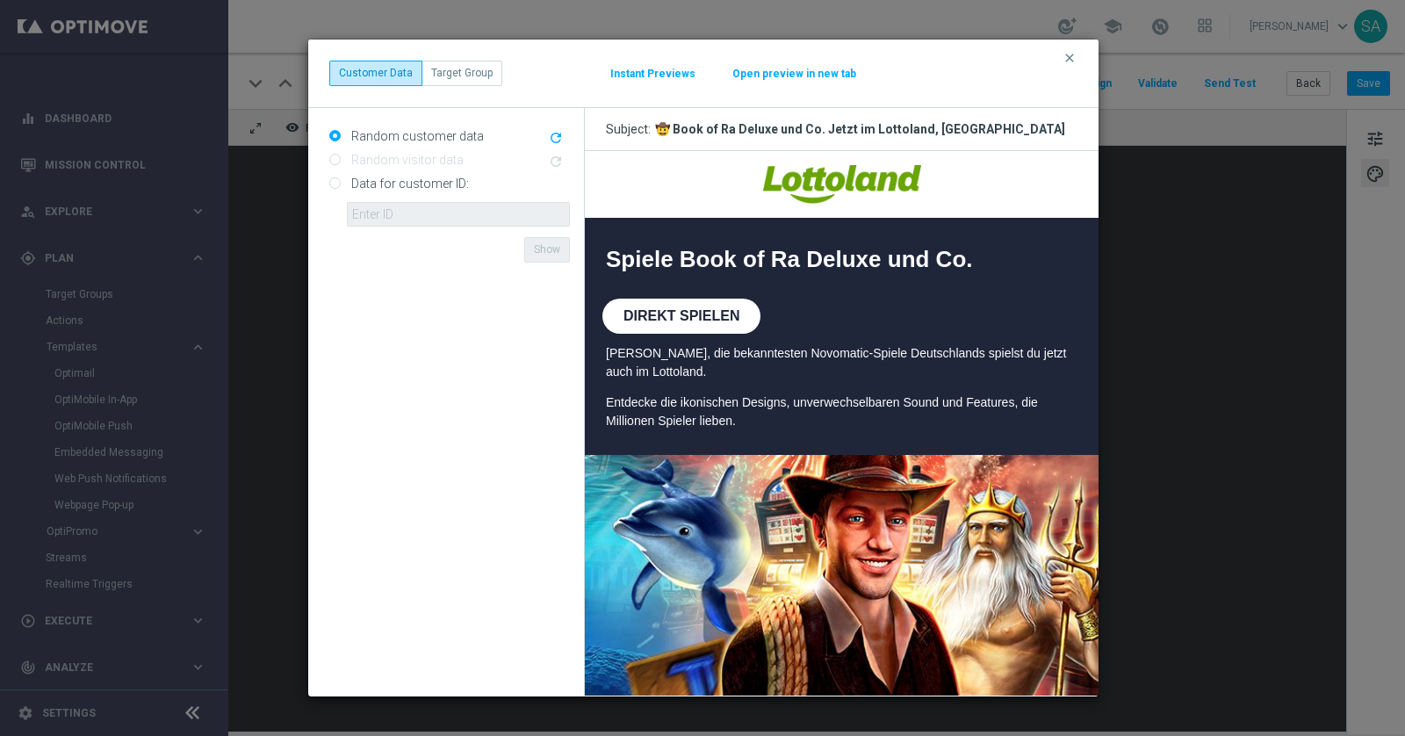
click at [335, 179] on input "Data for customer ID:" at bounding box center [334, 184] width 11 height 11
radio input "true"
click at [398, 211] on input "text" at bounding box center [458, 214] width 223 height 25
paste input "223271962"
click at [476, 216] on input "223271962" at bounding box center [458, 214] width 223 height 25
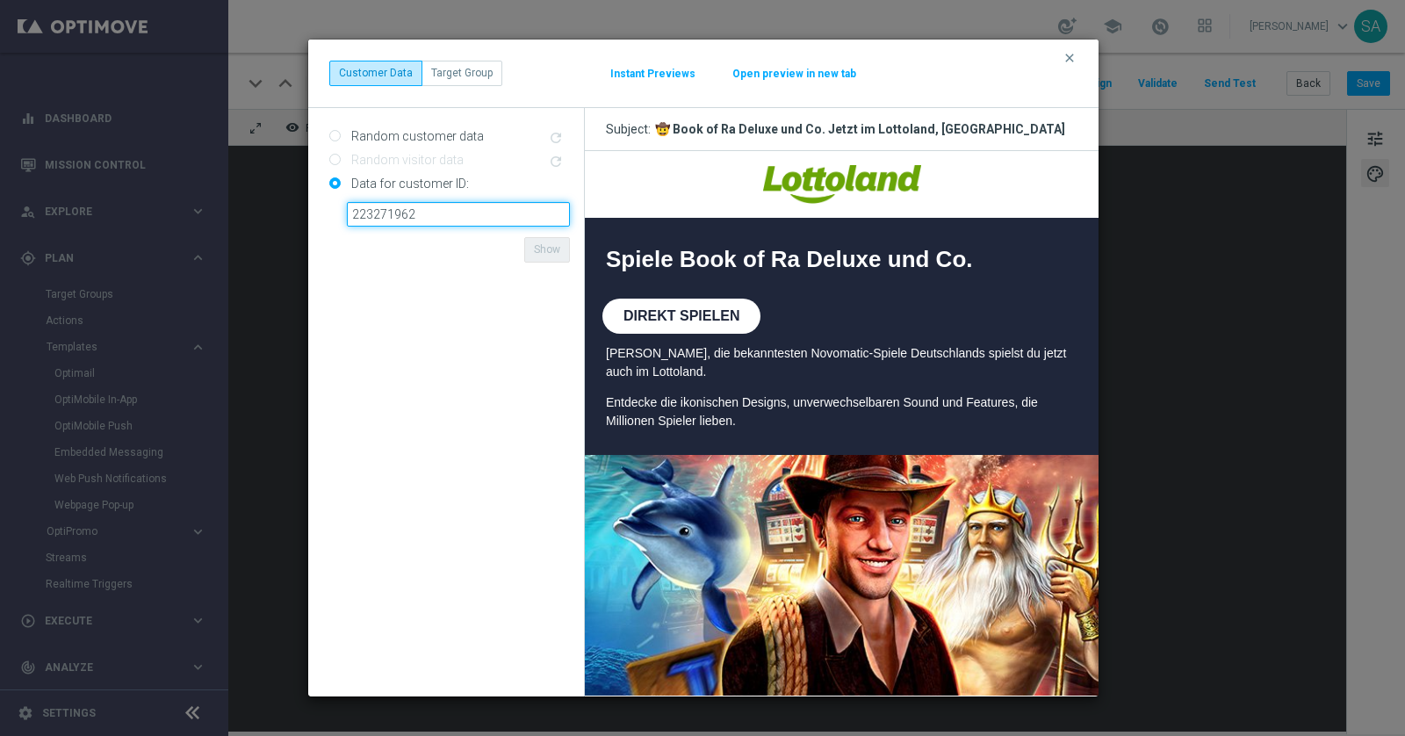
type input "223271962"
click at [553, 258] on button "Show" at bounding box center [547, 249] width 46 height 25
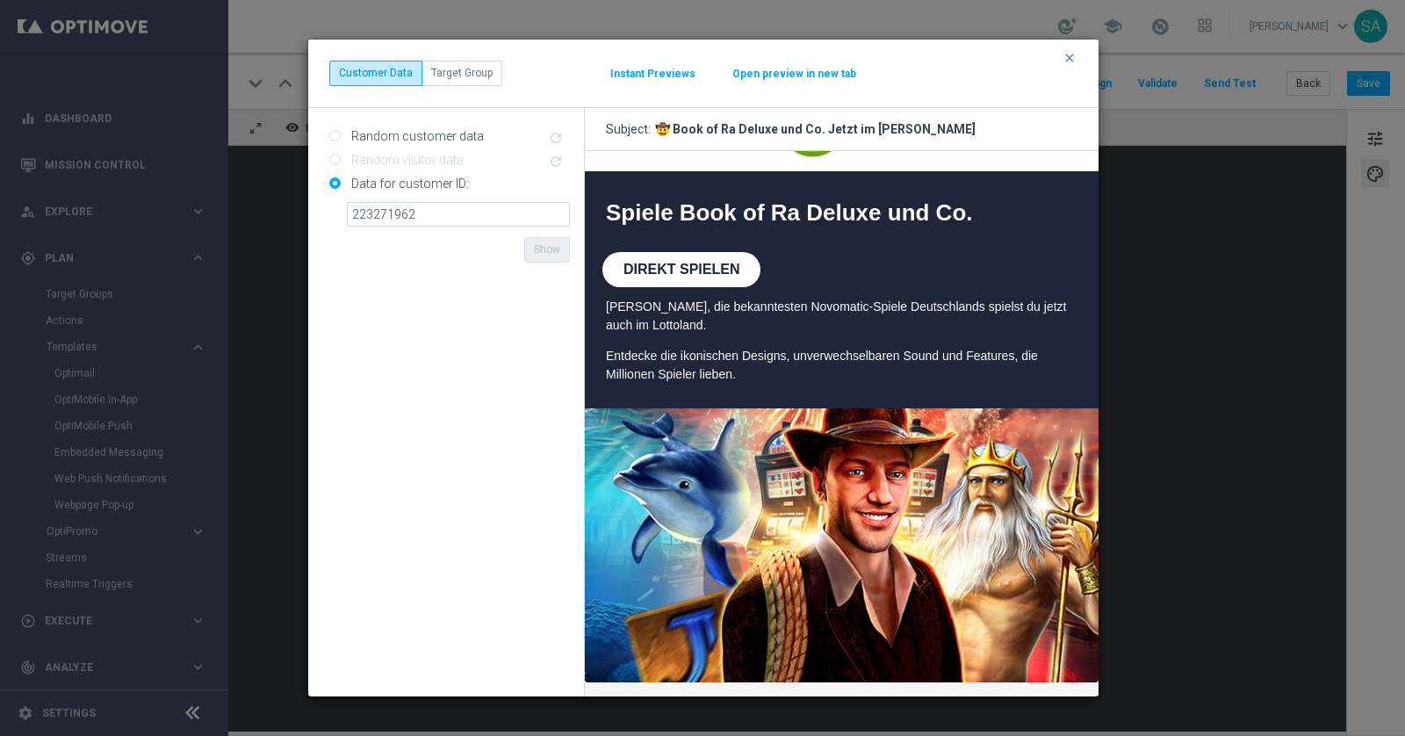
scroll to position [33, 0]
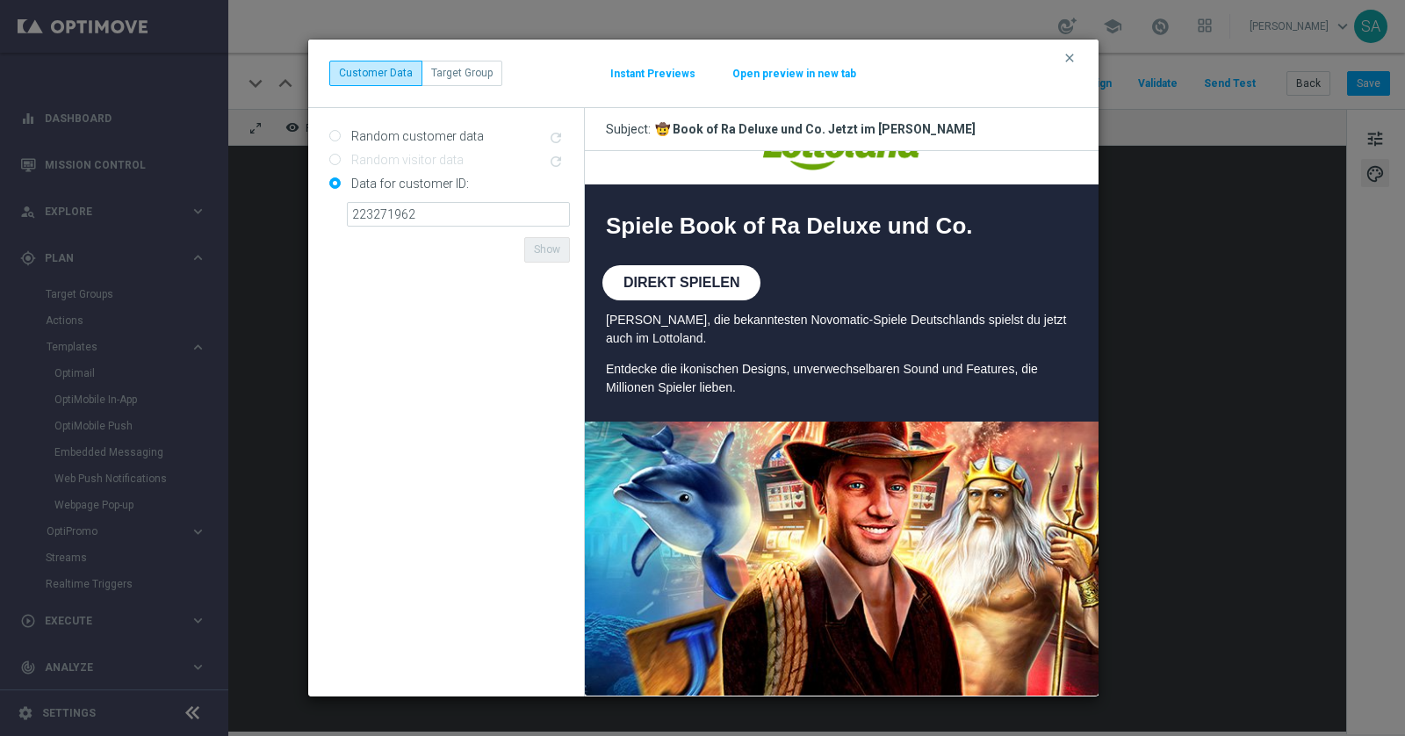
click at [638, 75] on button "Instant Previews" at bounding box center [652, 74] width 87 height 14
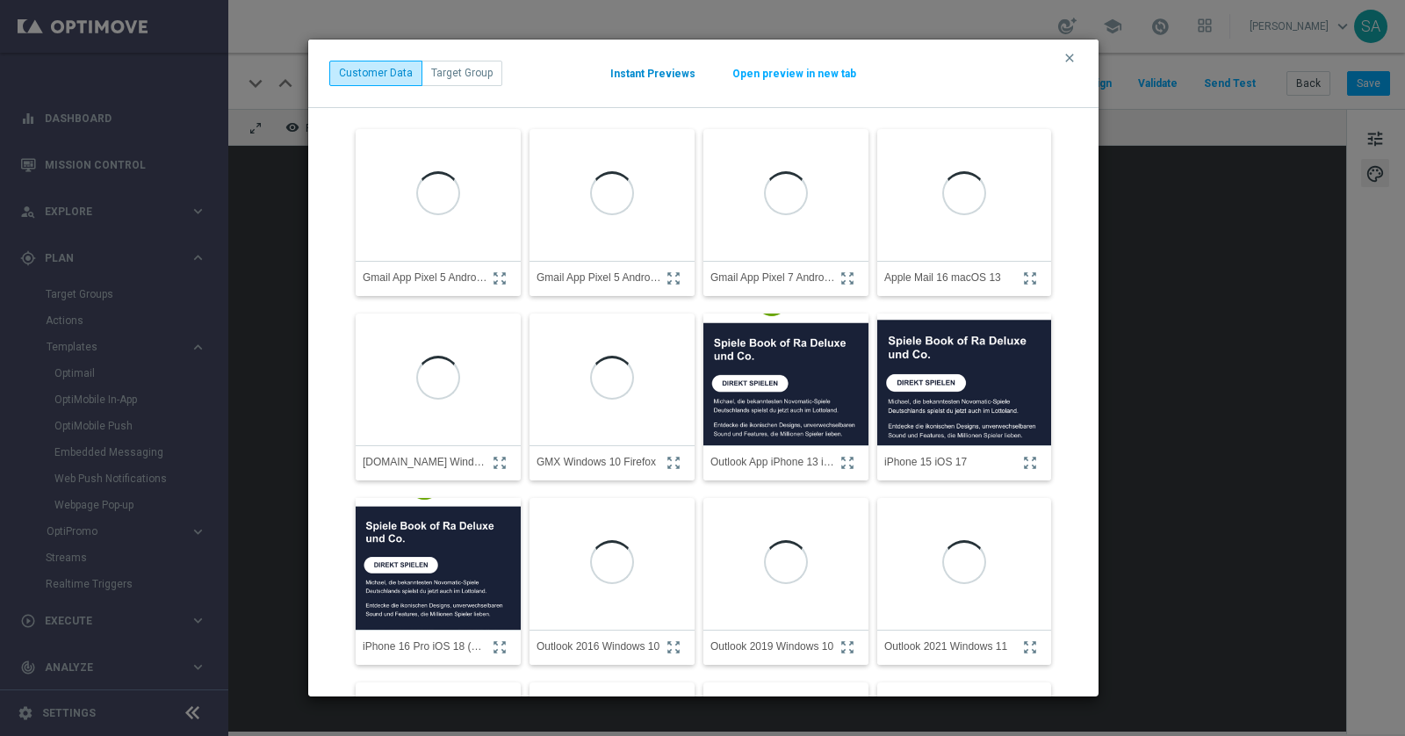
scroll to position [0, 0]
click at [943, 383] on img at bounding box center [963, 379] width 191 height 205
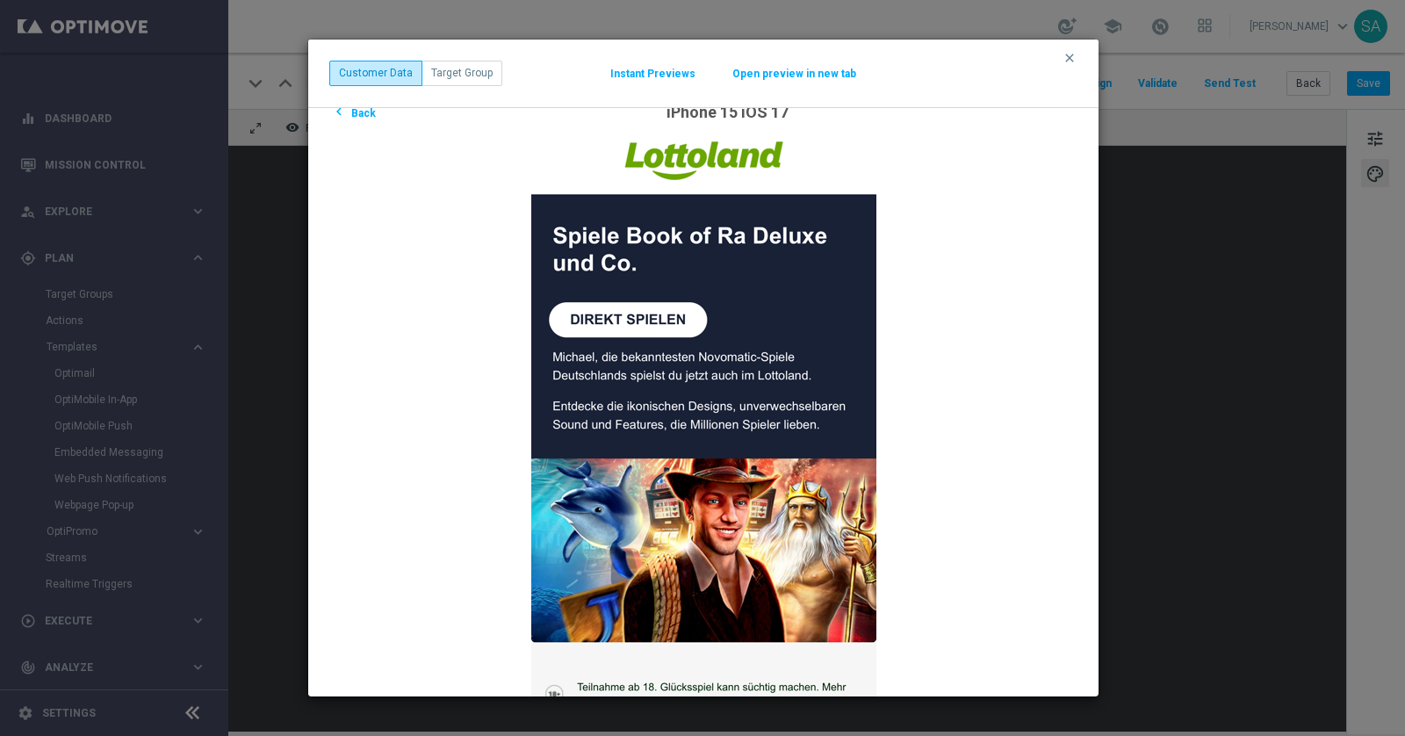
scroll to position [38, 0]
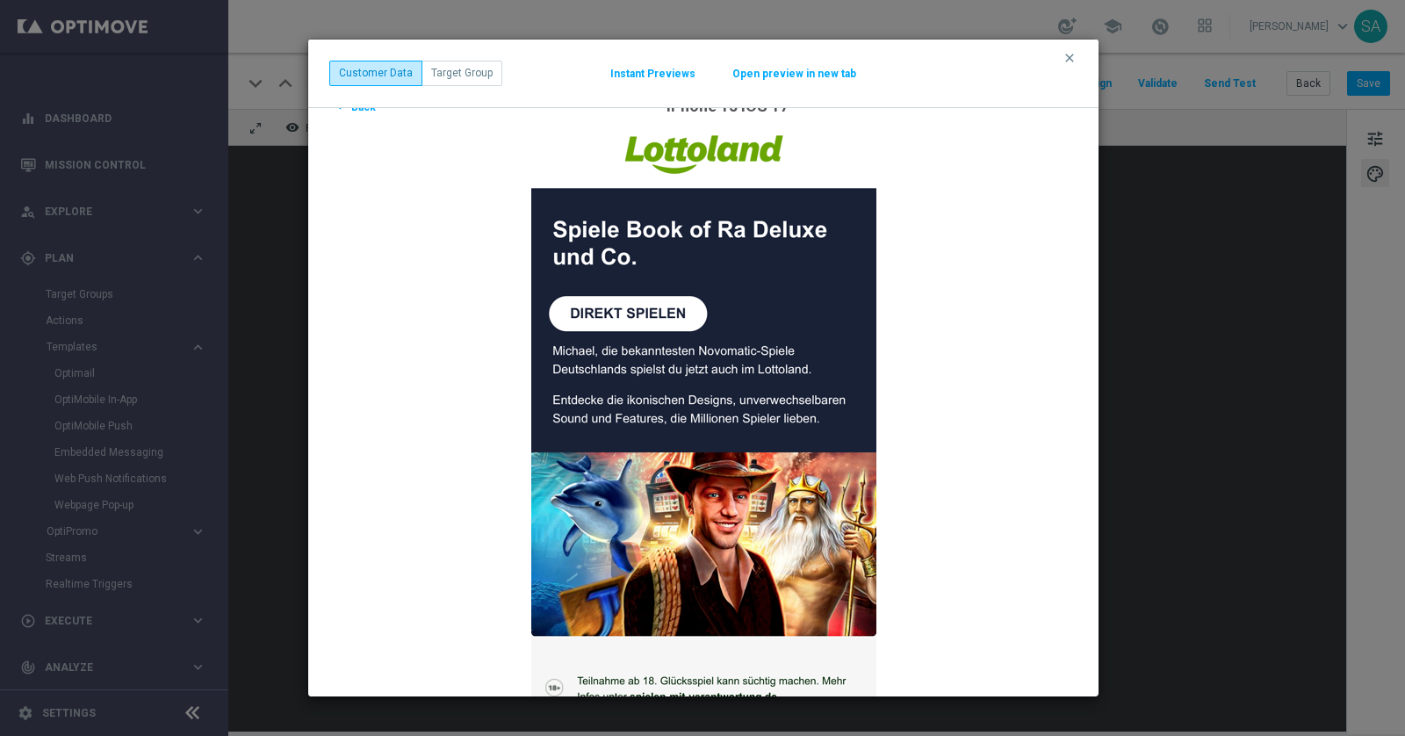
click at [1070, 156] on div "chevron_left Back iPhone 15 iOS 17" at bounding box center [703, 641] width 748 height 1091
click at [1068, 57] on icon "clear" at bounding box center [1069, 58] width 14 height 14
